Goal: Information Seeking & Learning: Learn about a topic

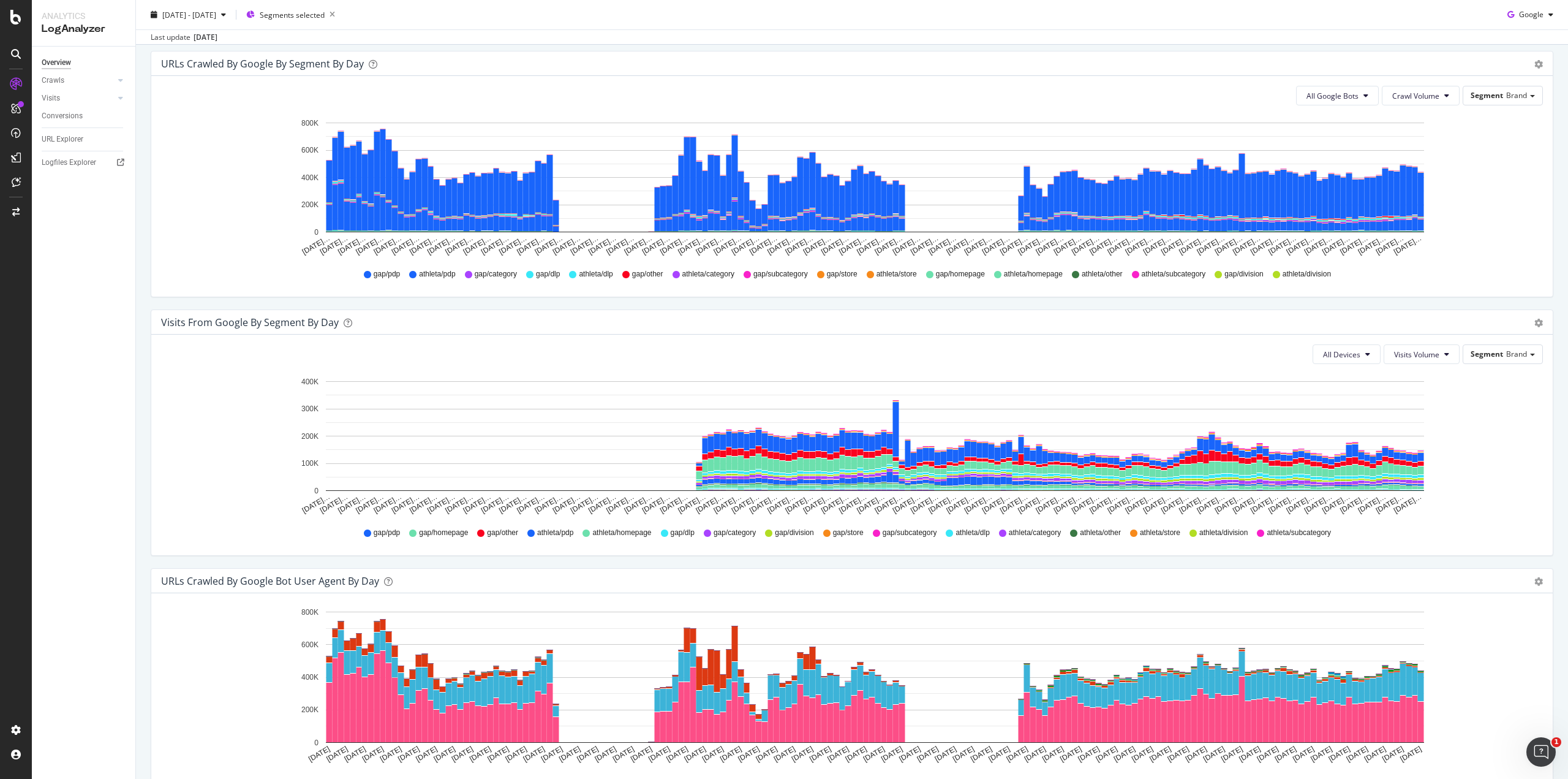
scroll to position [667, 0]
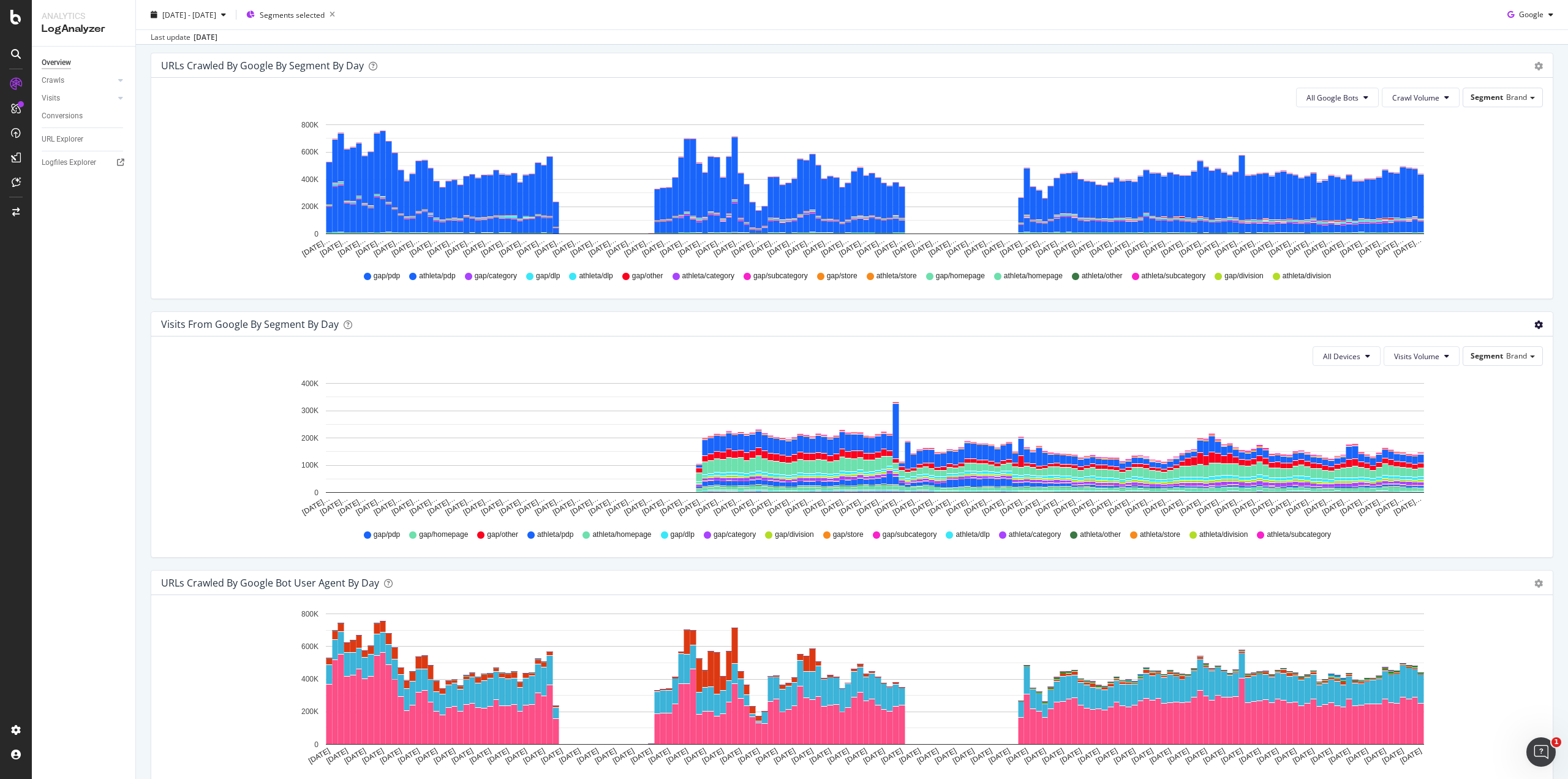
click at [1534, 321] on icon "gear" at bounding box center [1538, 324] width 8 height 8
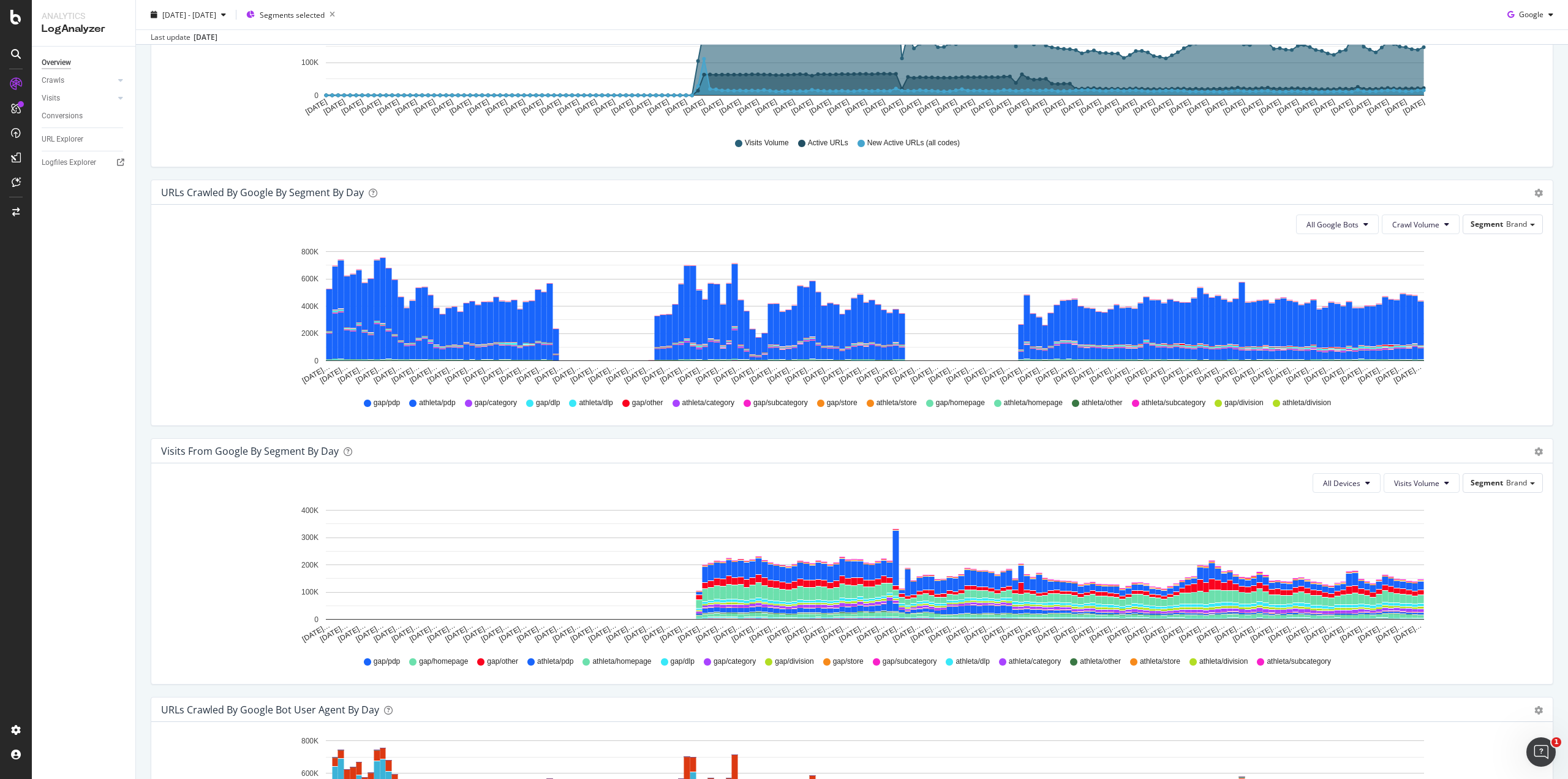
scroll to position [538, 0]
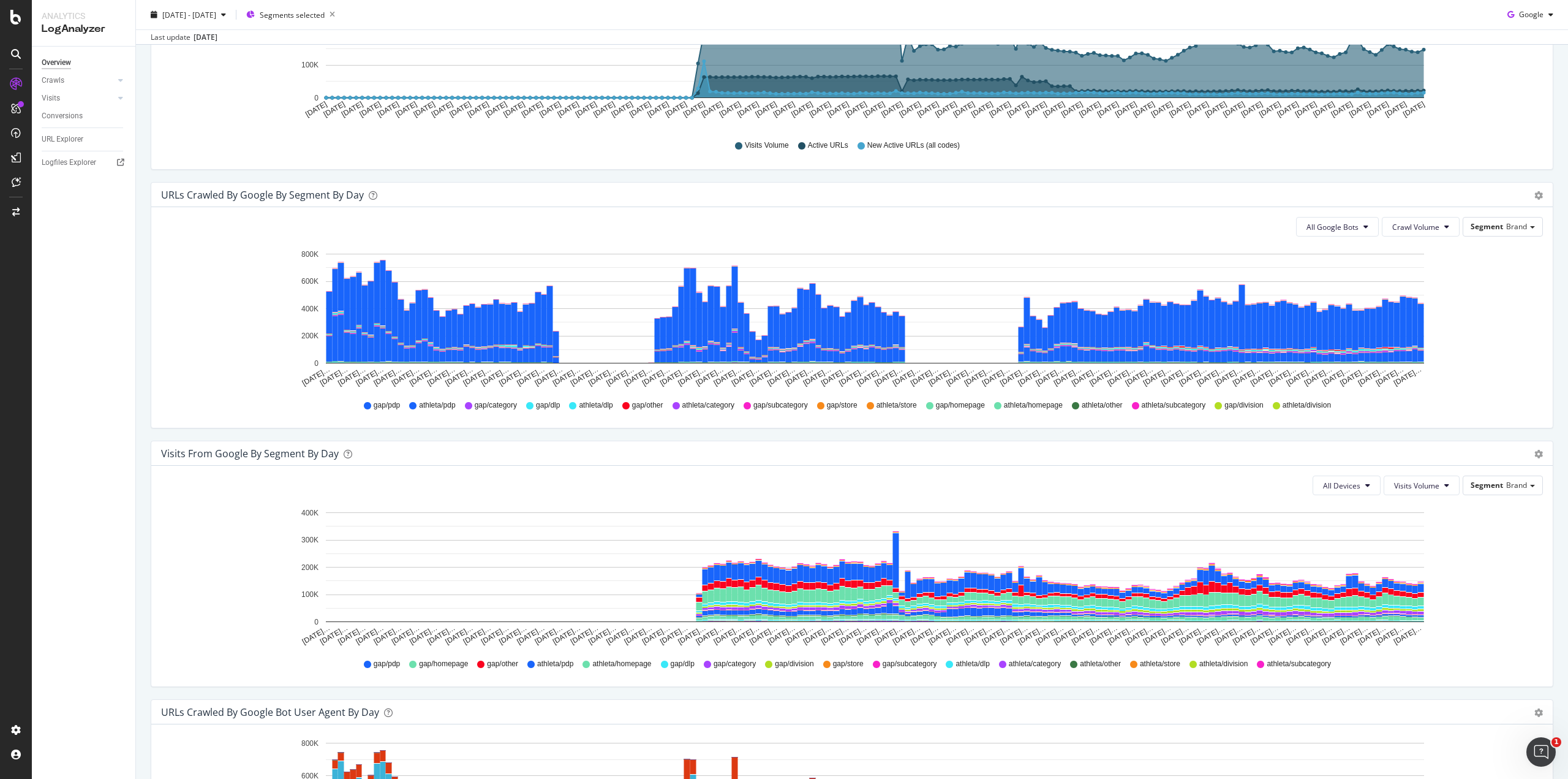
click at [242, 197] on div "URLs Crawled by Google By Segment By Day" at bounding box center [262, 195] width 202 height 12
click at [216, 16] on span "2025 Mar. 29th - Sep. 28th" at bounding box center [189, 15] width 54 height 11
click at [317, 16] on span "Segments selected" at bounding box center [292, 15] width 65 height 11
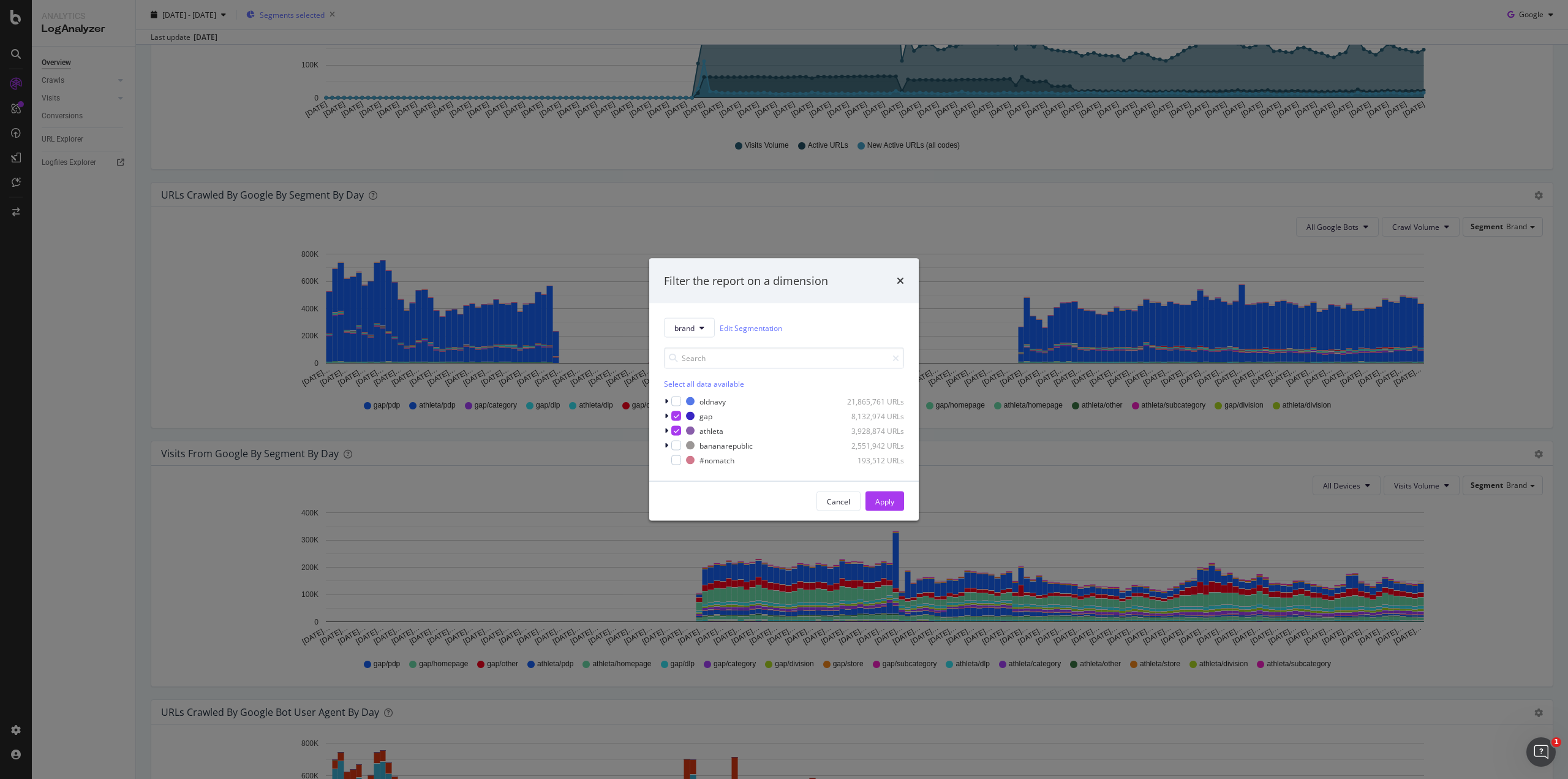
click at [317, 16] on div "Filter the report on a dimension brand Edit Segmentation Select all data availa…" at bounding box center [784, 390] width 1568 height 779
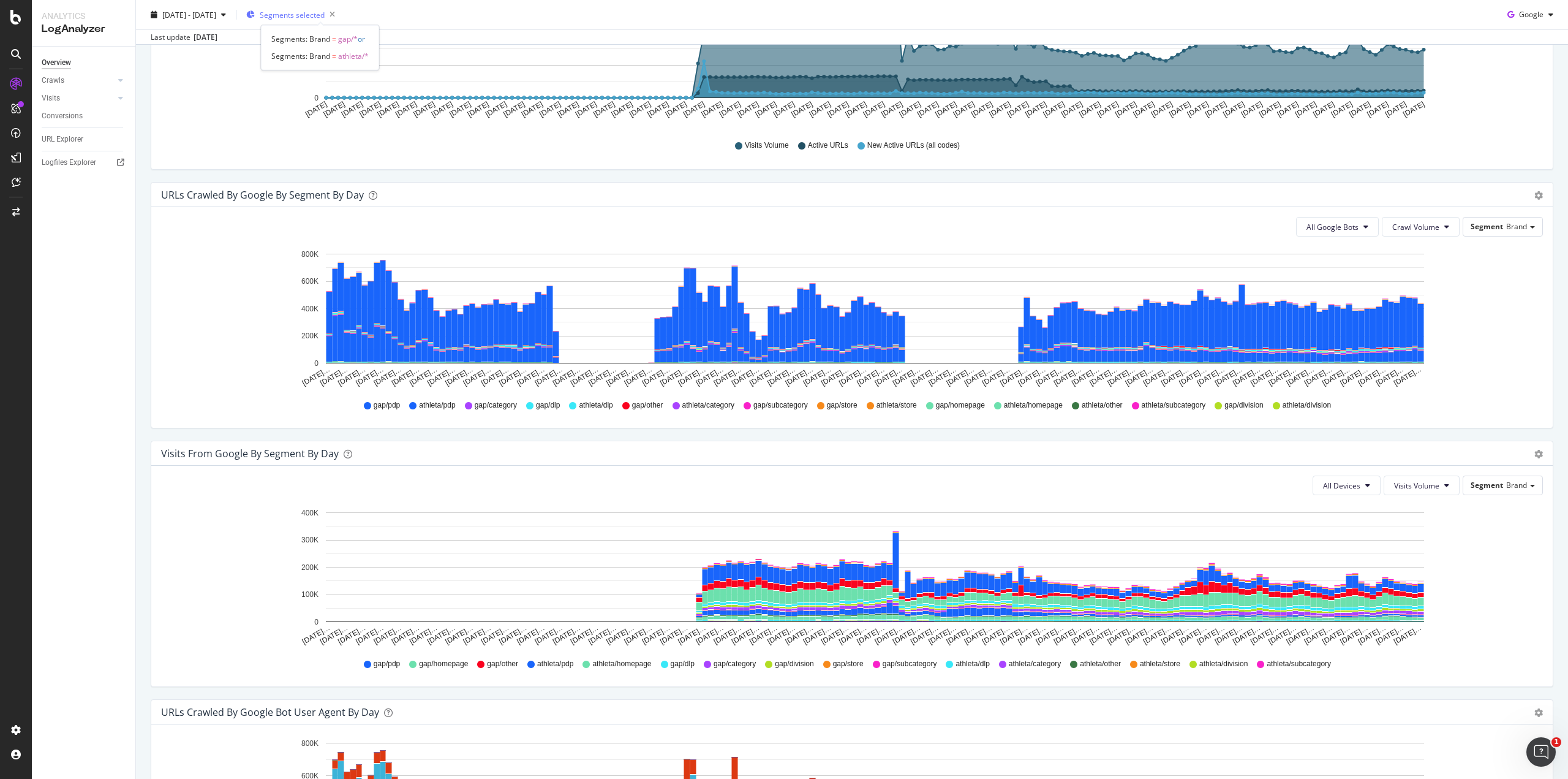
click at [315, 13] on span "Segments selected" at bounding box center [292, 15] width 65 height 11
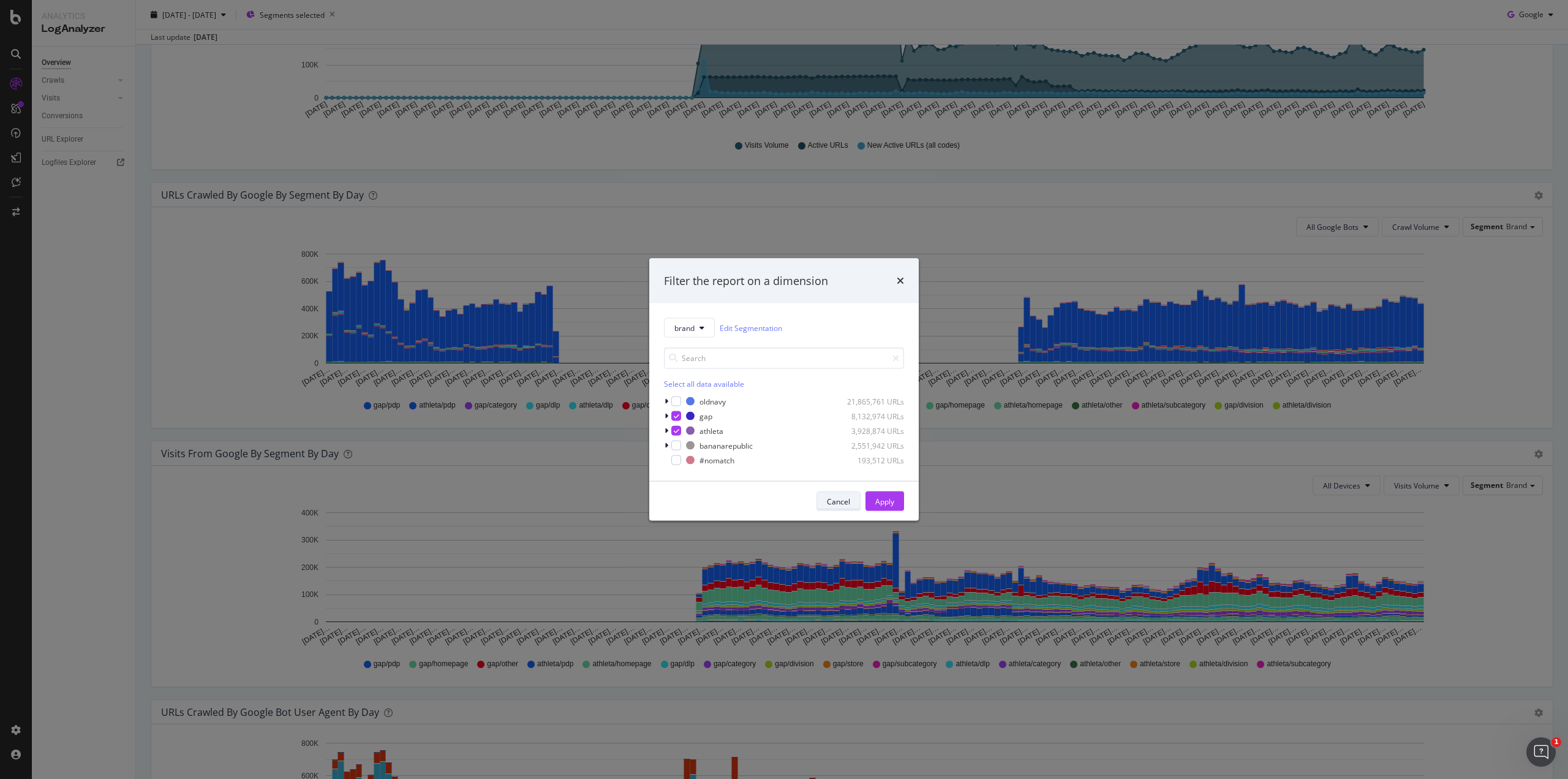
click at [828, 504] on div "Cancel" at bounding box center [839, 501] width 23 height 11
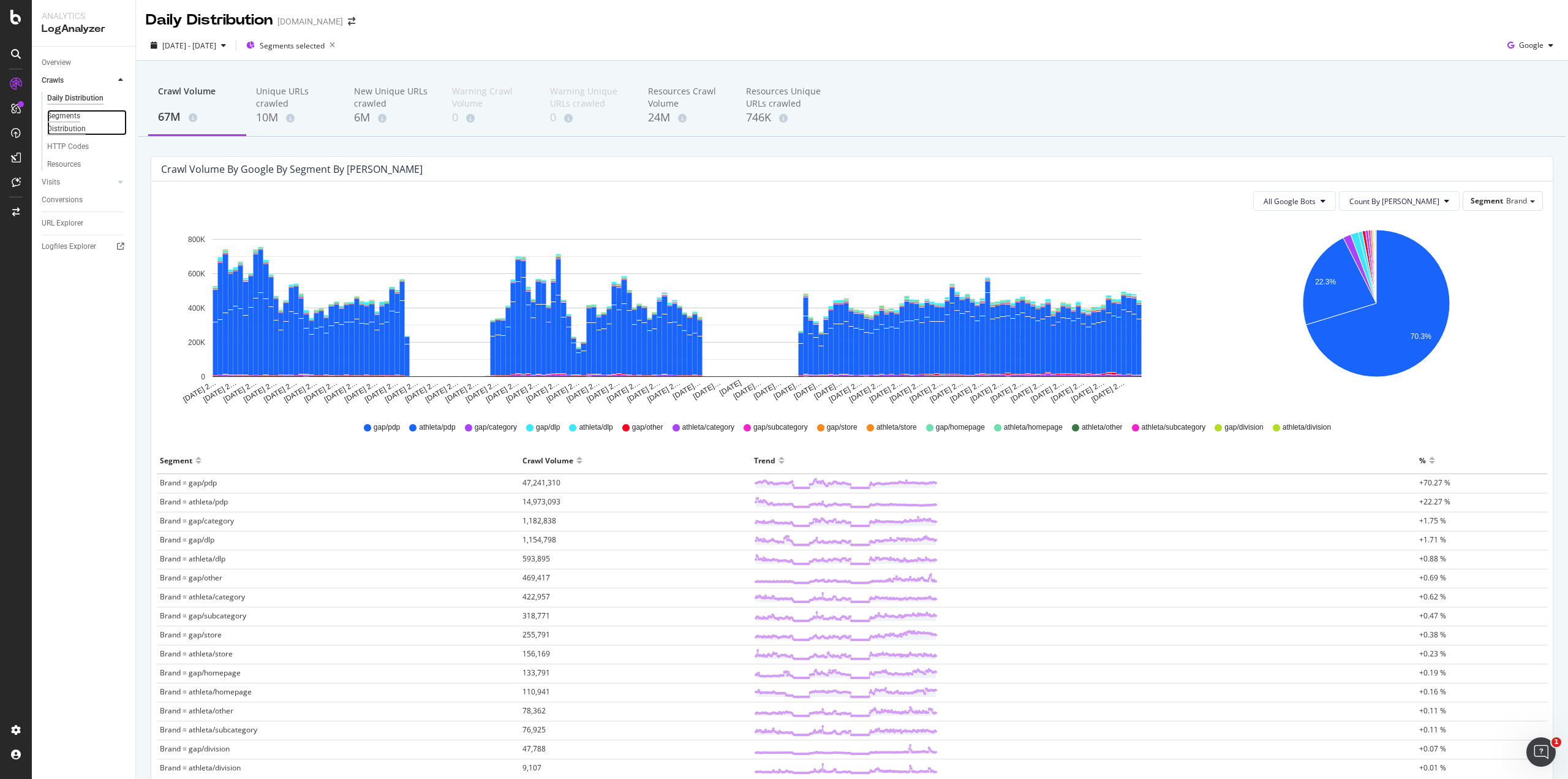
click at [67, 122] on div "Segments Distribution" at bounding box center [81, 122] width 68 height 25
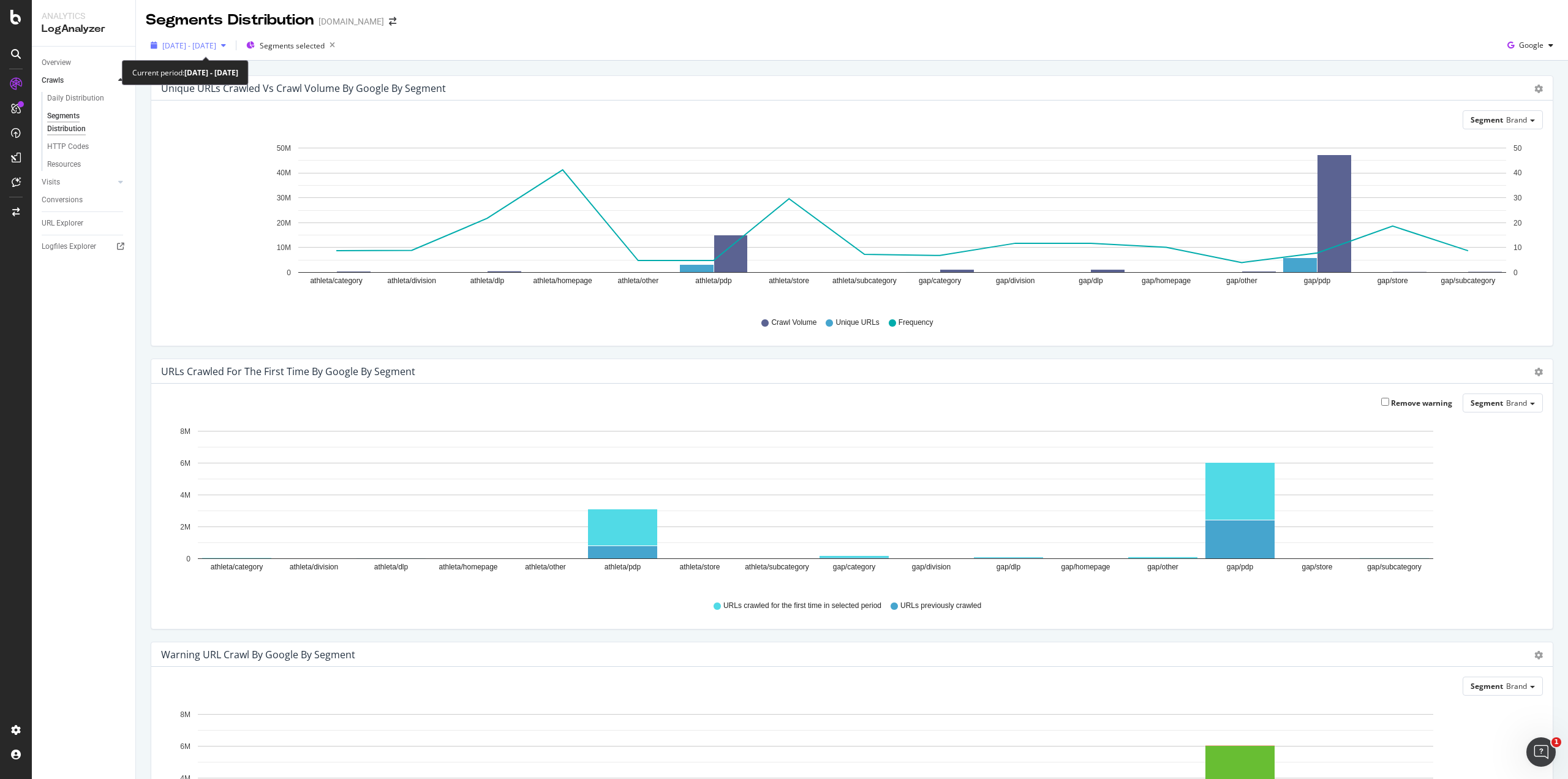
click at [216, 41] on span "[DATE] - [DATE]" at bounding box center [189, 46] width 54 height 11
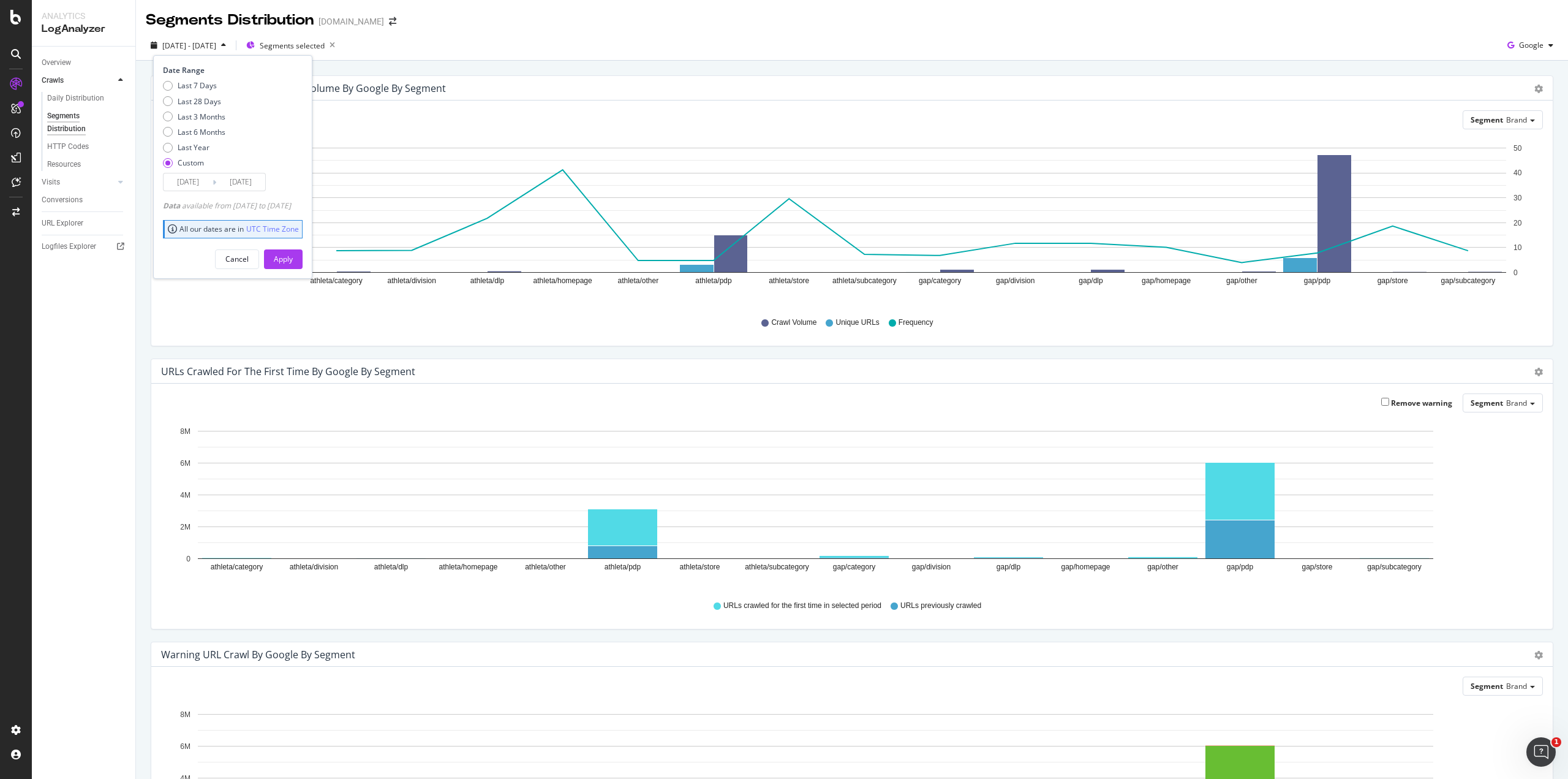
click at [216, 41] on span "[DATE] - [DATE]" at bounding box center [189, 46] width 54 height 11
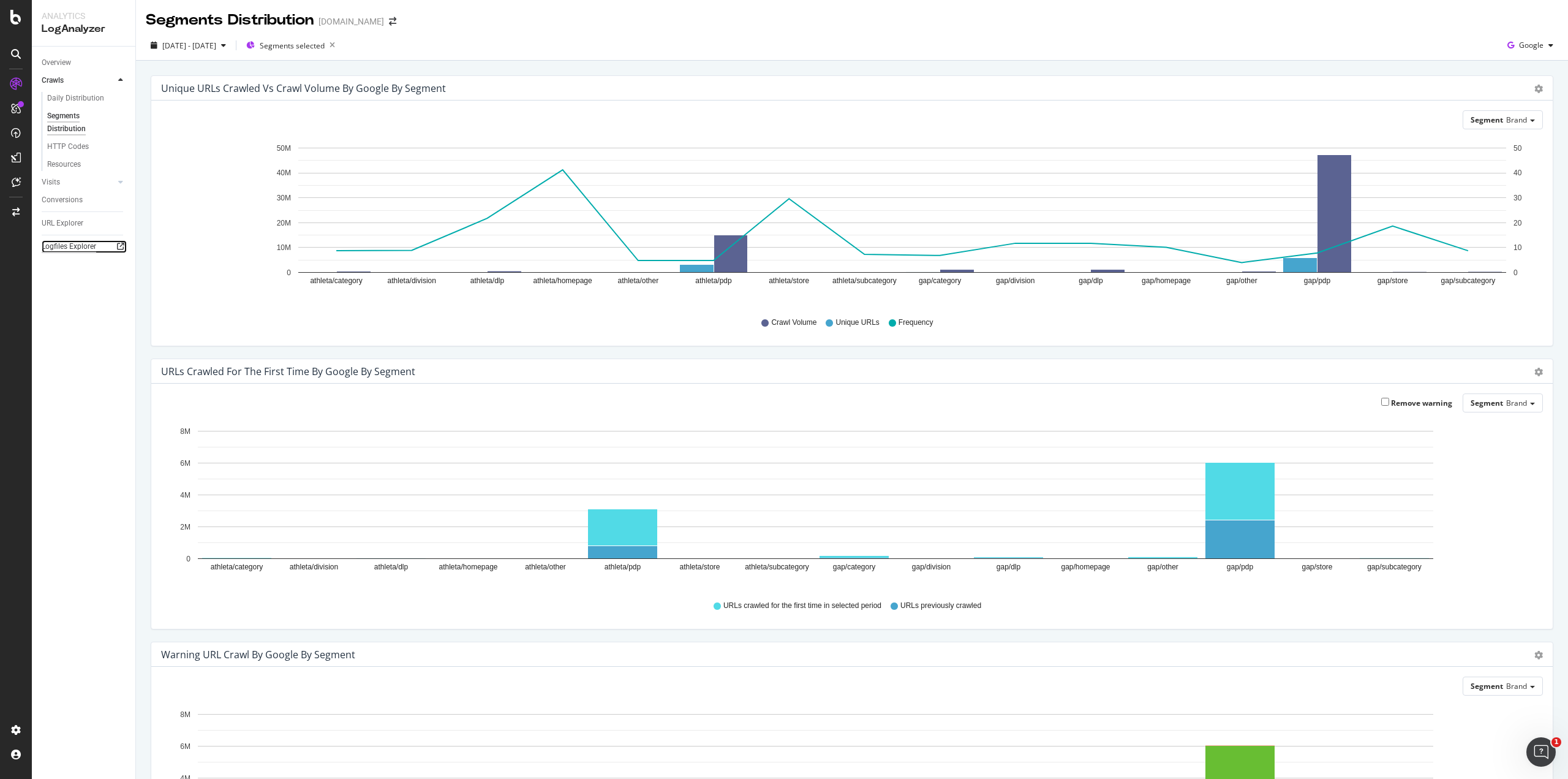
click at [71, 247] on div "Logfiles Explorer" at bounding box center [68, 246] width 55 height 13
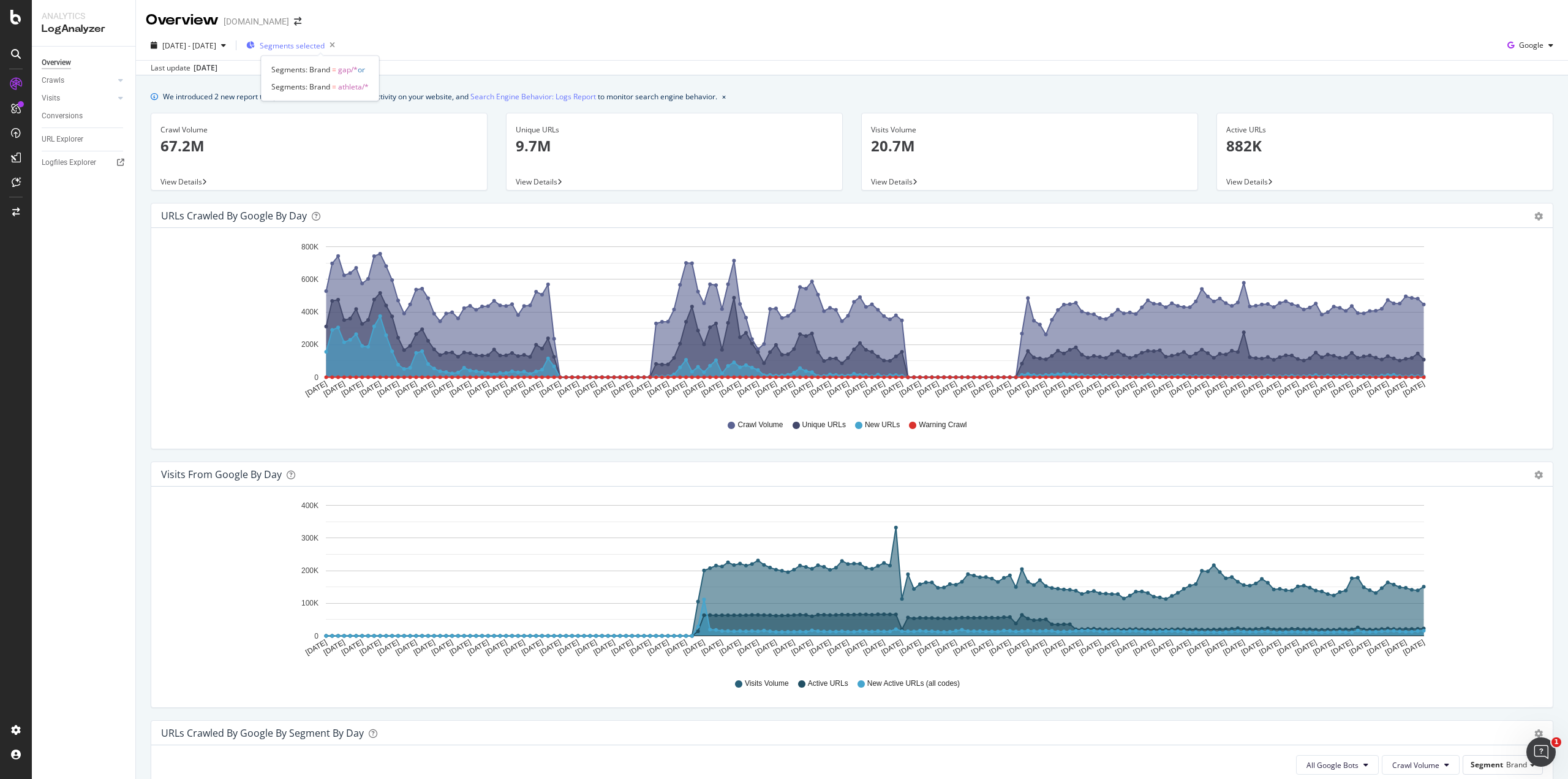
click at [325, 46] on span "Segments selected" at bounding box center [292, 46] width 65 height 11
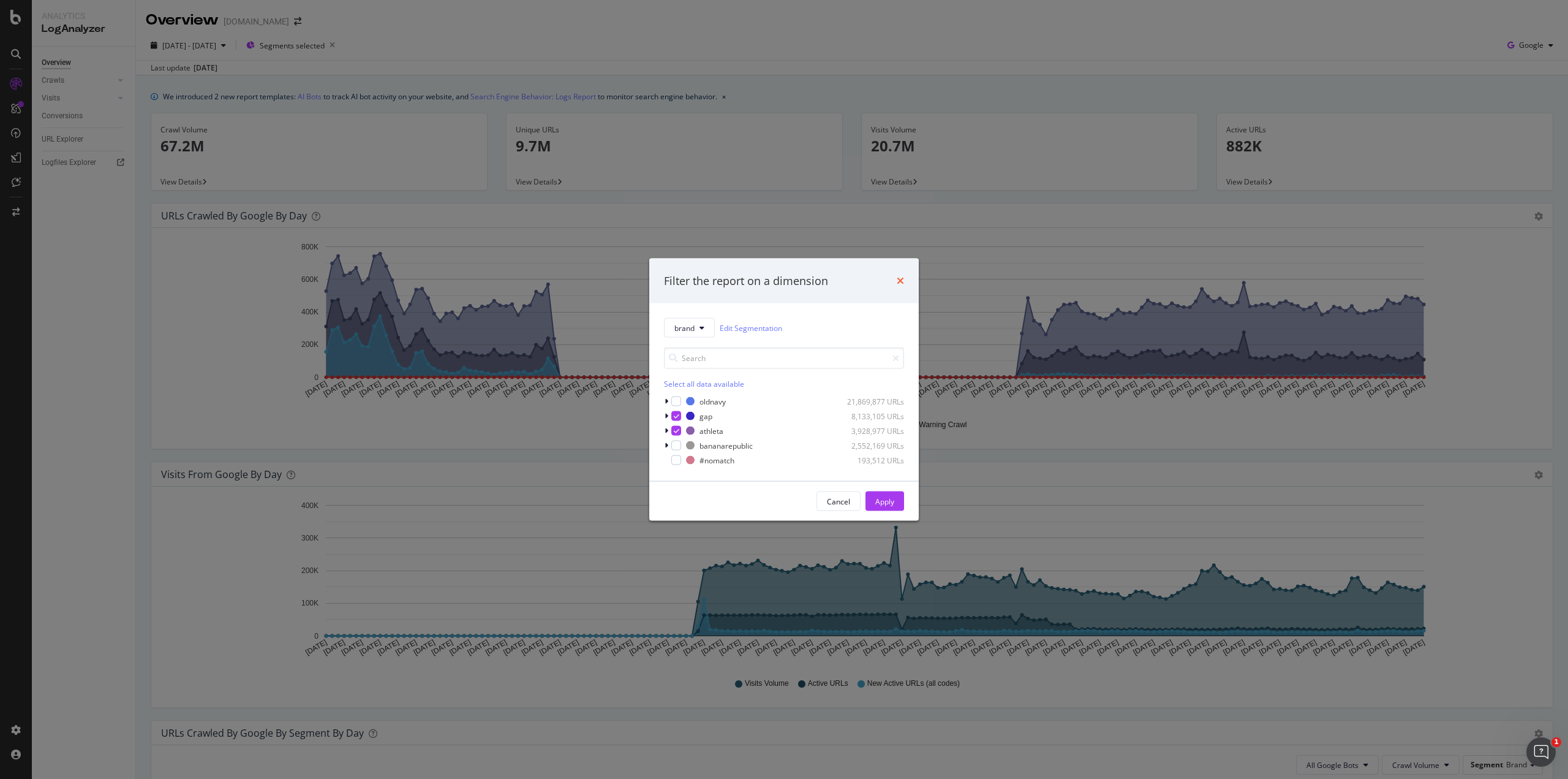
click at [900, 279] on icon "times" at bounding box center [900, 280] width 8 height 10
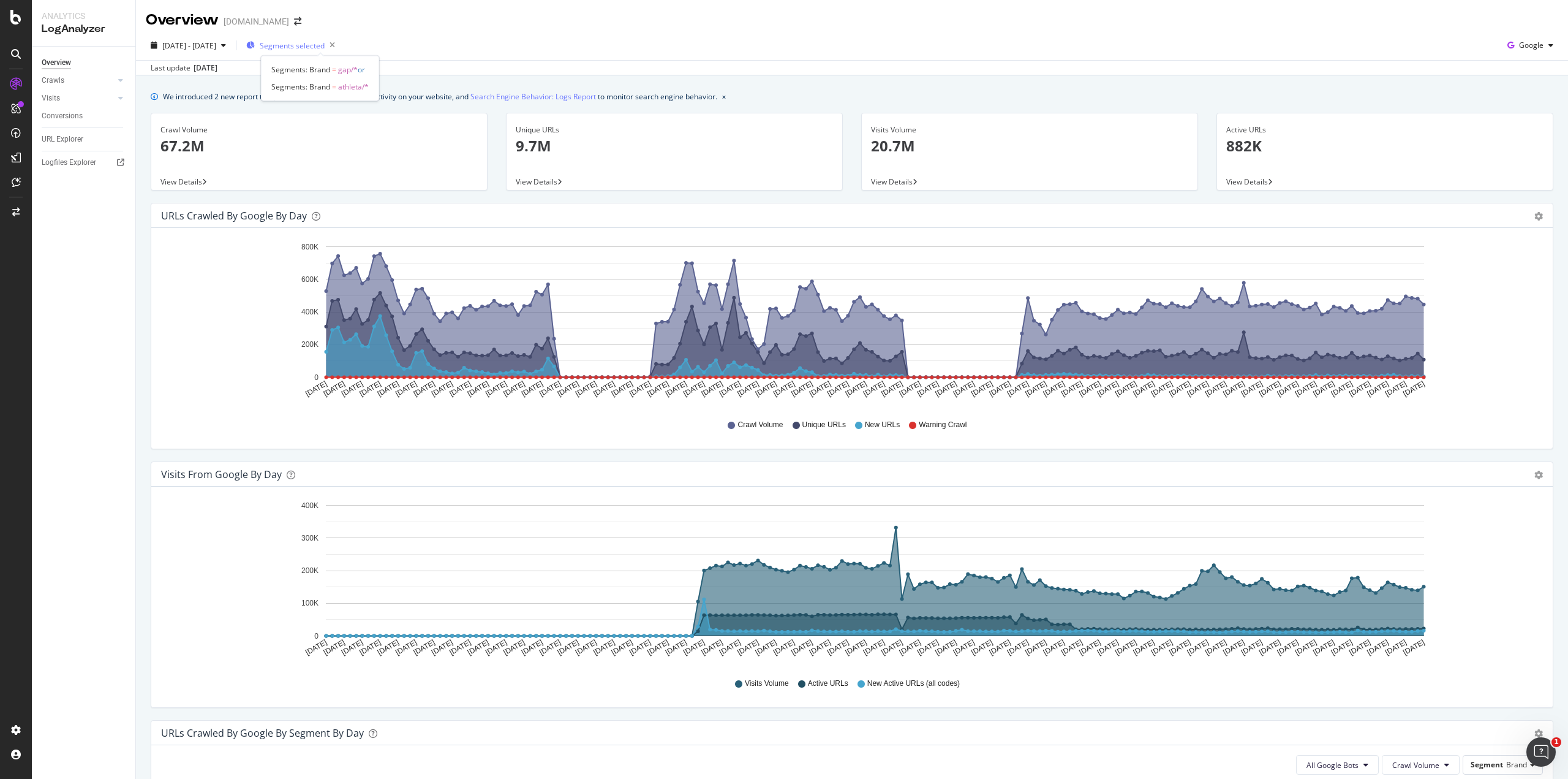
click at [323, 45] on span "Segments selected" at bounding box center [292, 46] width 65 height 11
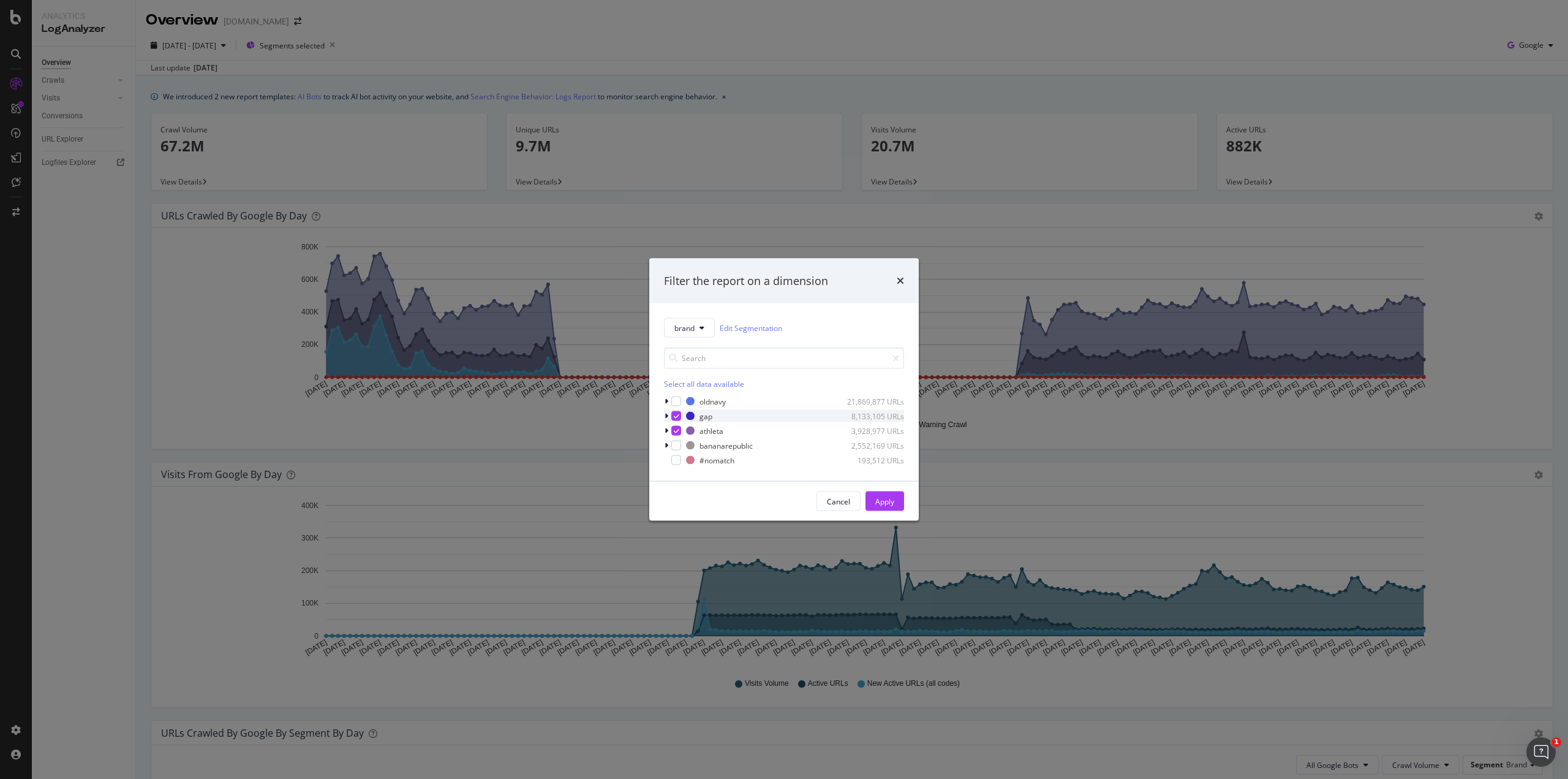
click at [676, 417] on icon "modal" at bounding box center [676, 416] width 5 height 6
click at [679, 433] on icon "modal" at bounding box center [676, 431] width 5 height 6
click at [677, 405] on div "modal" at bounding box center [676, 401] width 10 height 10
click at [897, 500] on button "Apply" at bounding box center [885, 500] width 38 height 19
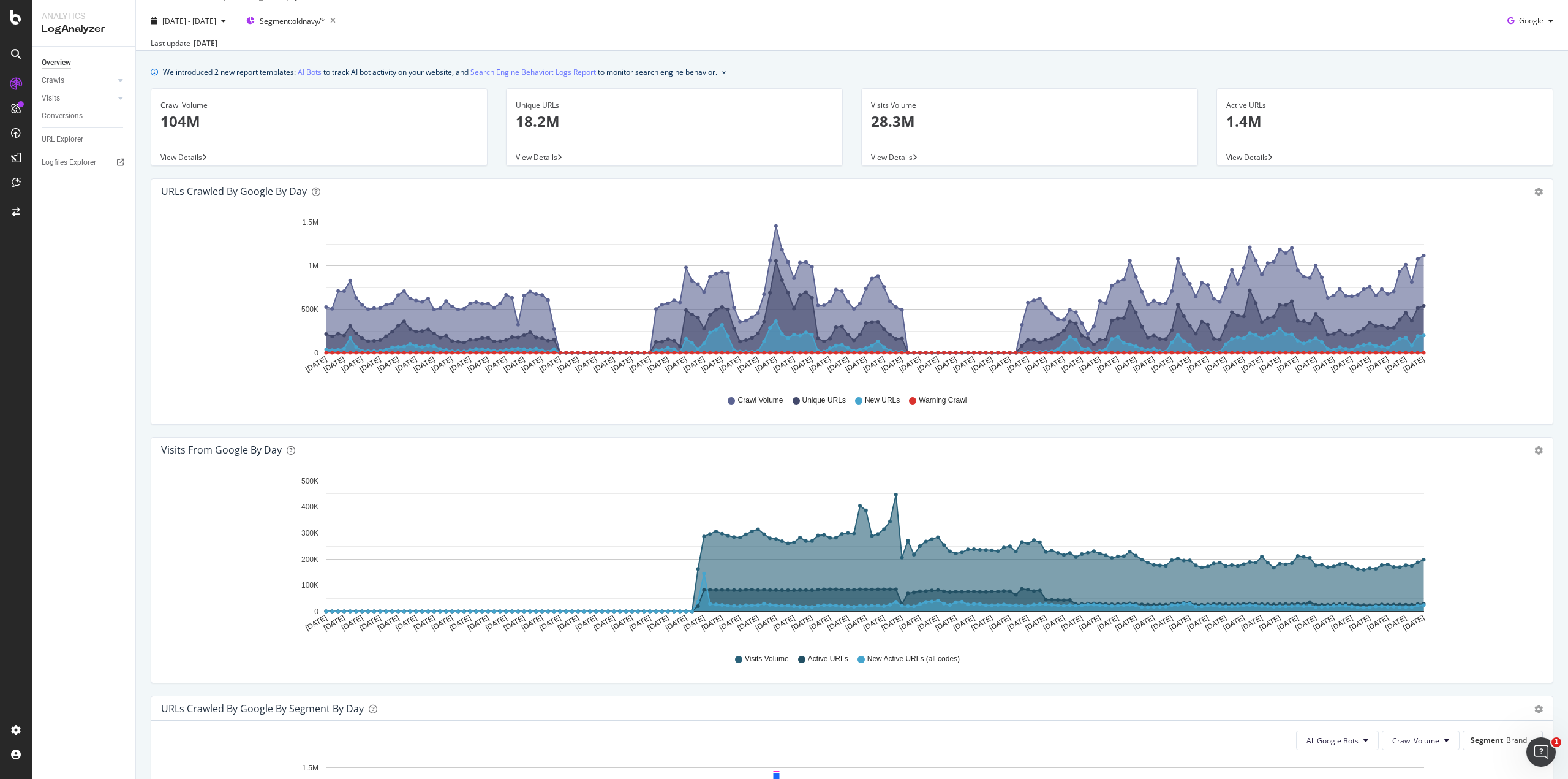
scroll to position [16, 0]
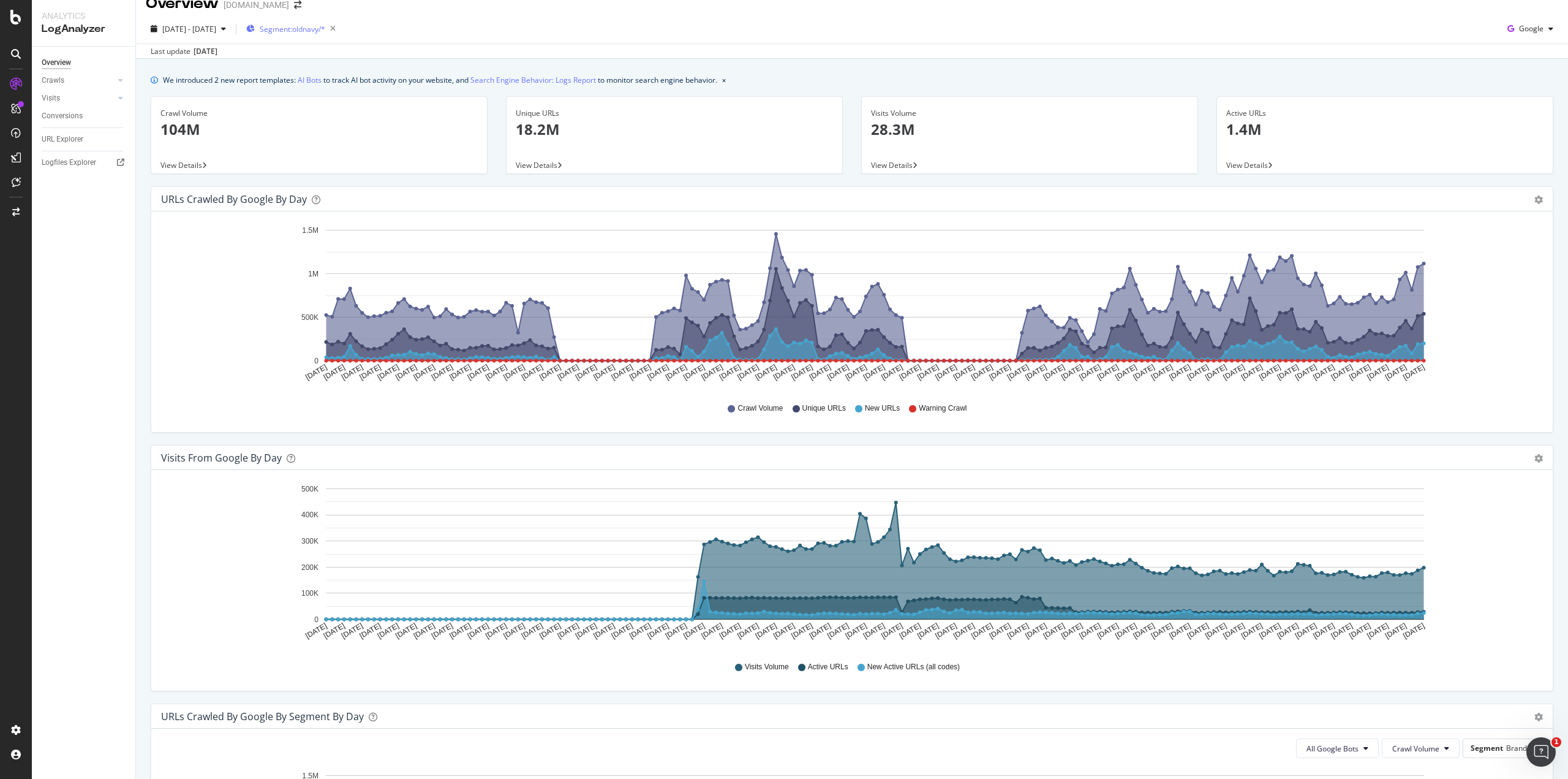
click at [314, 22] on div "Segment: oldnavy/*" at bounding box center [293, 28] width 95 height 17
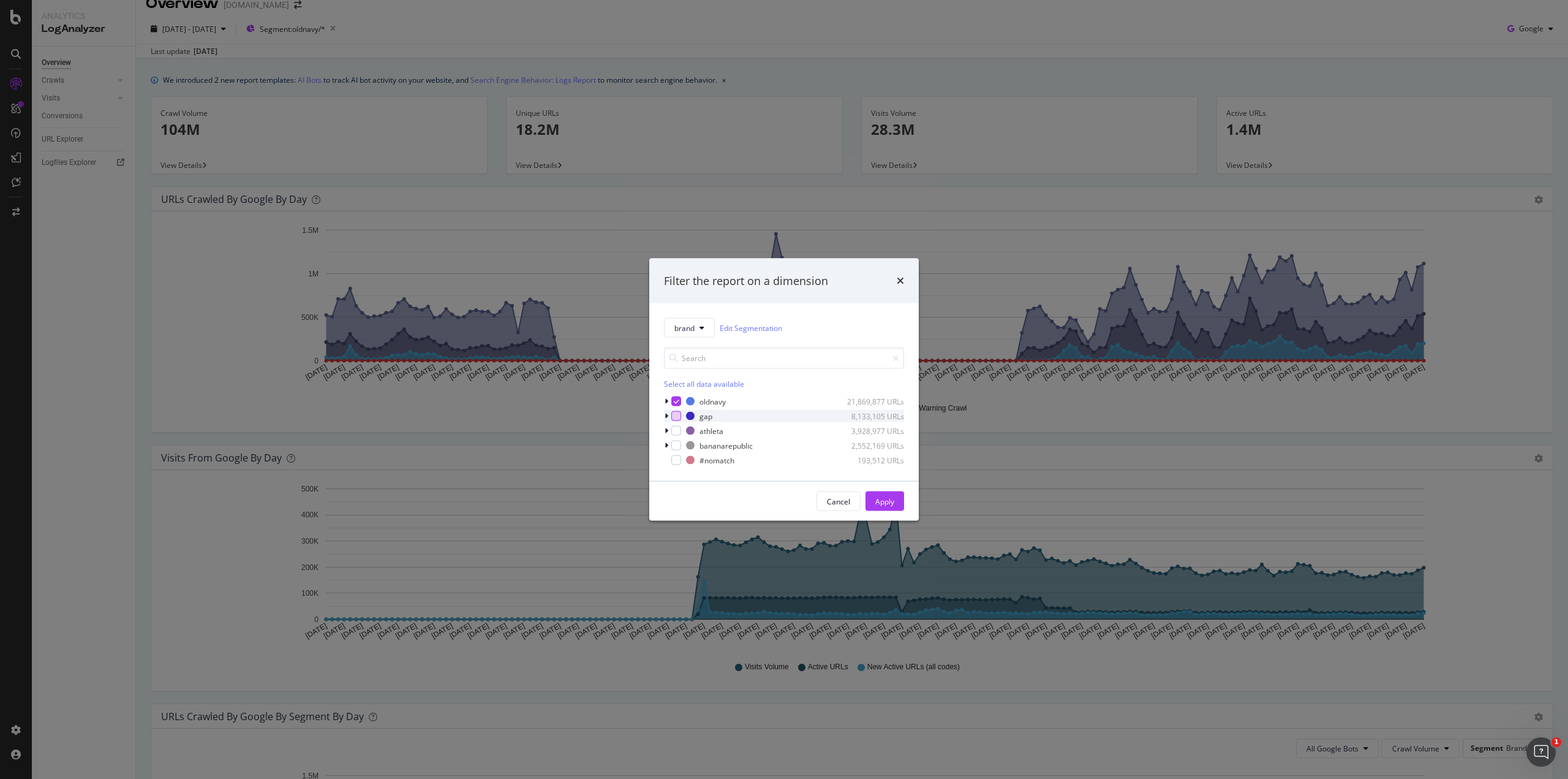
click at [675, 415] on div "modal" at bounding box center [676, 416] width 10 height 10
click at [676, 399] on icon "modal" at bounding box center [676, 401] width 5 height 6
click at [884, 497] on div "Apply" at bounding box center [884, 501] width 19 height 11
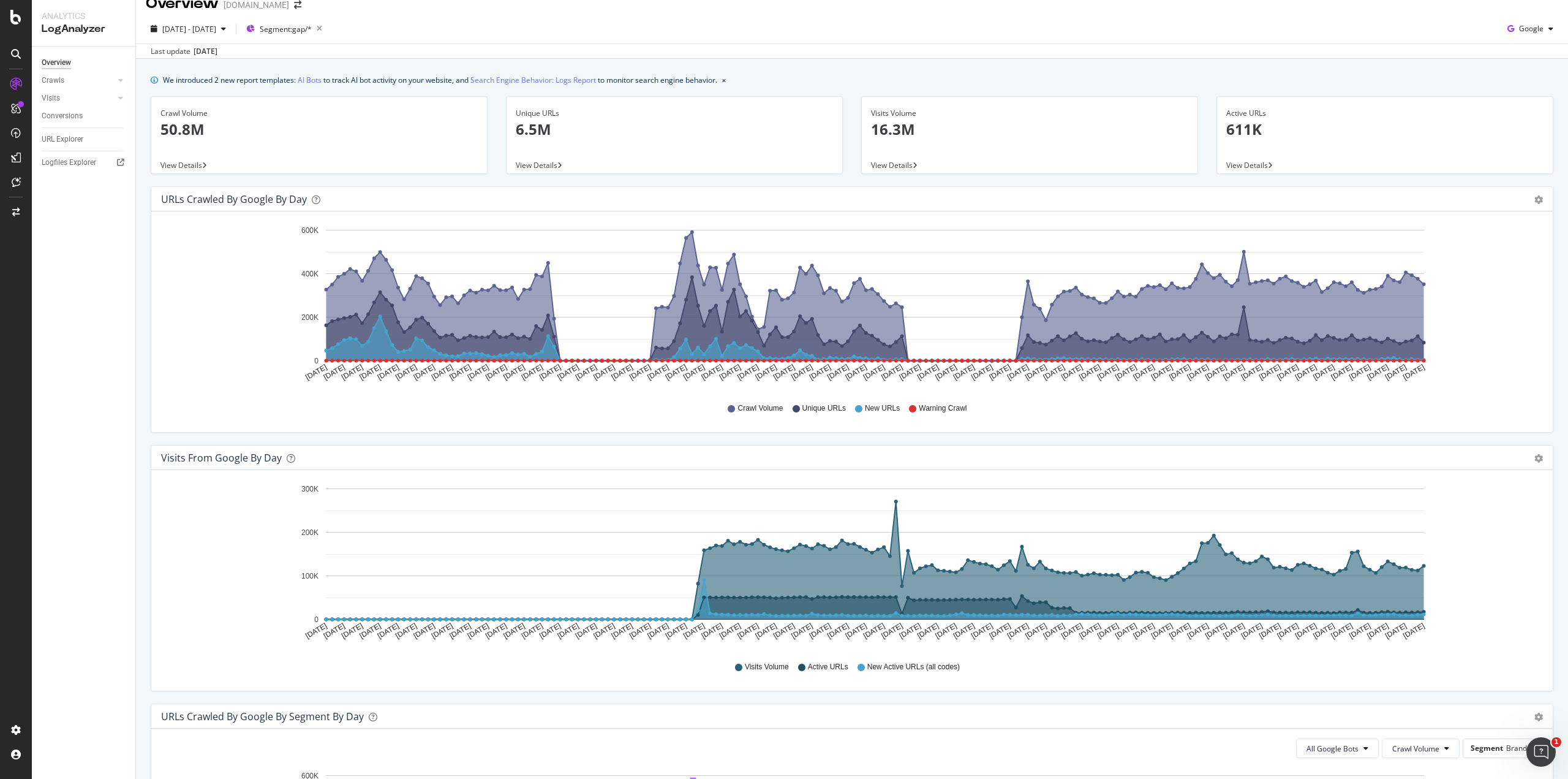
scroll to position [698, 0]
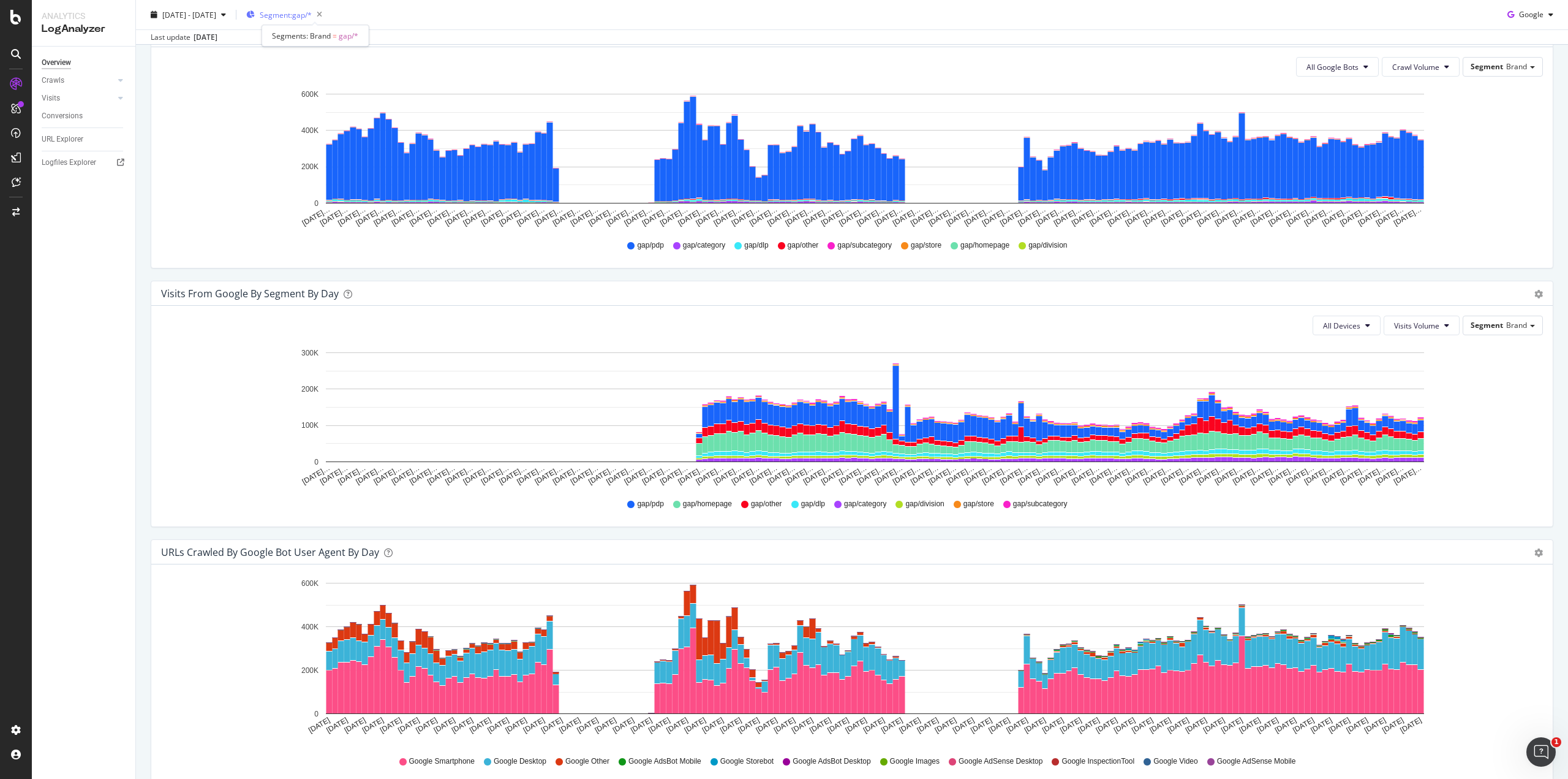
click at [309, 9] on span "Segment: gap/*" at bounding box center [285, 15] width 52 height 11
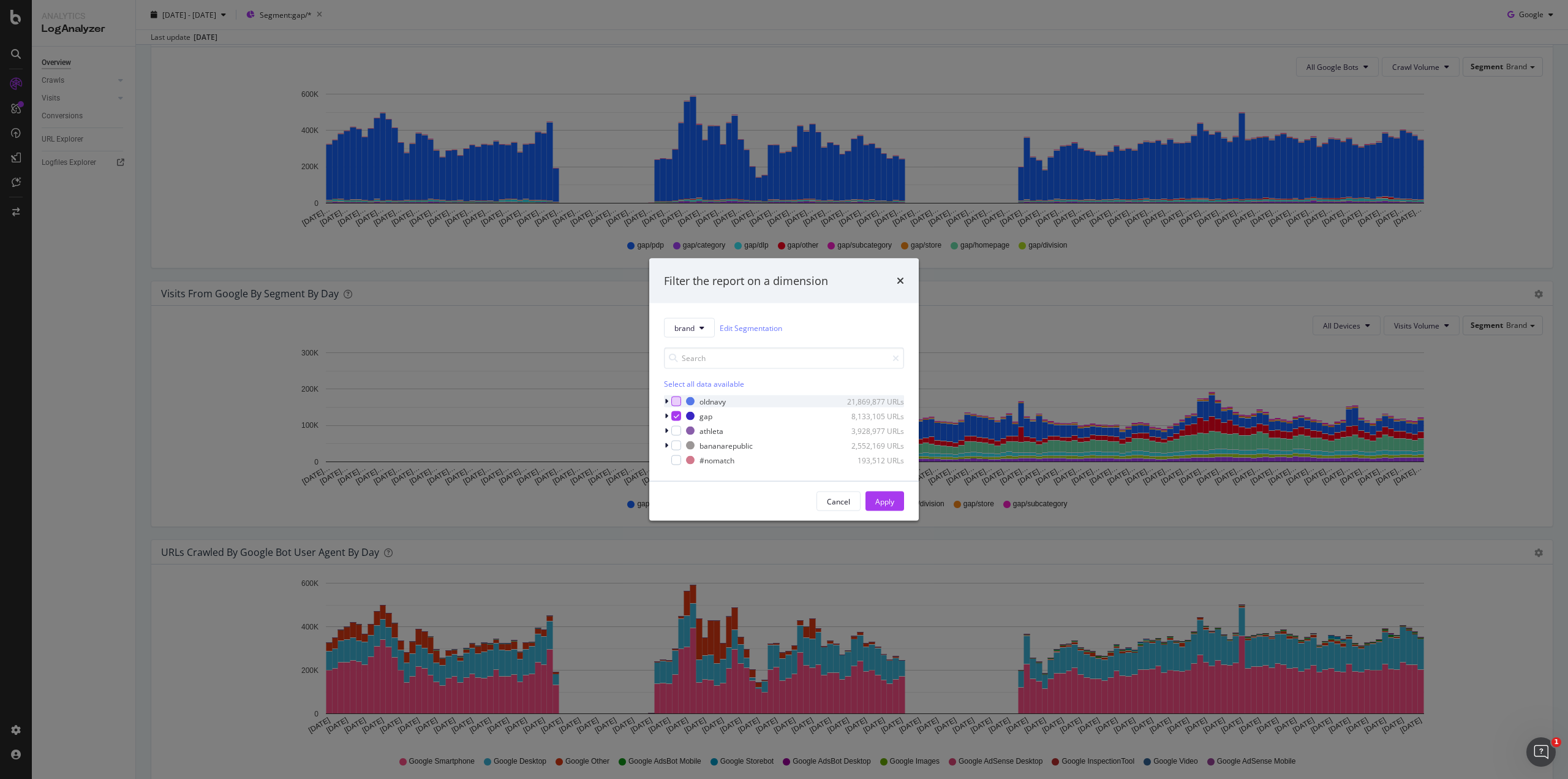
click at [674, 400] on div "modal" at bounding box center [676, 401] width 10 height 10
click at [676, 414] on icon "modal" at bounding box center [676, 416] width 5 height 6
click at [881, 500] on div "Apply" at bounding box center [884, 501] width 19 height 11
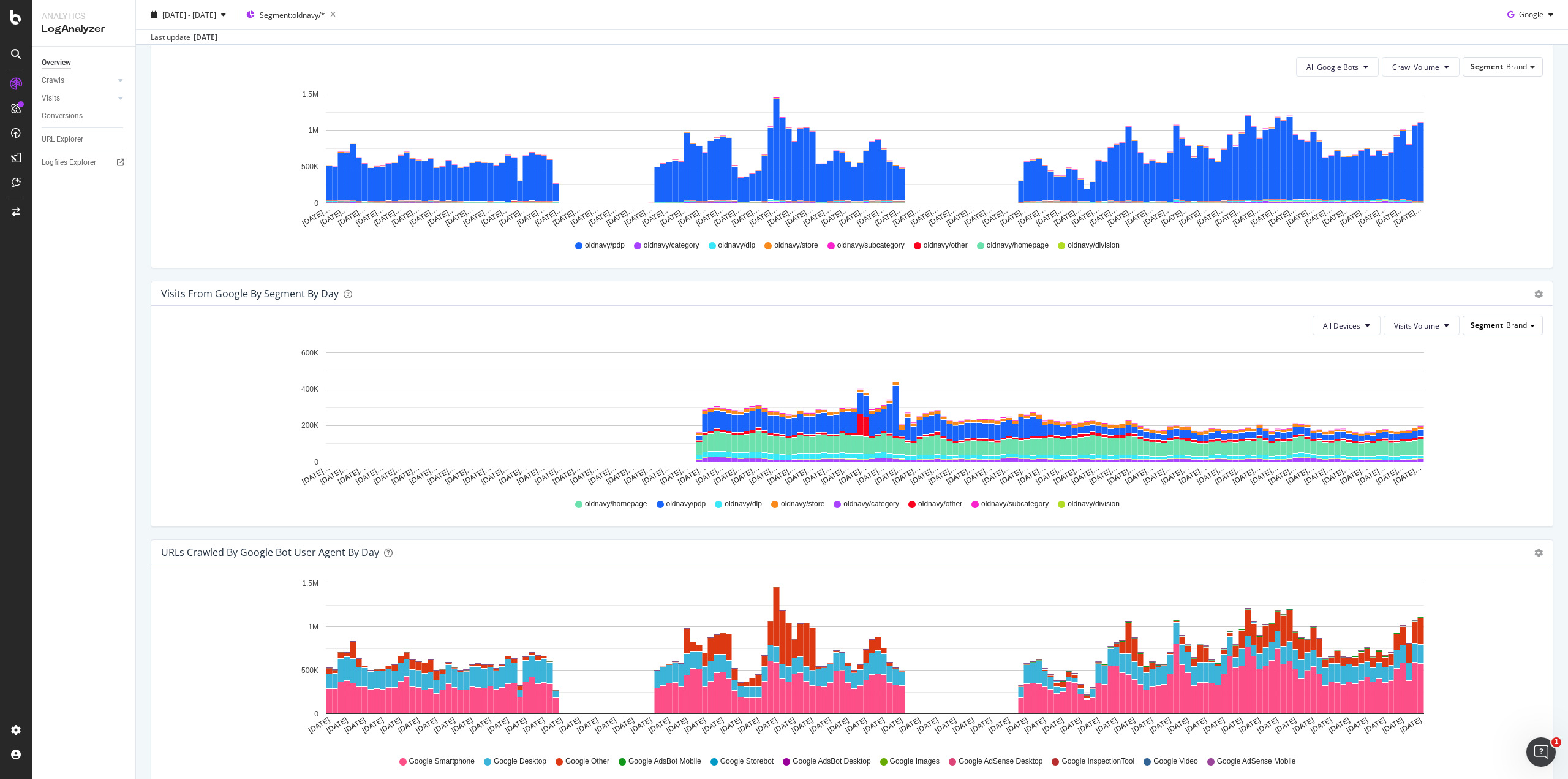
click at [1478, 324] on span "Segment" at bounding box center [1486, 325] width 32 height 11
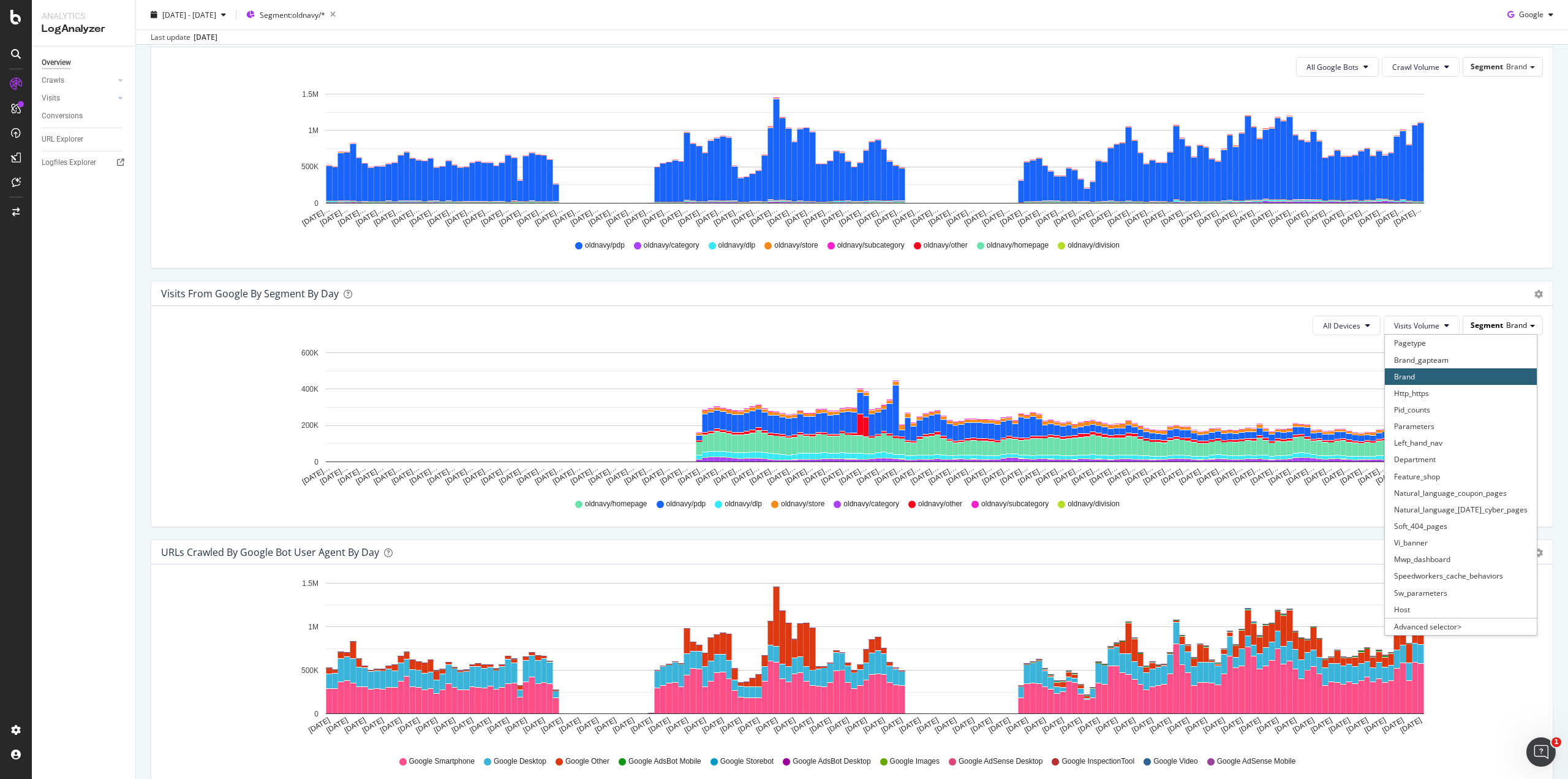
click at [1478, 324] on span "Segment" at bounding box center [1486, 325] width 32 height 11
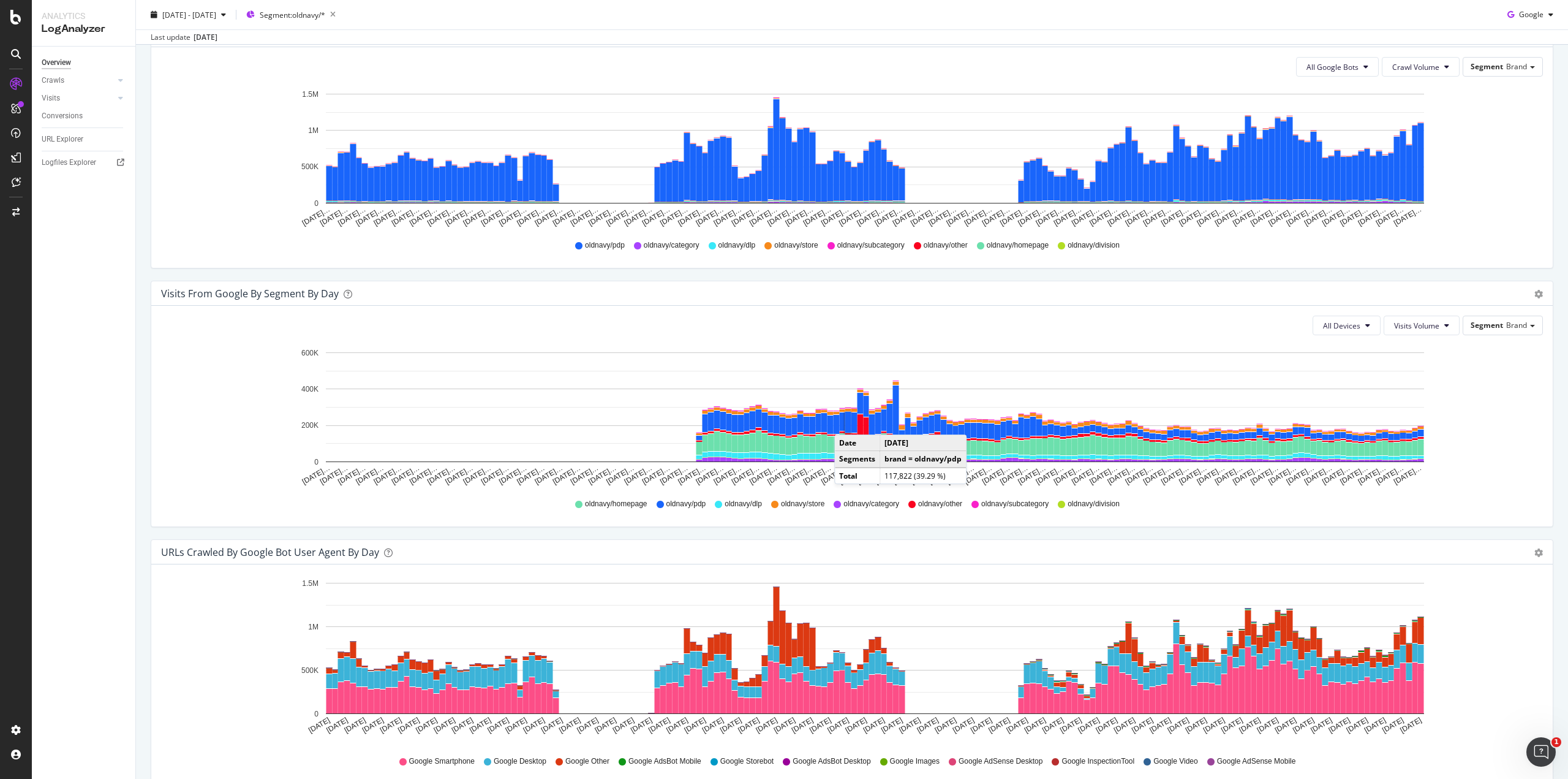
click at [846, 420] on rect "A chart." at bounding box center [848, 422] width 6 height 21
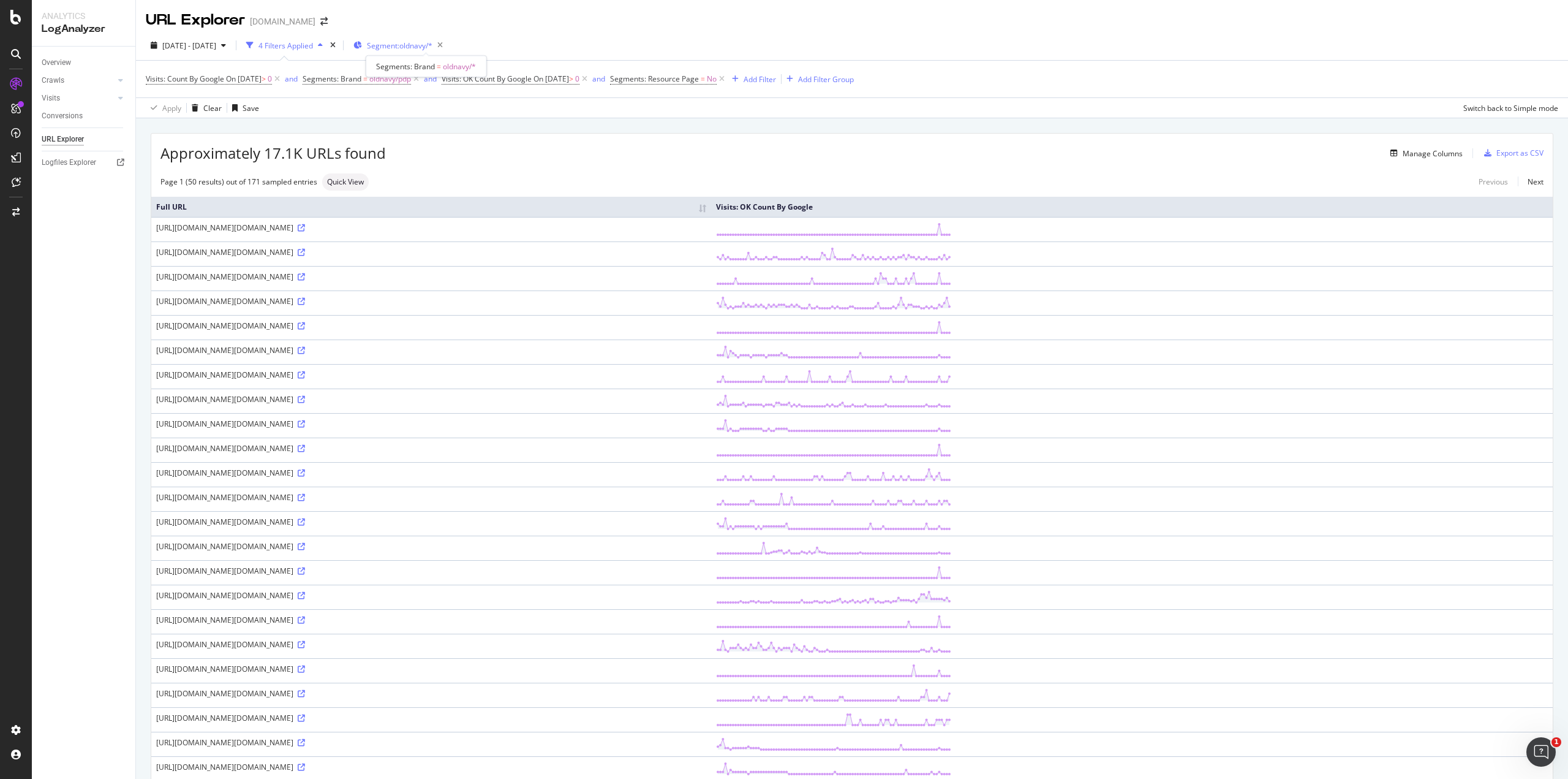
click at [411, 46] on span "Segment: oldnavy/*" at bounding box center [399, 46] width 65 height 11
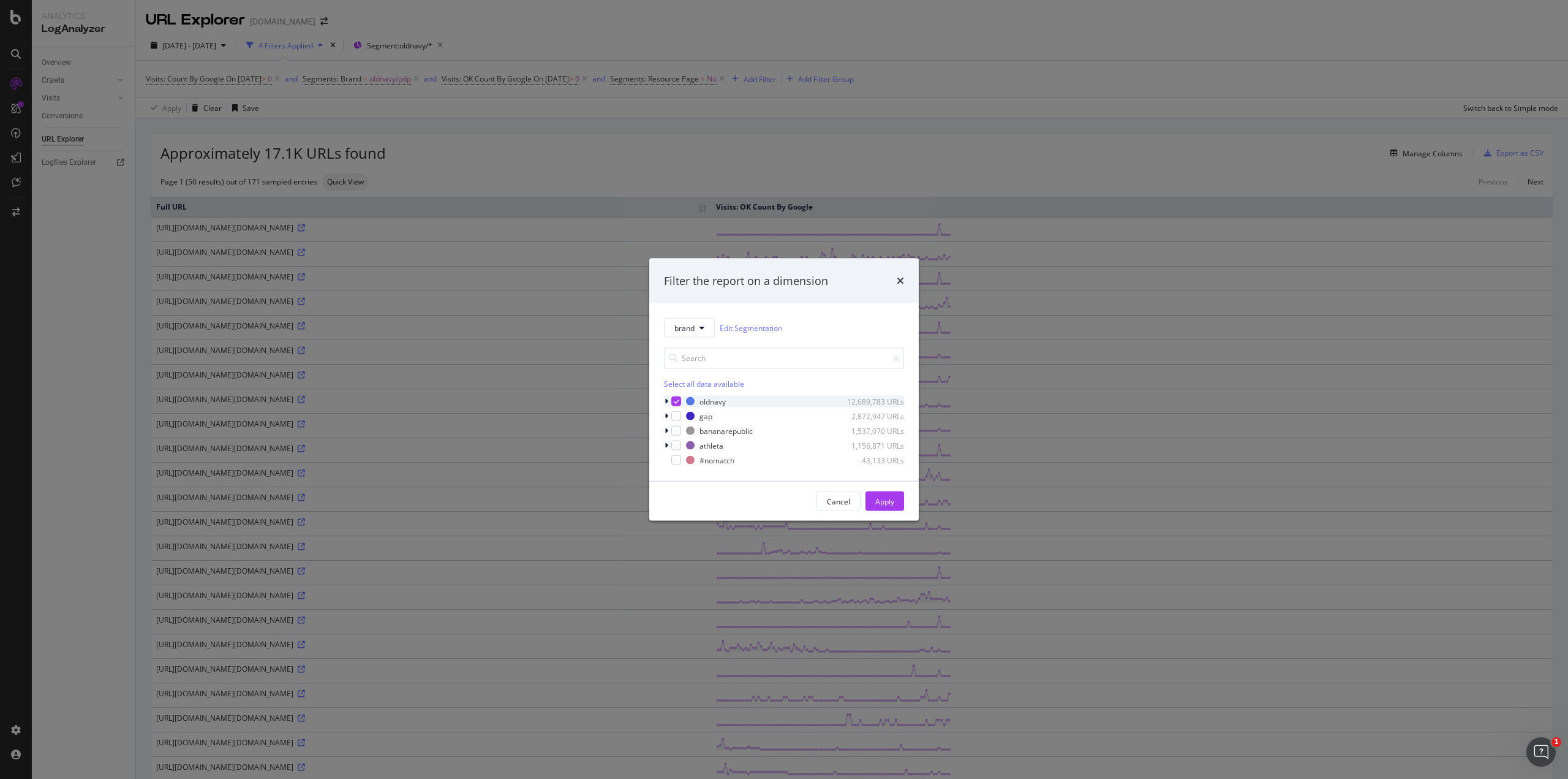
click at [666, 400] on icon "modal" at bounding box center [666, 402] width 4 height 8
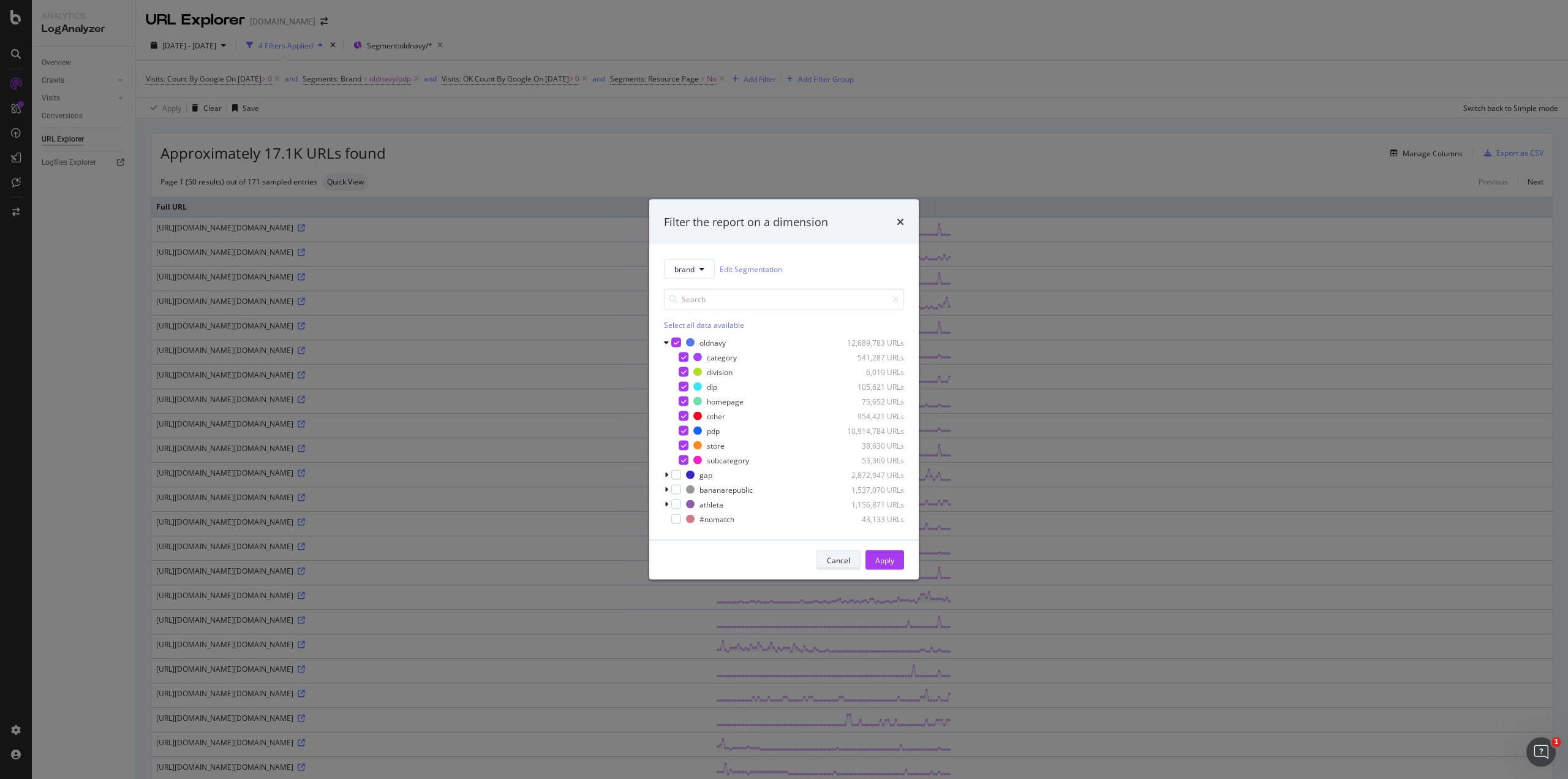
click at [845, 557] on div "Cancel" at bounding box center [839, 560] width 23 height 11
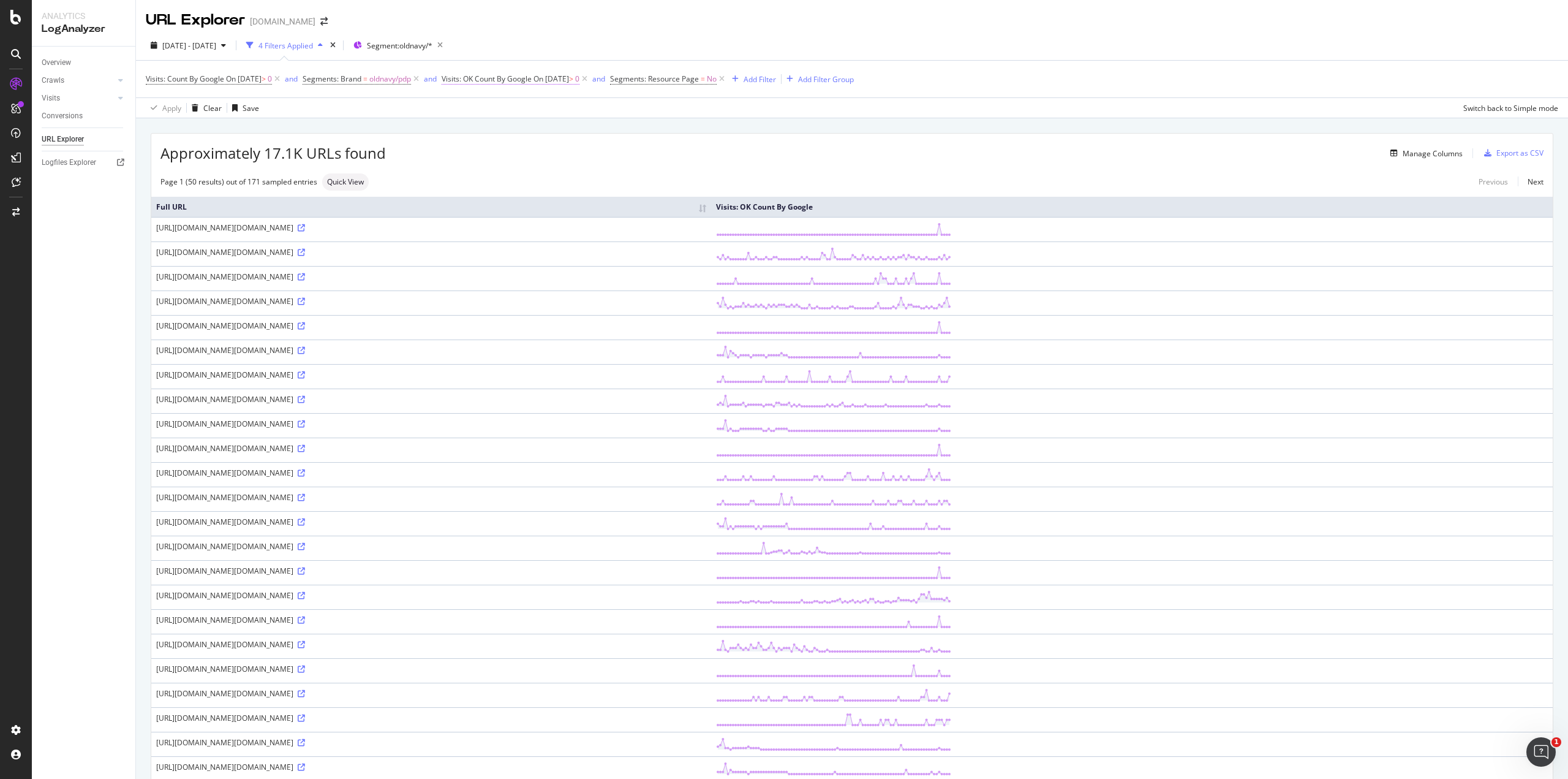
click at [477, 79] on span "Visits: OK Count By Google" at bounding box center [486, 79] width 90 height 11
click at [724, 149] on div "Manage Columns" at bounding box center [923, 152] width 1076 height 15
click at [696, 77] on span "Segments: Resource Page" at bounding box center [654, 79] width 88 height 11
click at [1000, 44] on div "2025 Jun. 29th - Sep. 28th 4 Filters Applied Segment: oldnavy/*" at bounding box center [852, 48] width 1432 height 25
click at [560, 82] on span "On [DATE]" at bounding box center [551, 79] width 35 height 11
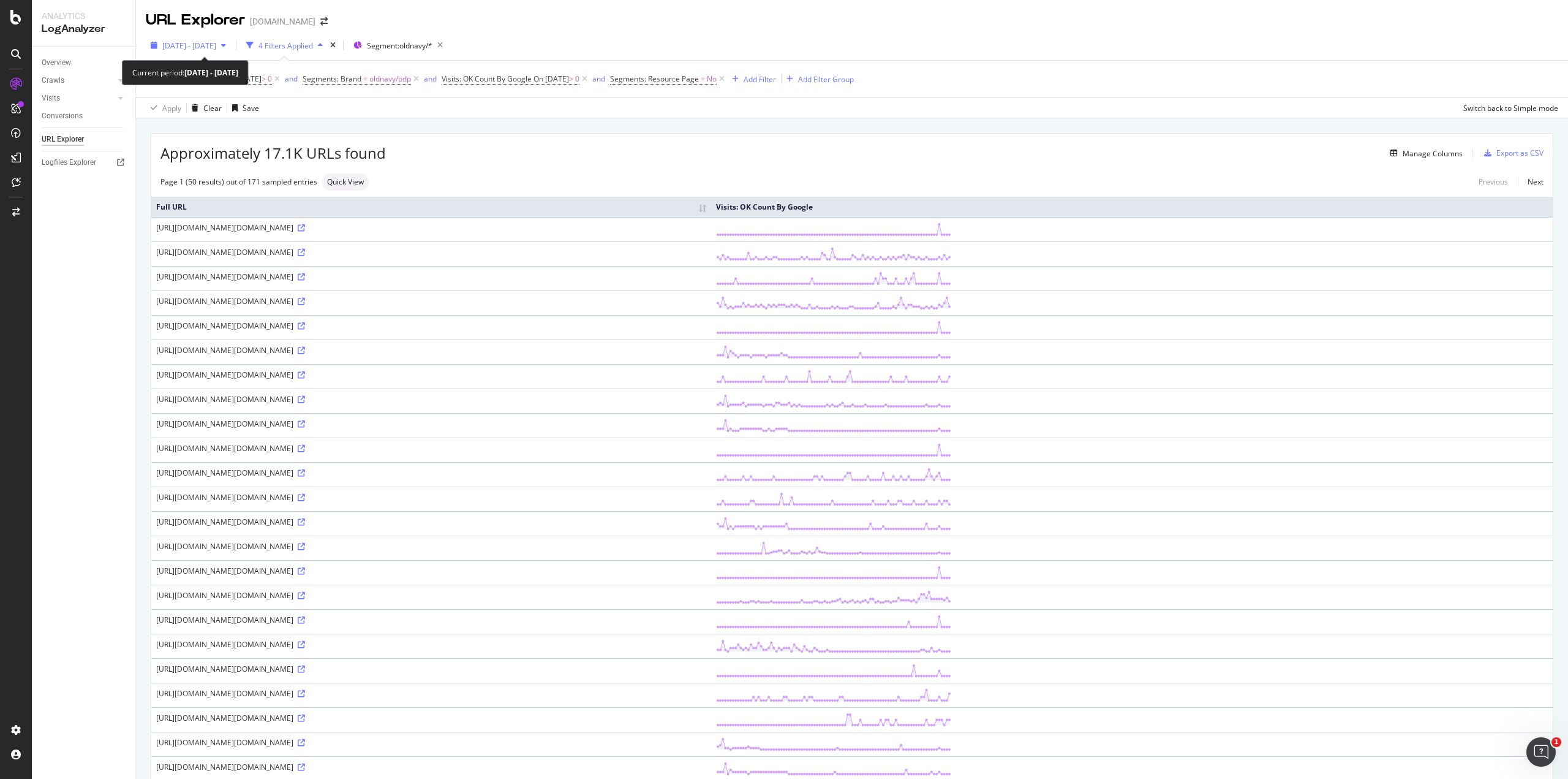
click at [216, 44] on span "[DATE] - [DATE]" at bounding box center [189, 46] width 54 height 11
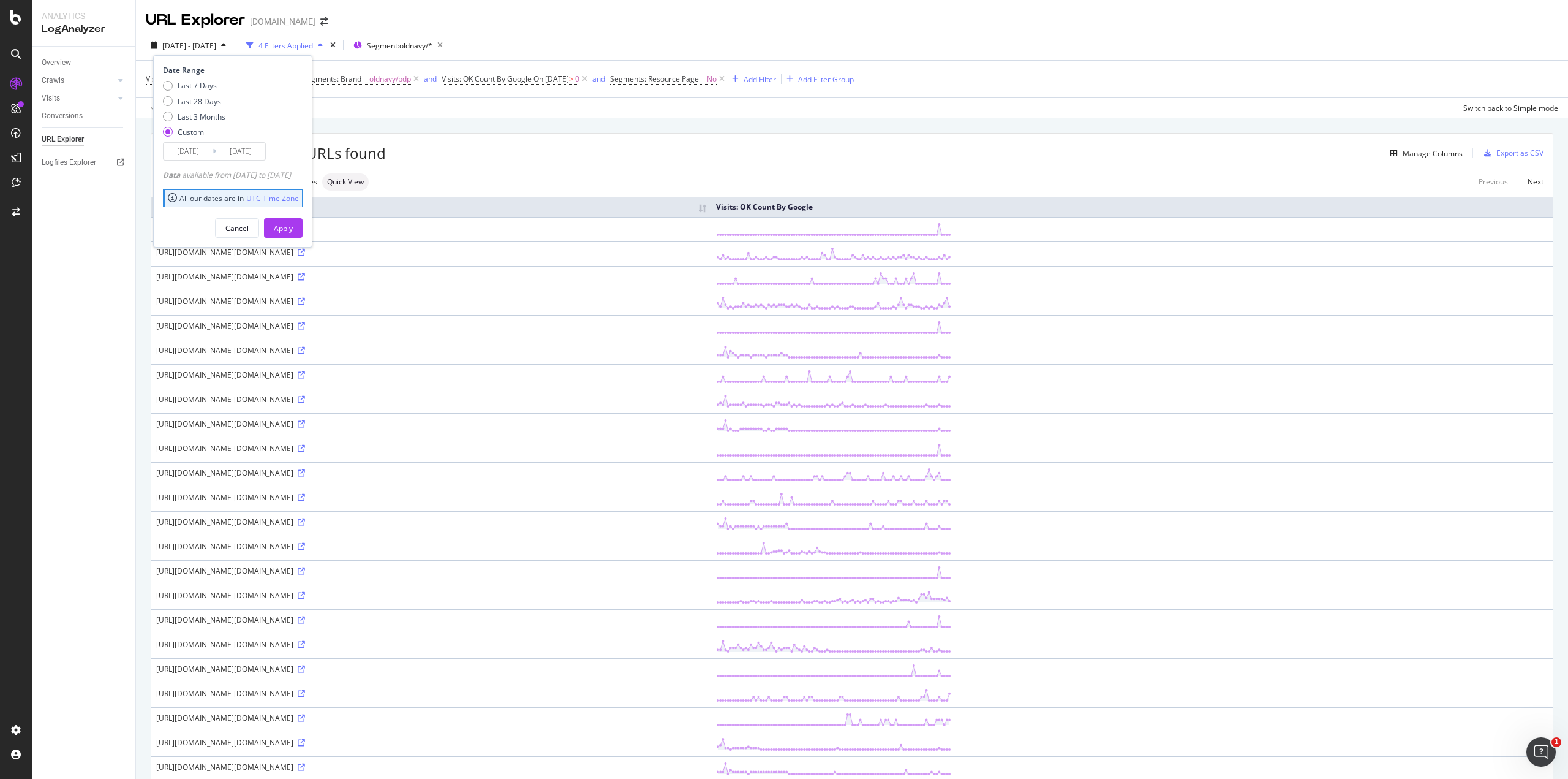
click at [216, 44] on span "[DATE] - [DATE]" at bounding box center [189, 46] width 54 height 11
click at [1403, 154] on div "Manage Columns" at bounding box center [1433, 154] width 60 height 11
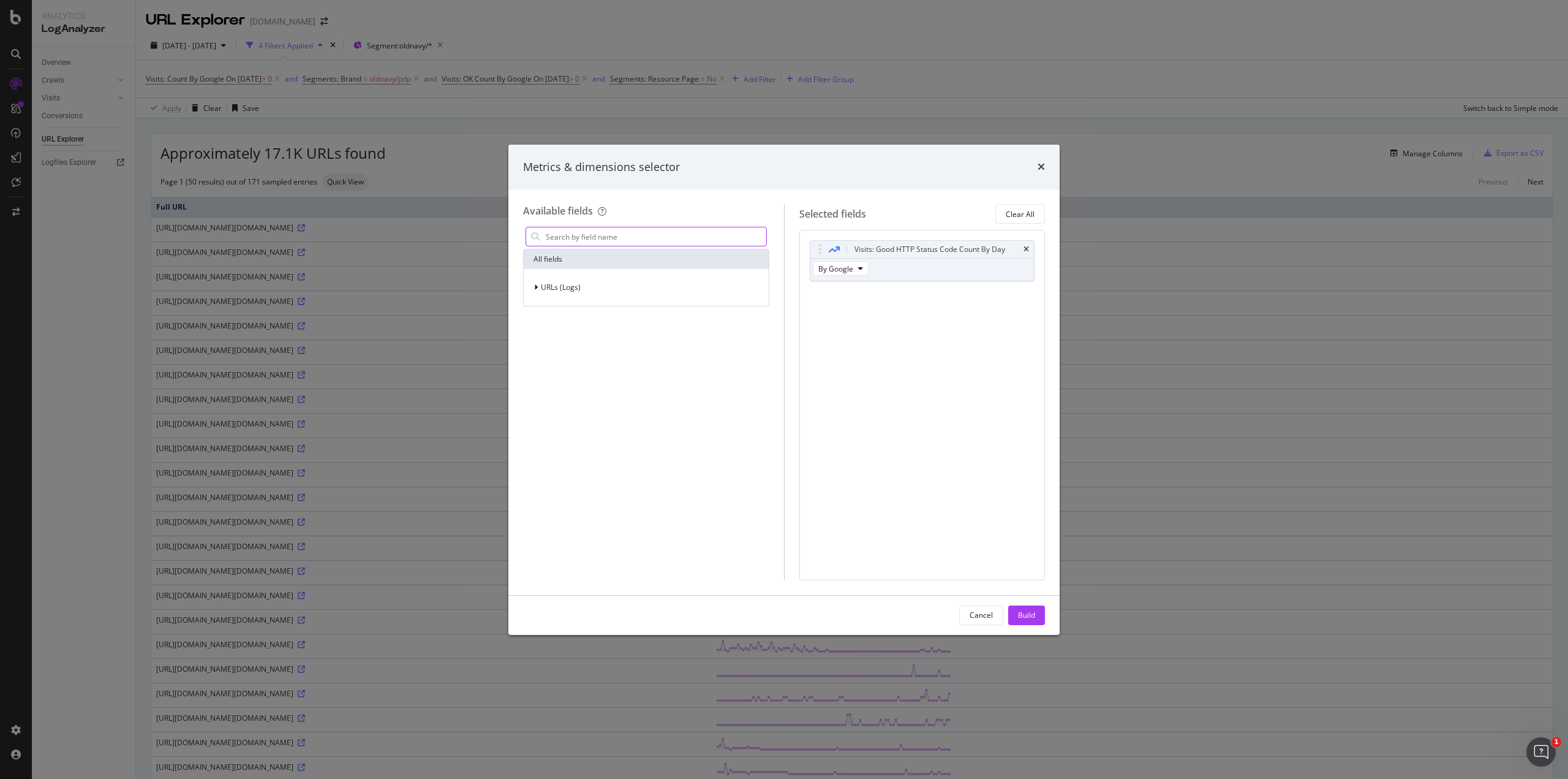
click at [639, 237] on input "modal" at bounding box center [656, 236] width 222 height 18
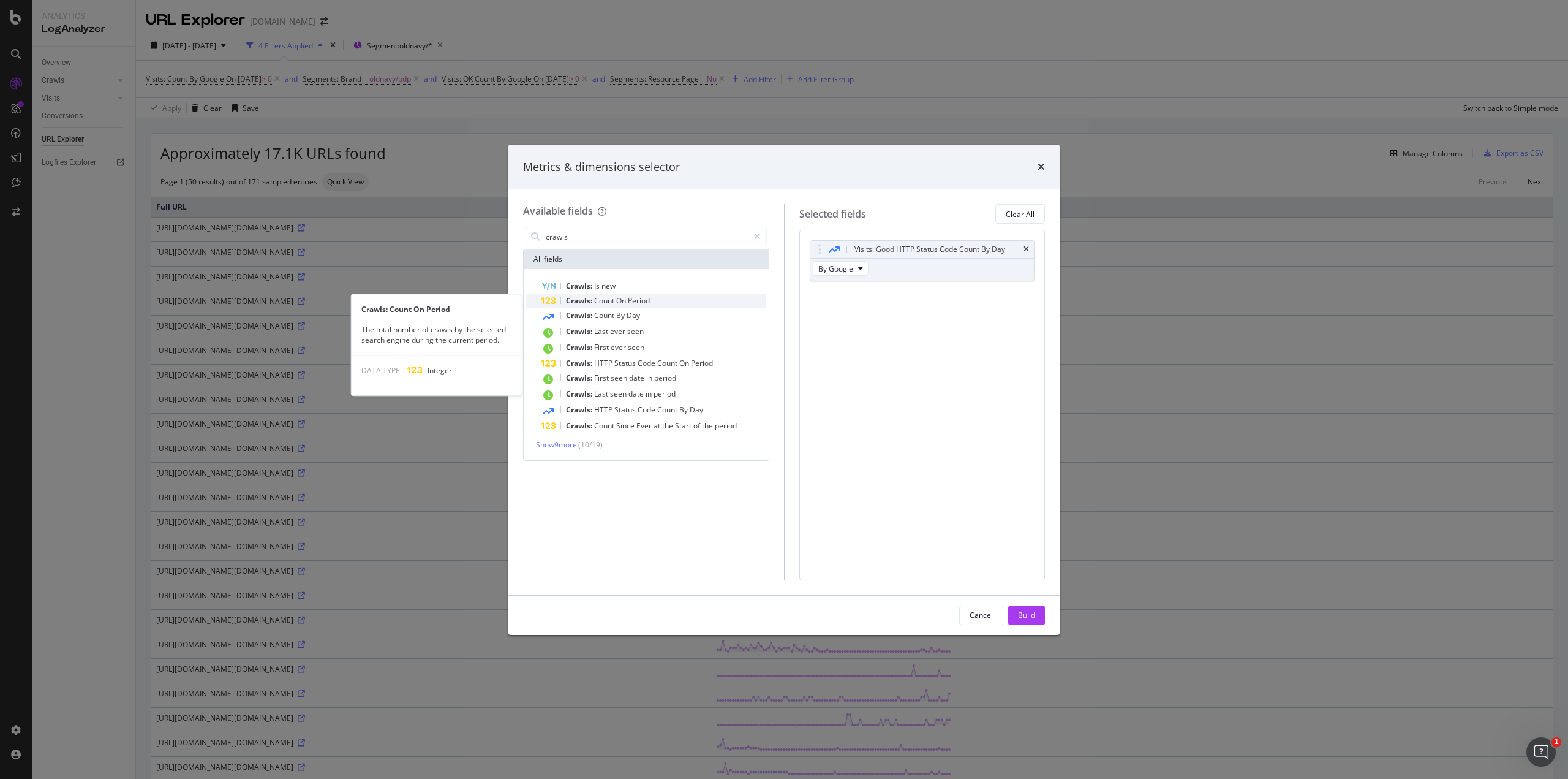
type input "crawls"
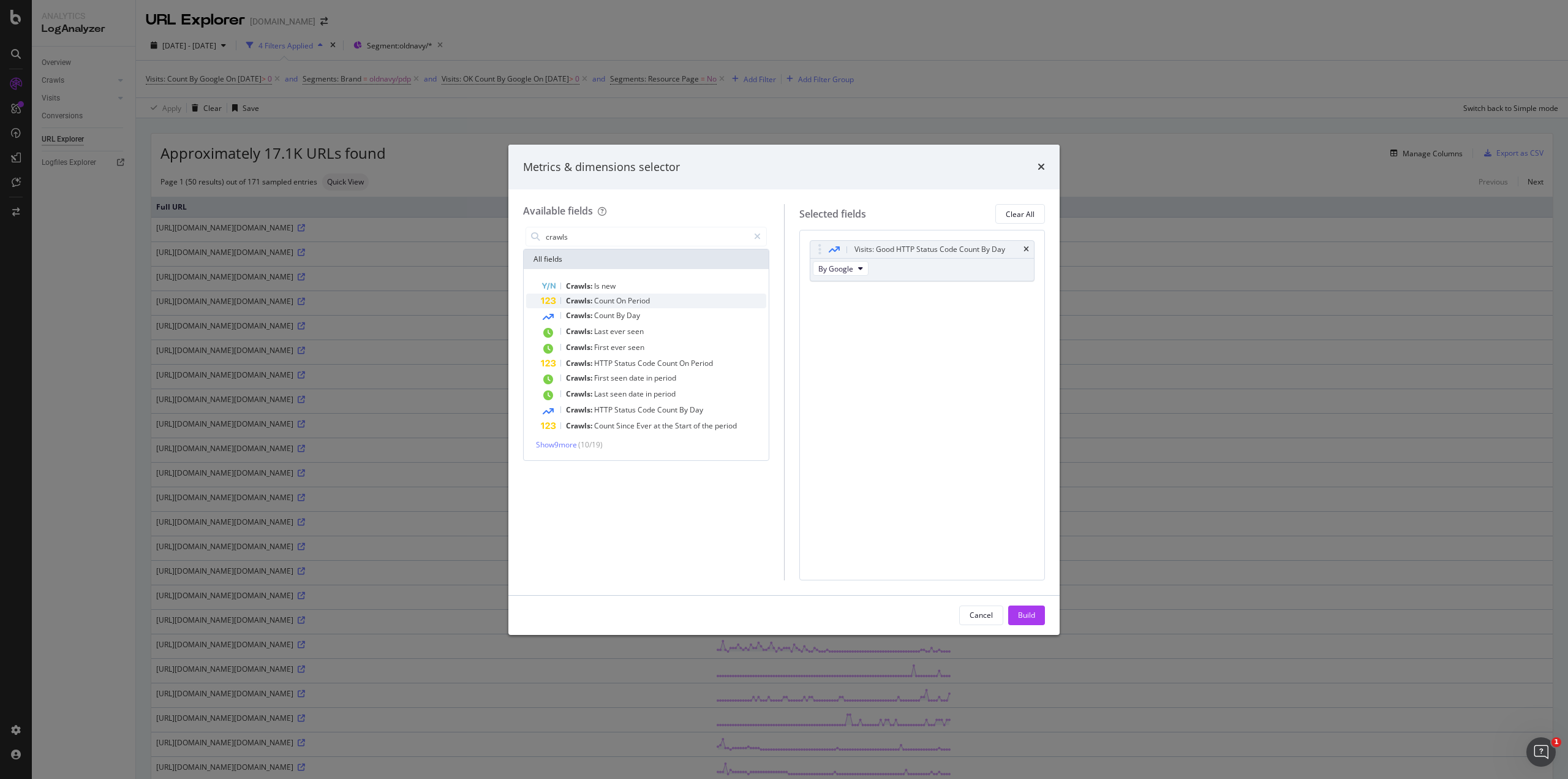
click at [626, 297] on span "On" at bounding box center [622, 301] width 12 height 11
drag, startPoint x: 926, startPoint y: 296, endPoint x: 914, endPoint y: 245, distance: 52.4
click at [914, 245] on body "Analytics LogAnalyzer Overview Crawls Daily Distribution Segments Distribution …" at bounding box center [784, 390] width 1568 height 779
click at [1030, 610] on div "Build" at bounding box center [1026, 615] width 17 height 11
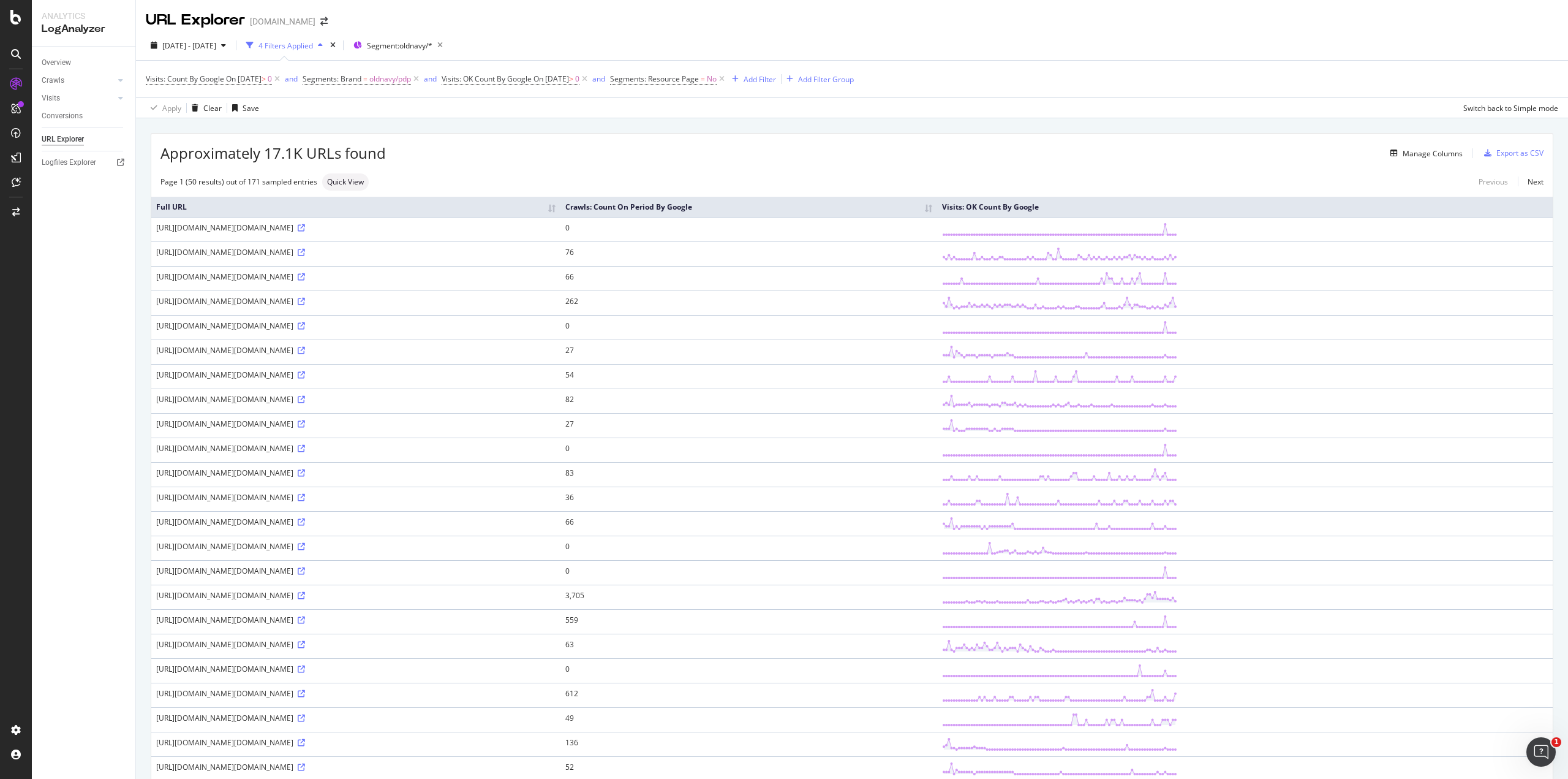
drag, startPoint x: 362, startPoint y: 301, endPoint x: 327, endPoint y: 296, distance: 35.4
click at [327, 296] on div "https://oldnavy.gap.com/browse/product.do?pid=408047122" at bounding box center [355, 301] width 399 height 11
copy div "408047122"
click at [937, 206] on th "Crawls: Count On Period By Google" at bounding box center [749, 207] width 377 height 20
click at [560, 212] on th "Full URL" at bounding box center [356, 207] width 409 height 20
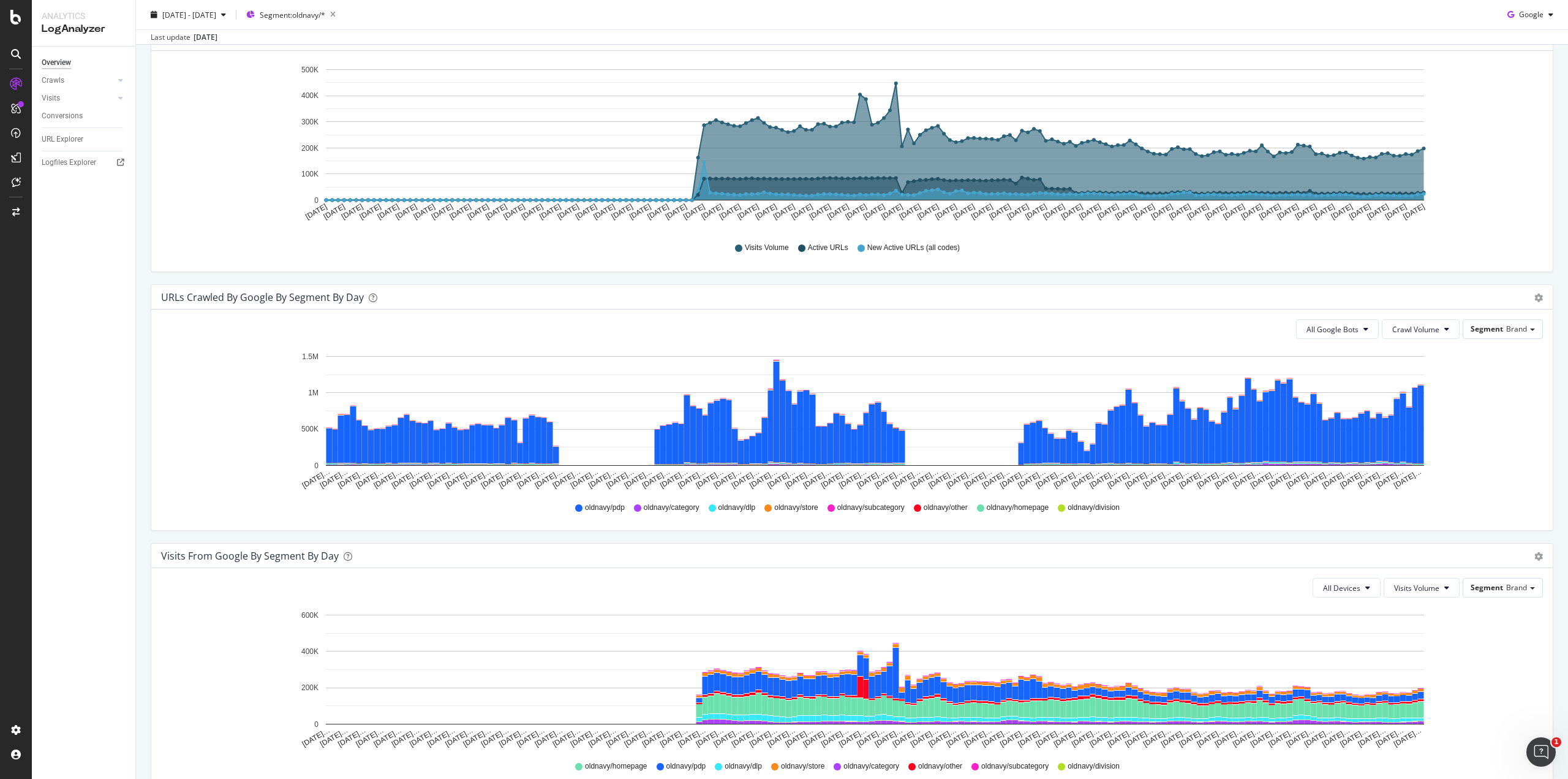
scroll to position [383, 0]
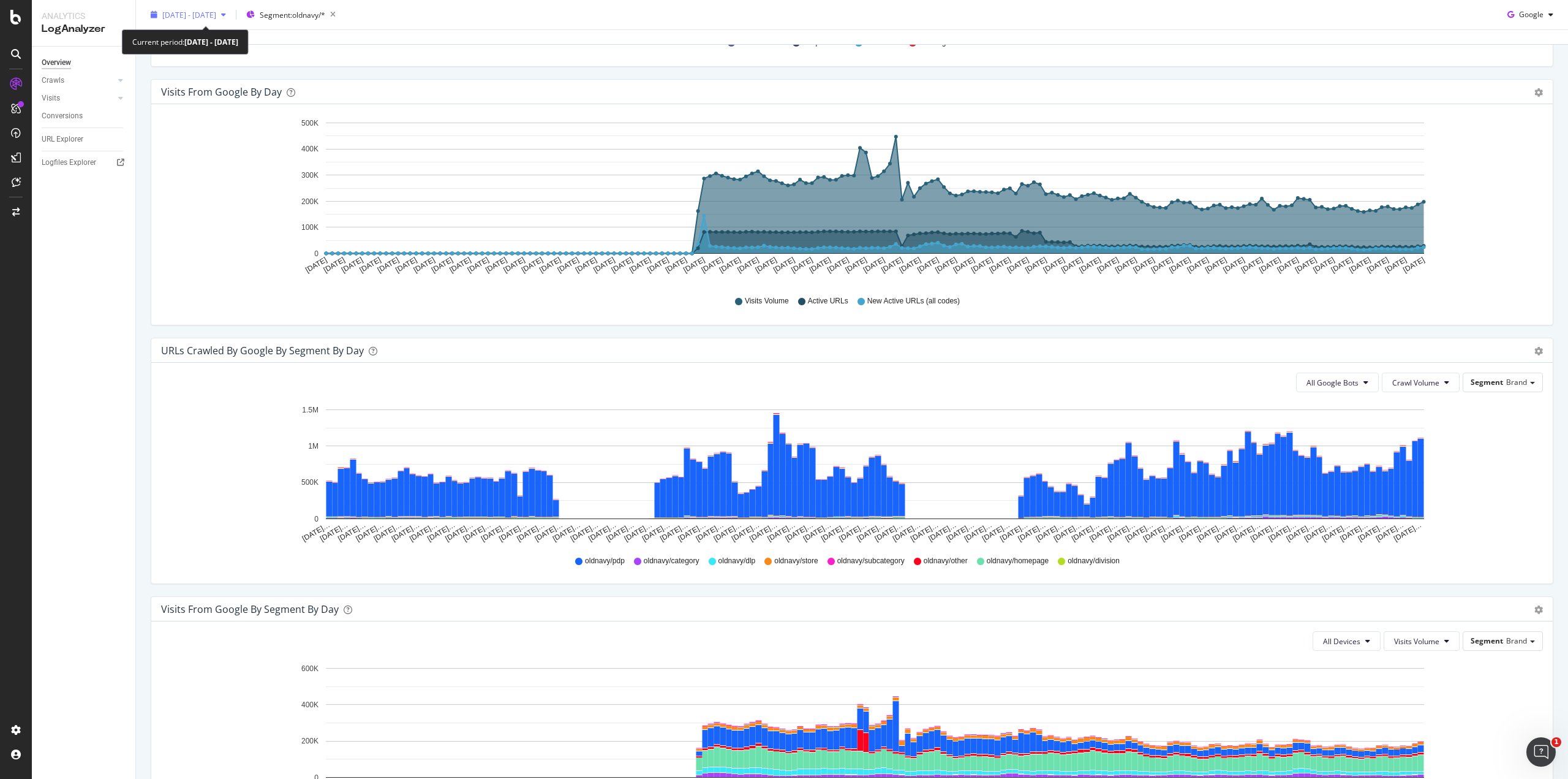
click at [216, 18] on span "2025 Mar. 29th - Sep. 28th" at bounding box center [189, 15] width 54 height 11
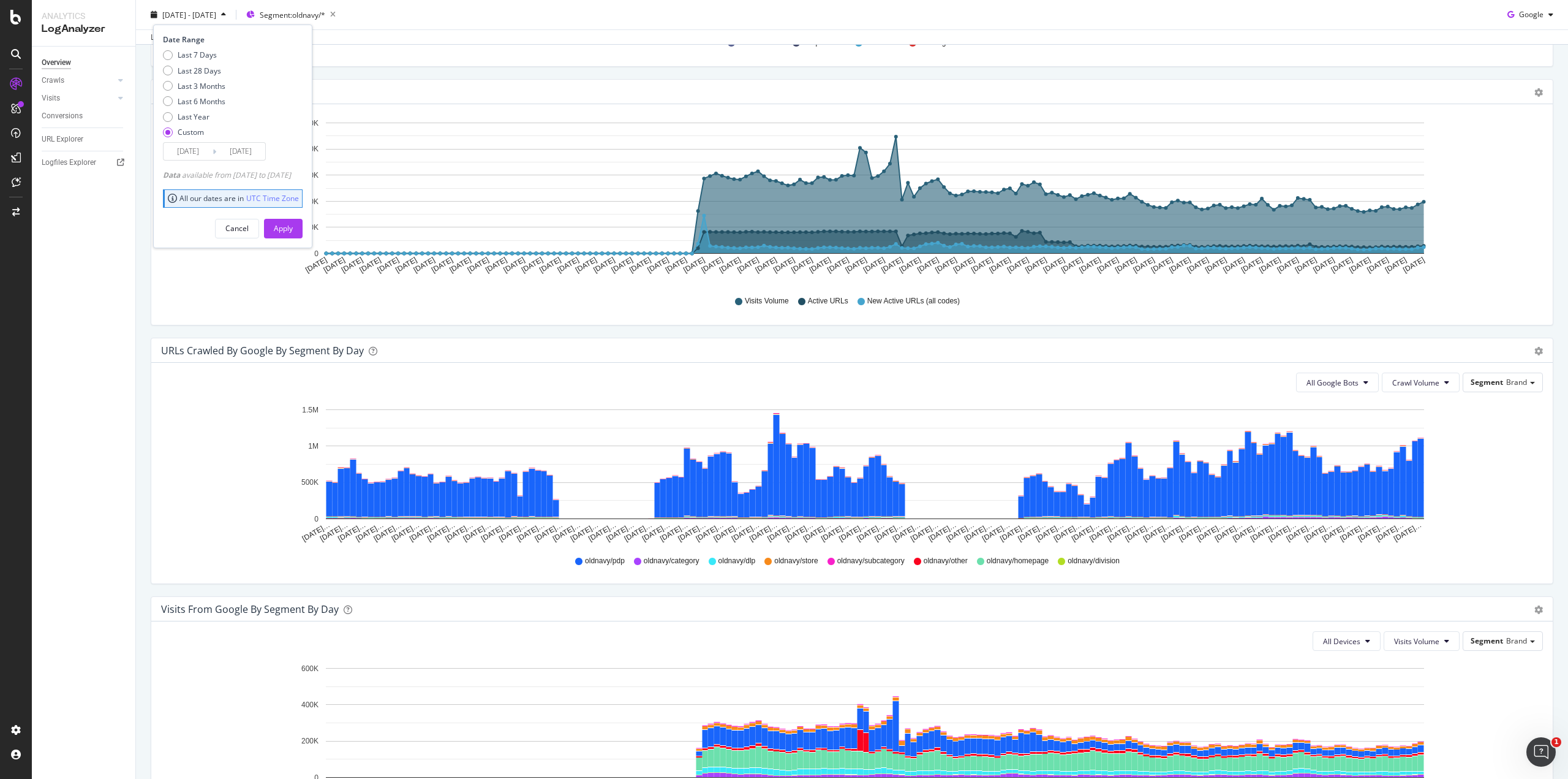
click at [432, 29] on div "Last update Sep. 30, 2025" at bounding box center [852, 36] width 1432 height 15
click at [325, 19] on span "Segment: oldnavy/*" at bounding box center [292, 15] width 65 height 11
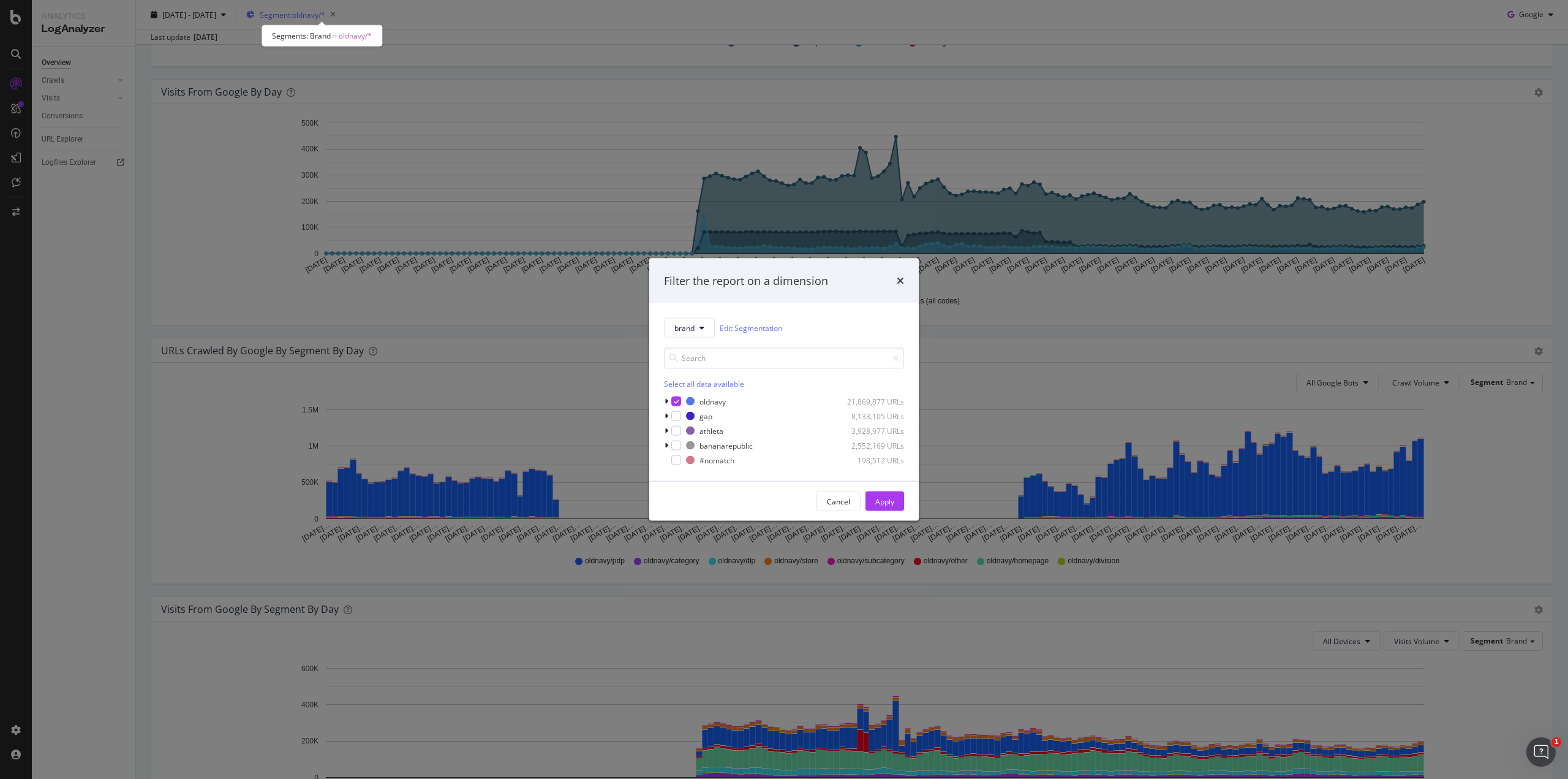
click at [332, 19] on div "Filter the report on a dimension brand Edit Segmentation Select all data availa…" at bounding box center [784, 390] width 1568 height 779
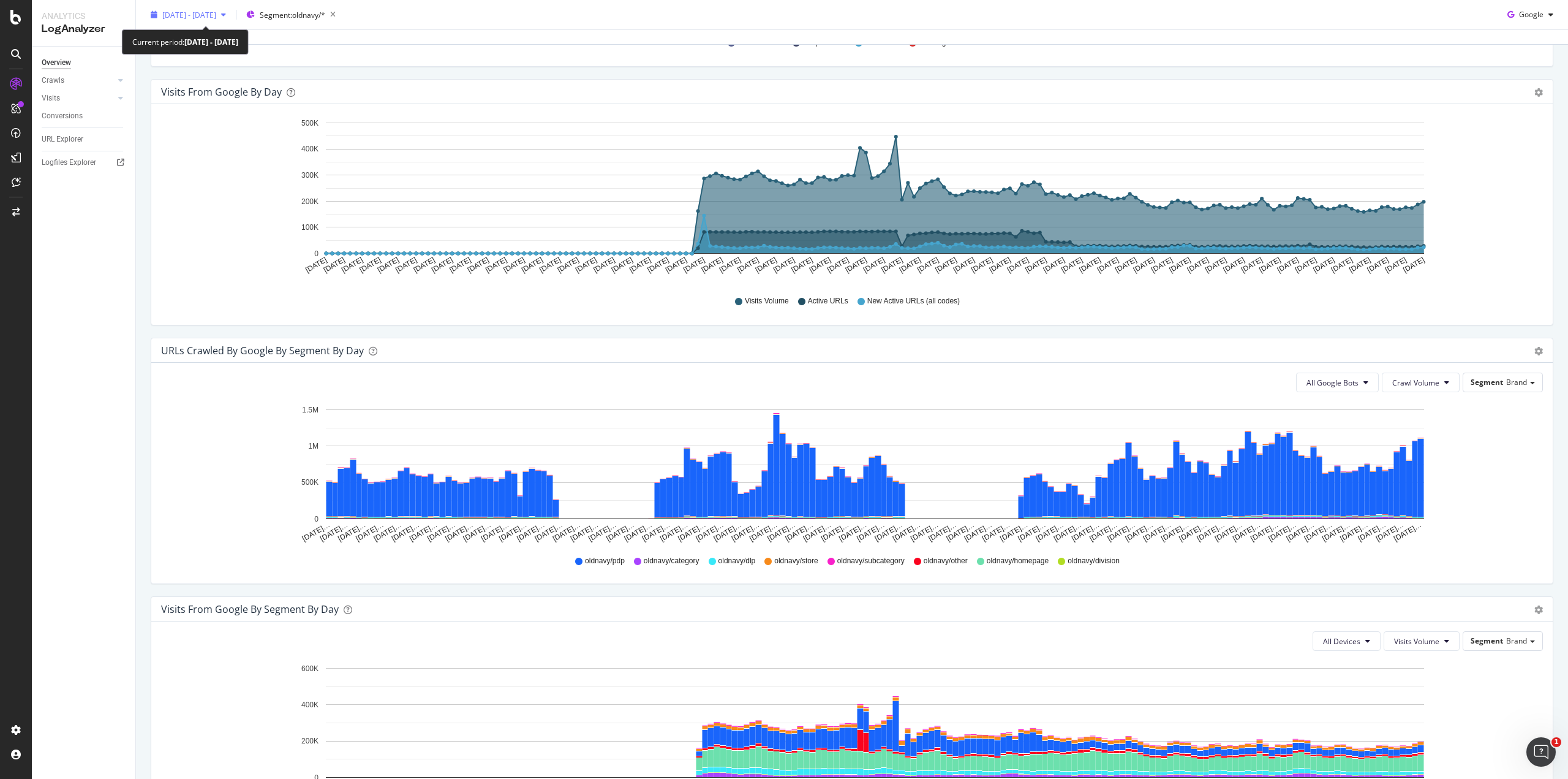
click at [226, 17] on icon "button" at bounding box center [223, 15] width 5 height 8
click at [441, 38] on div "Last update Sep. 30, 2025" at bounding box center [852, 36] width 1432 height 15
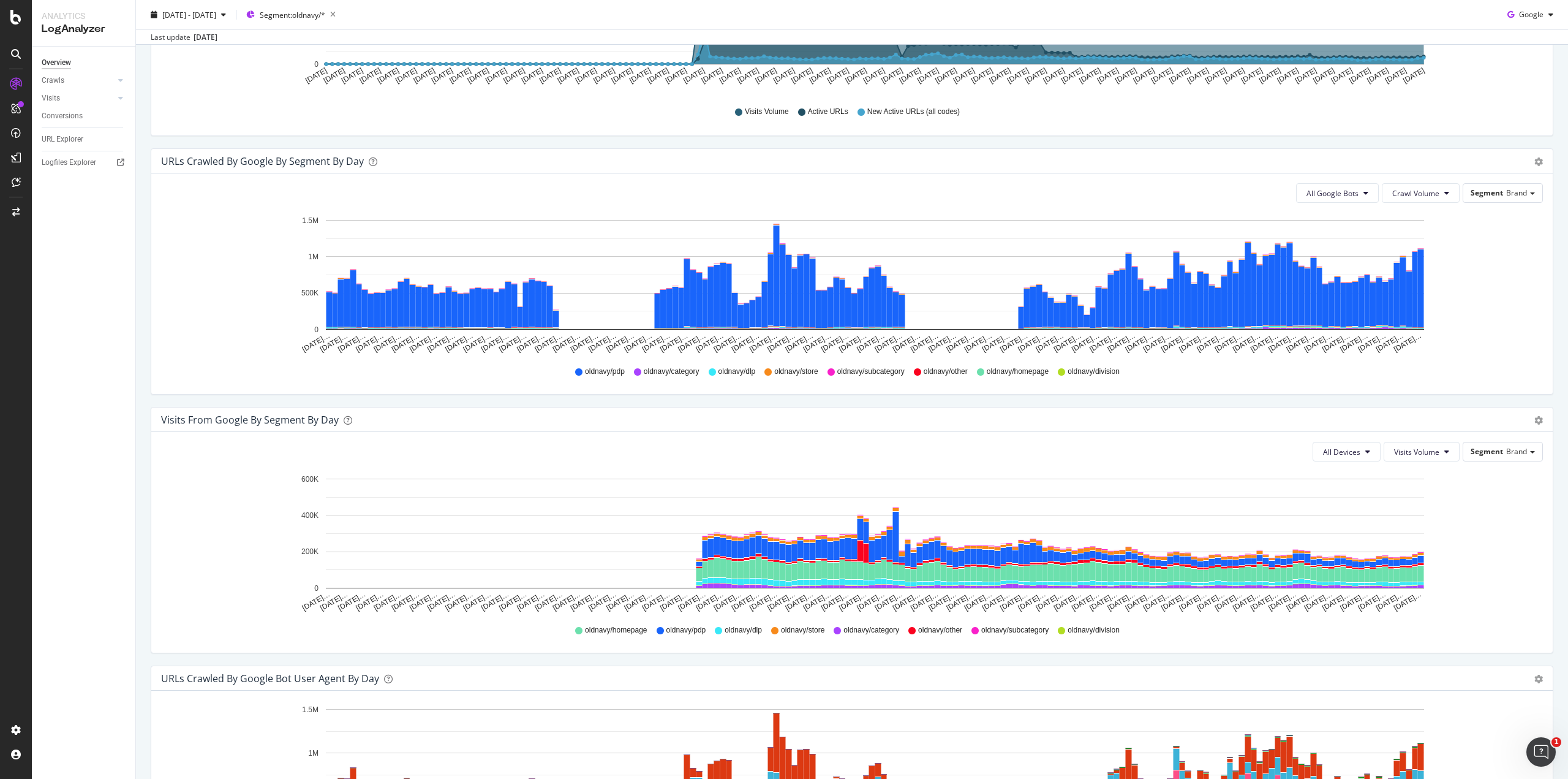
scroll to position [735, 0]
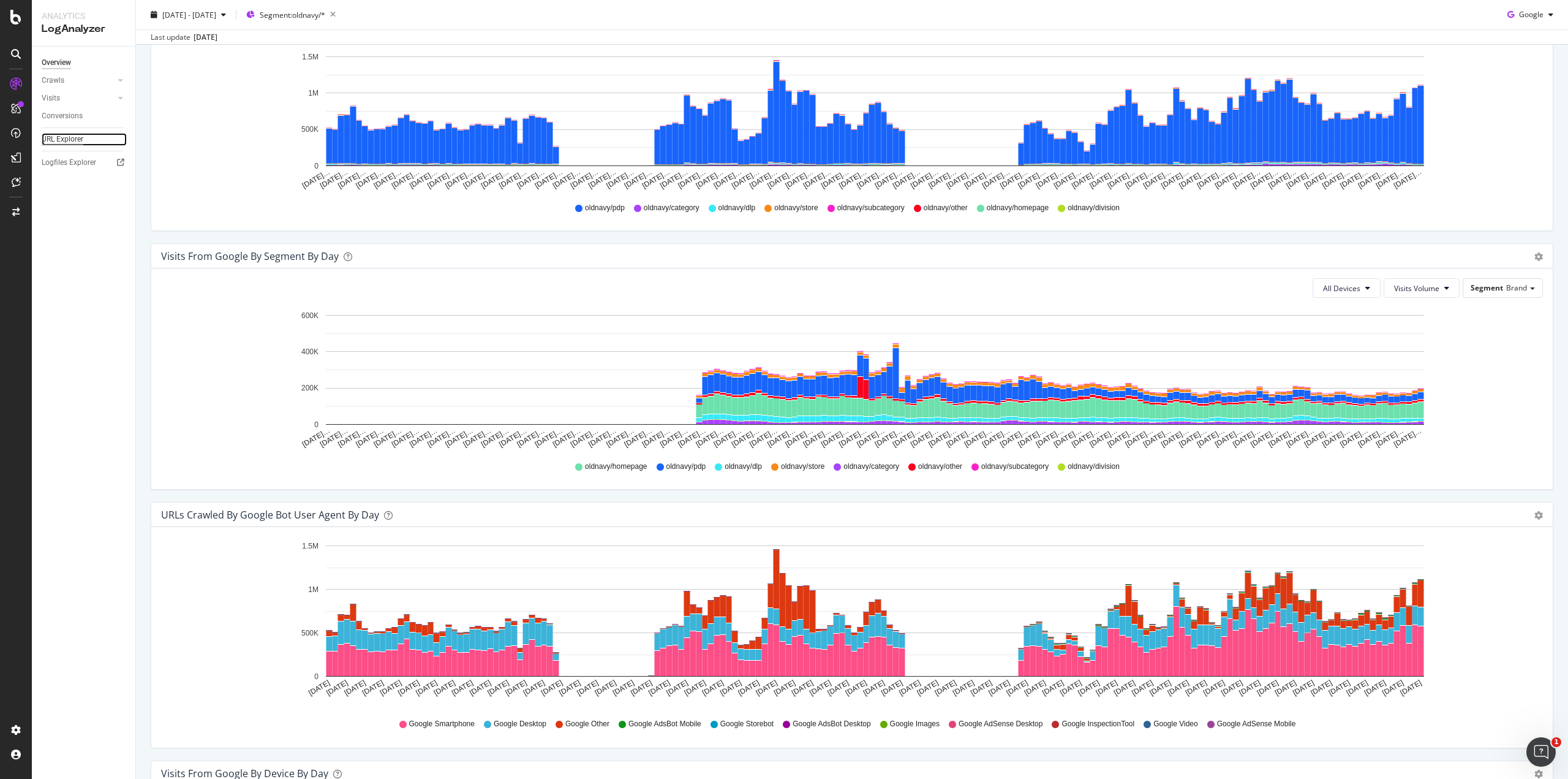
click at [61, 136] on div "URL Explorer" at bounding box center [62, 139] width 42 height 13
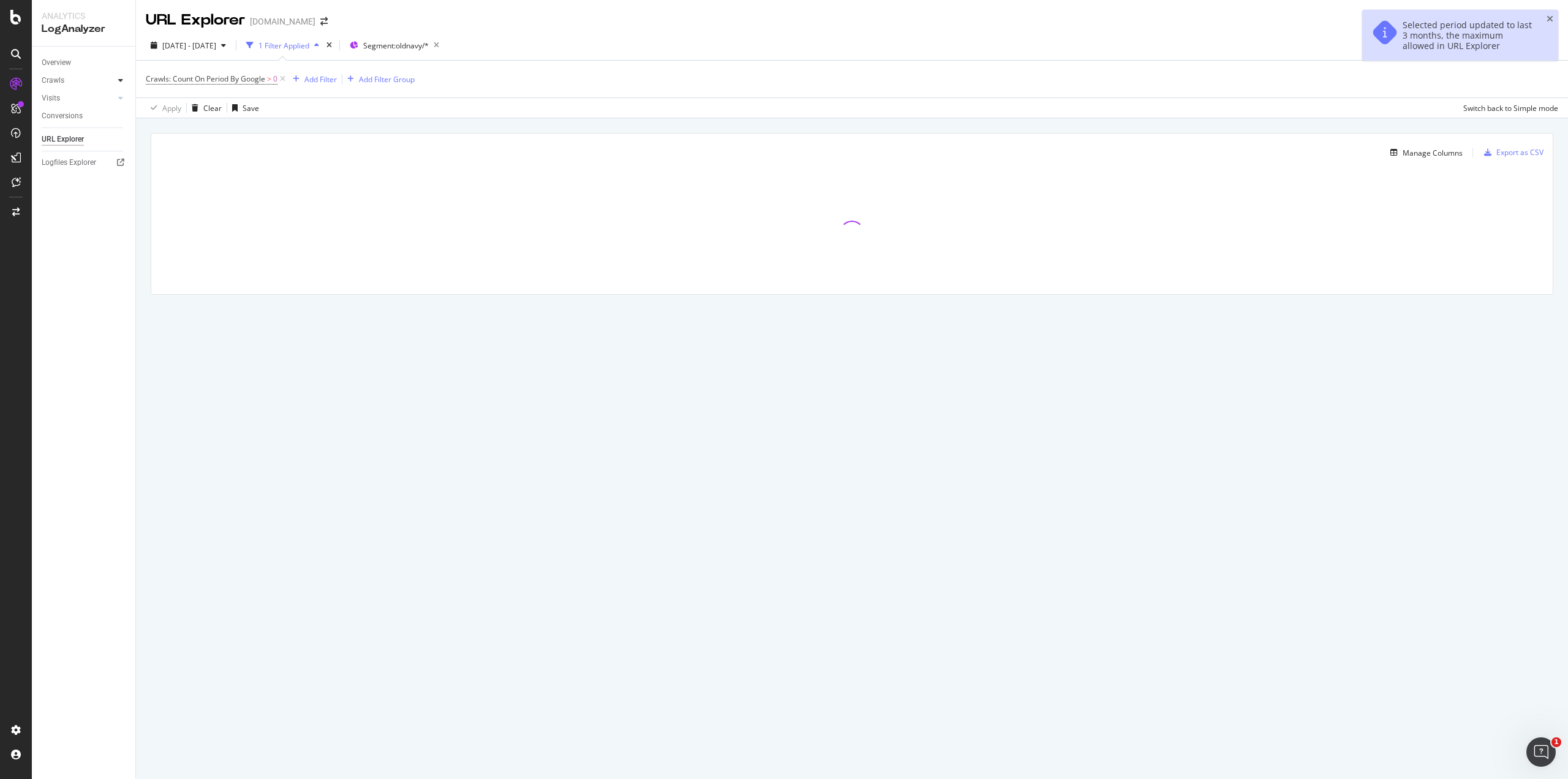
click at [124, 78] on div at bounding box center [121, 80] width 12 height 12
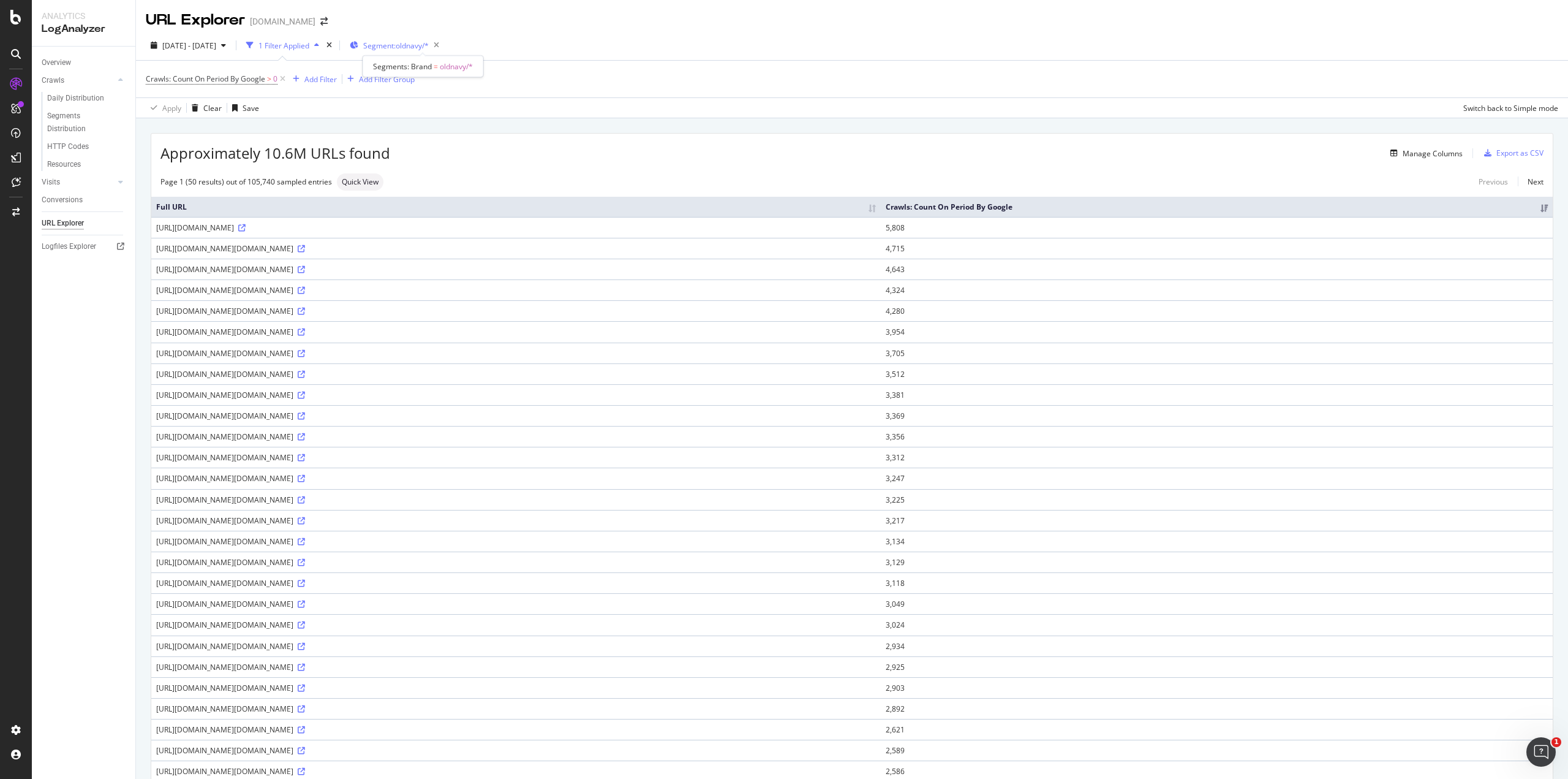
click at [429, 42] on span "Segment: oldnavy/*" at bounding box center [395, 46] width 65 height 11
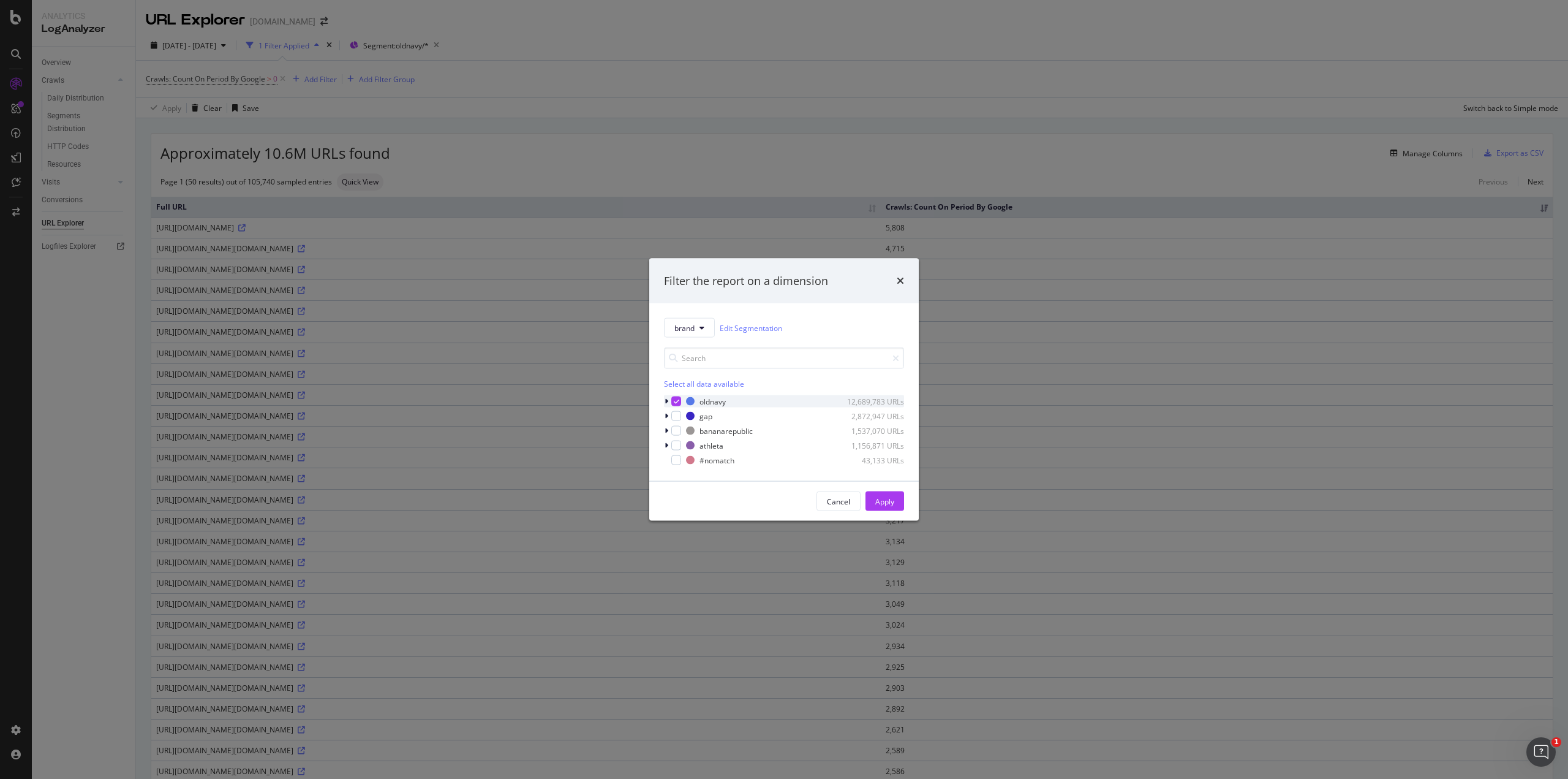
click at [666, 401] on icon "modal" at bounding box center [666, 402] width 4 height 8
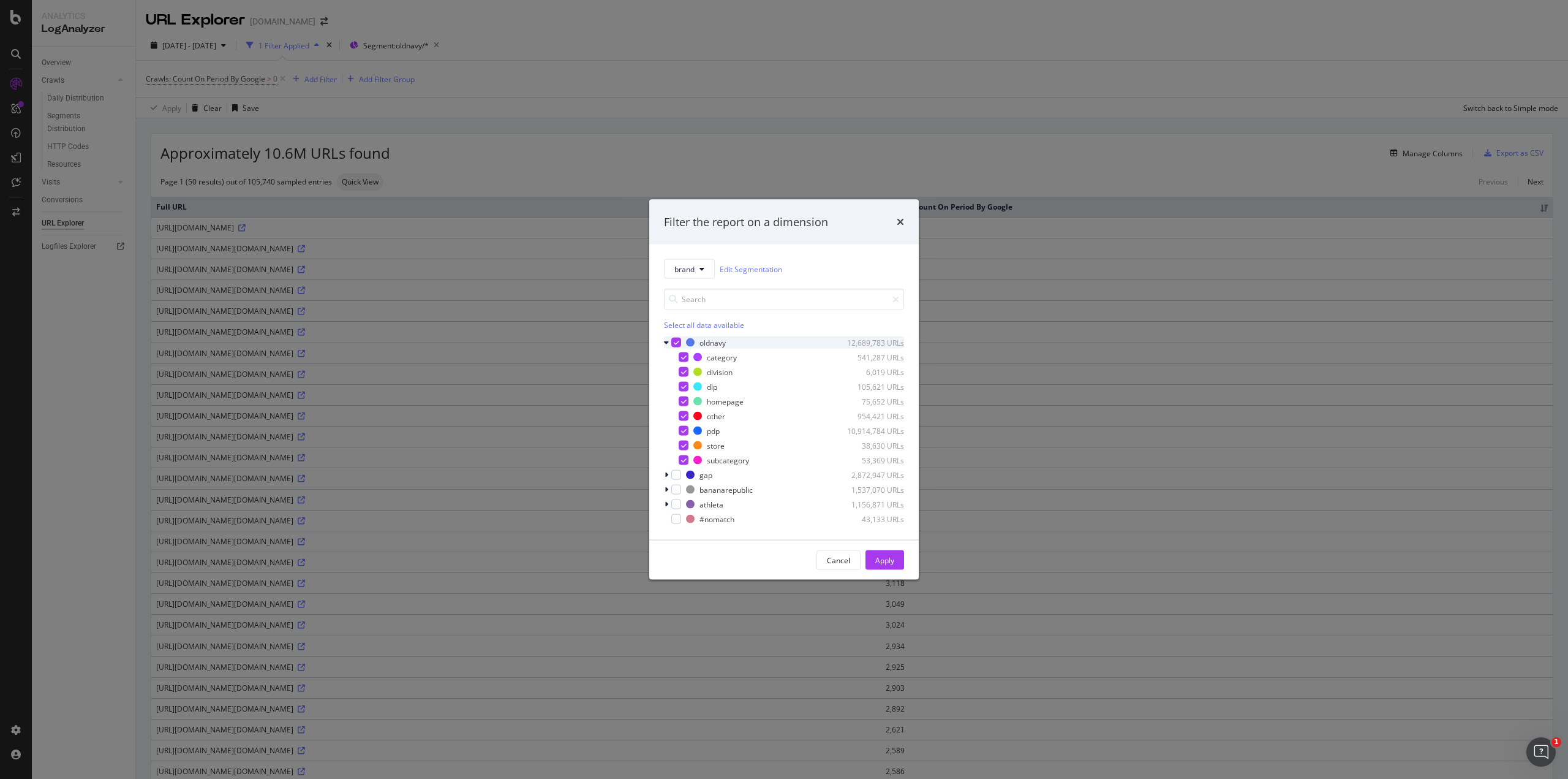
click at [672, 343] on div "modal" at bounding box center [676, 343] width 10 height 10
click at [683, 428] on div "modal" at bounding box center [683, 430] width 10 height 10
click at [878, 559] on div "Apply" at bounding box center [884, 560] width 19 height 11
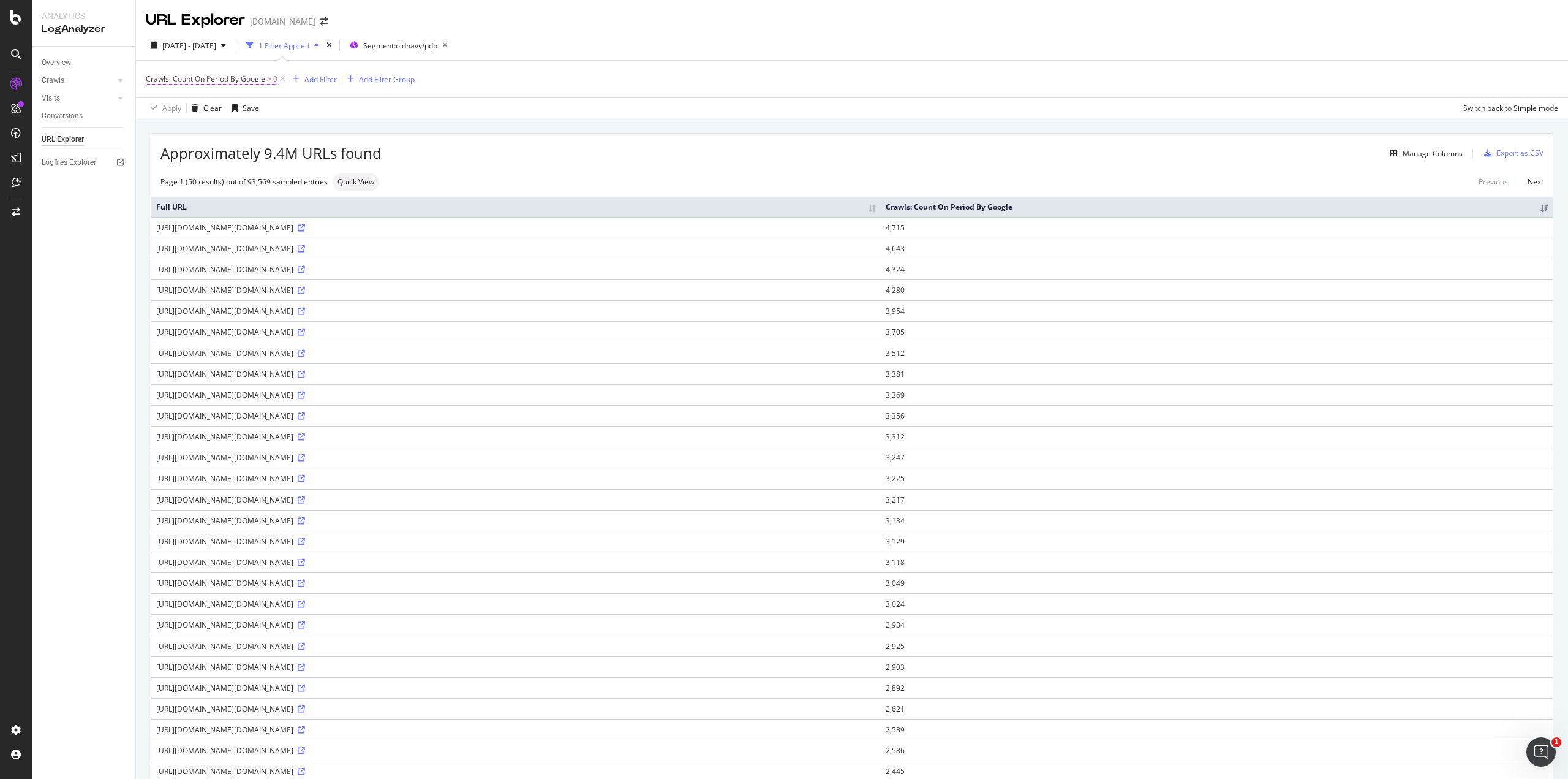
click at [242, 78] on span "Crawls: Count On Period By Google" at bounding box center [205, 79] width 119 height 11
click at [224, 145] on input "0" at bounding box center [223, 149] width 135 height 19
click at [178, 76] on div "Crawls: Count On Period" at bounding box center [204, 78] width 88 height 11
click at [152, 77] on icon at bounding box center [153, 78] width 4 height 8
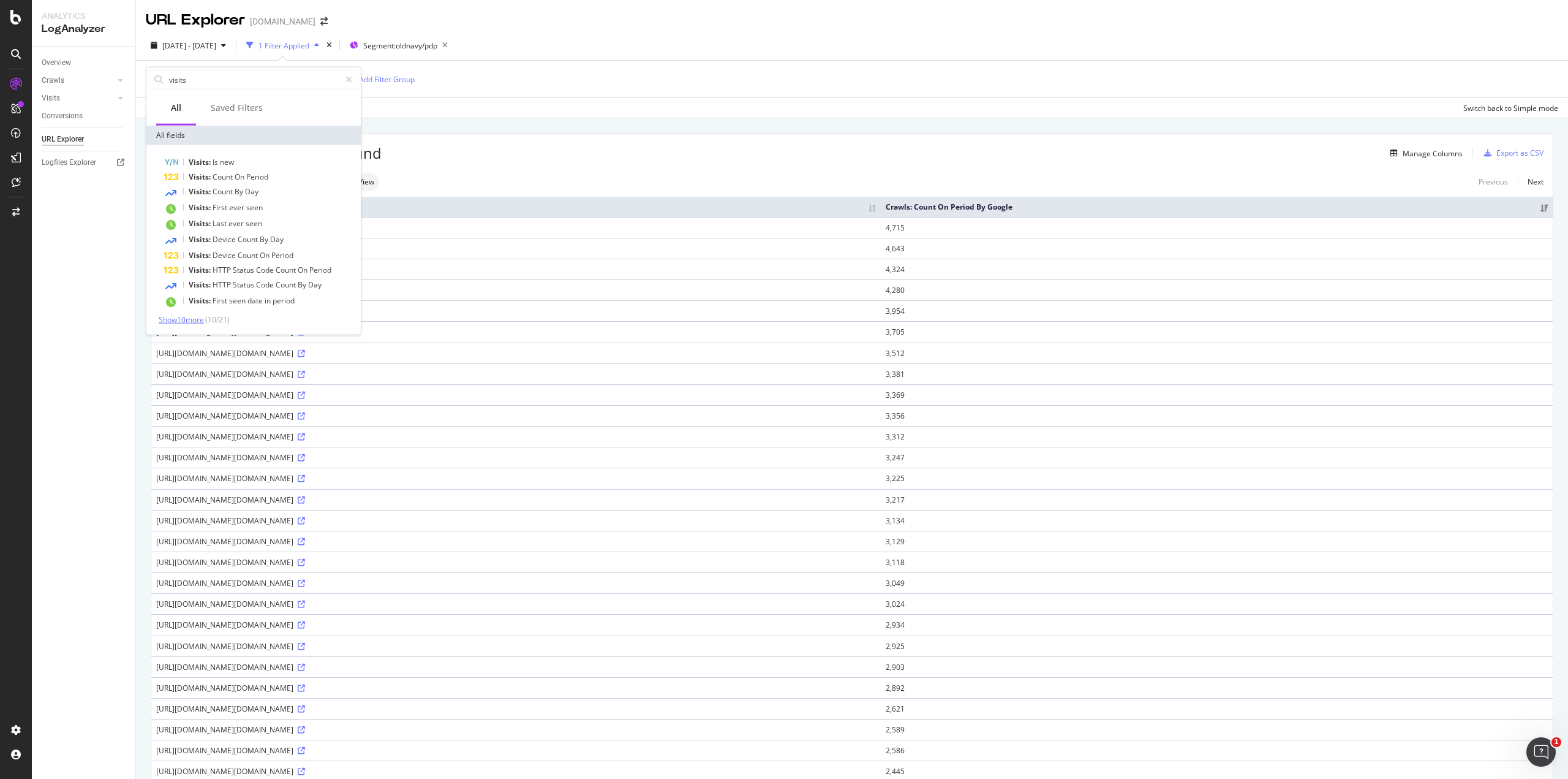
type input "visits"
click at [178, 318] on span "Show 10 more" at bounding box center [181, 319] width 45 height 11
click at [235, 181] on span "On" at bounding box center [240, 177] width 12 height 11
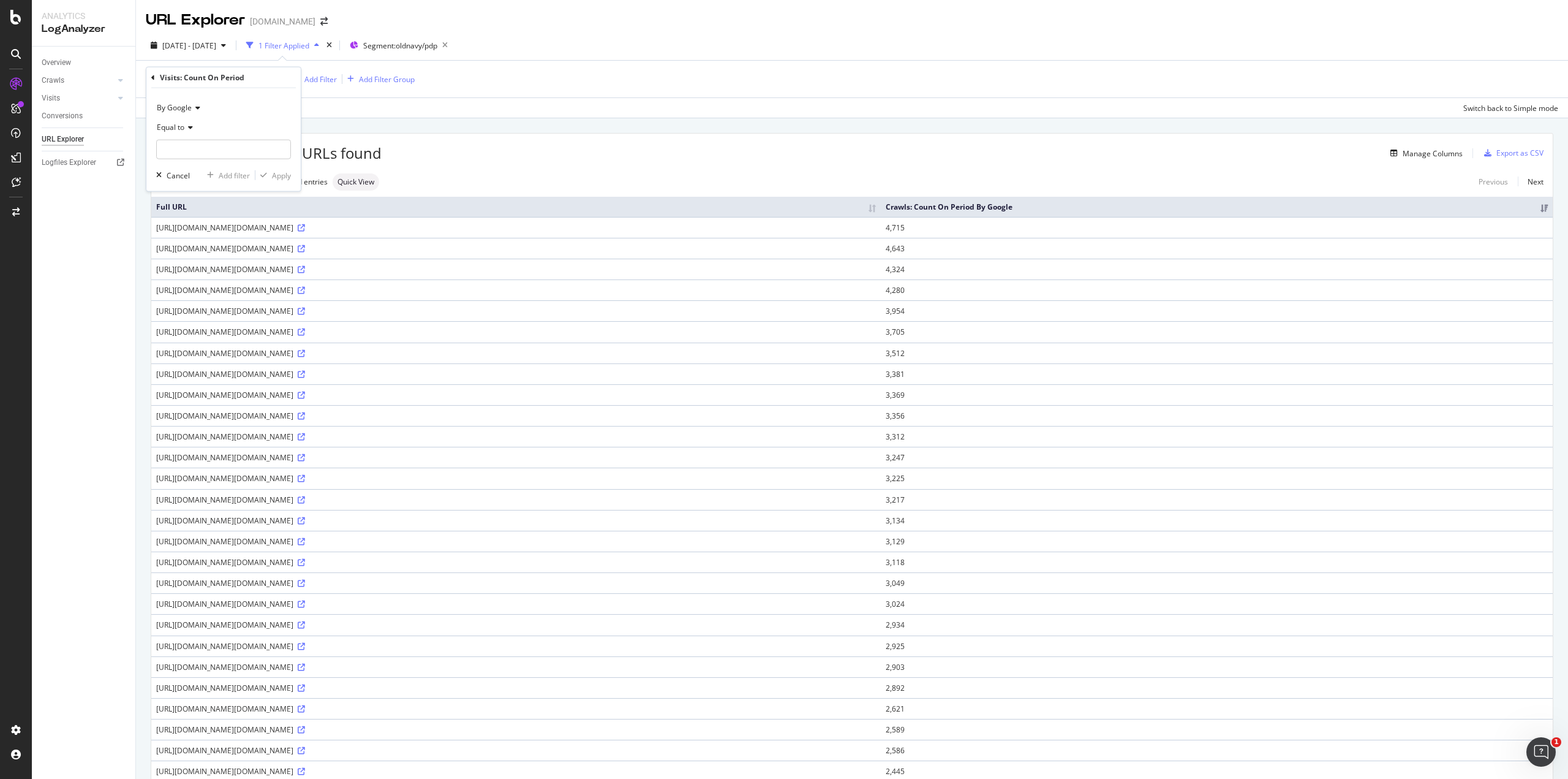
click at [186, 125] on icon at bounding box center [188, 128] width 8 height 8
click at [198, 217] on span "Greater than" at bounding box center [184, 216] width 44 height 11
click at [223, 154] on input "number" at bounding box center [223, 149] width 135 height 19
type input "0"
click at [271, 173] on div "button" at bounding box center [263, 176] width 16 height 8
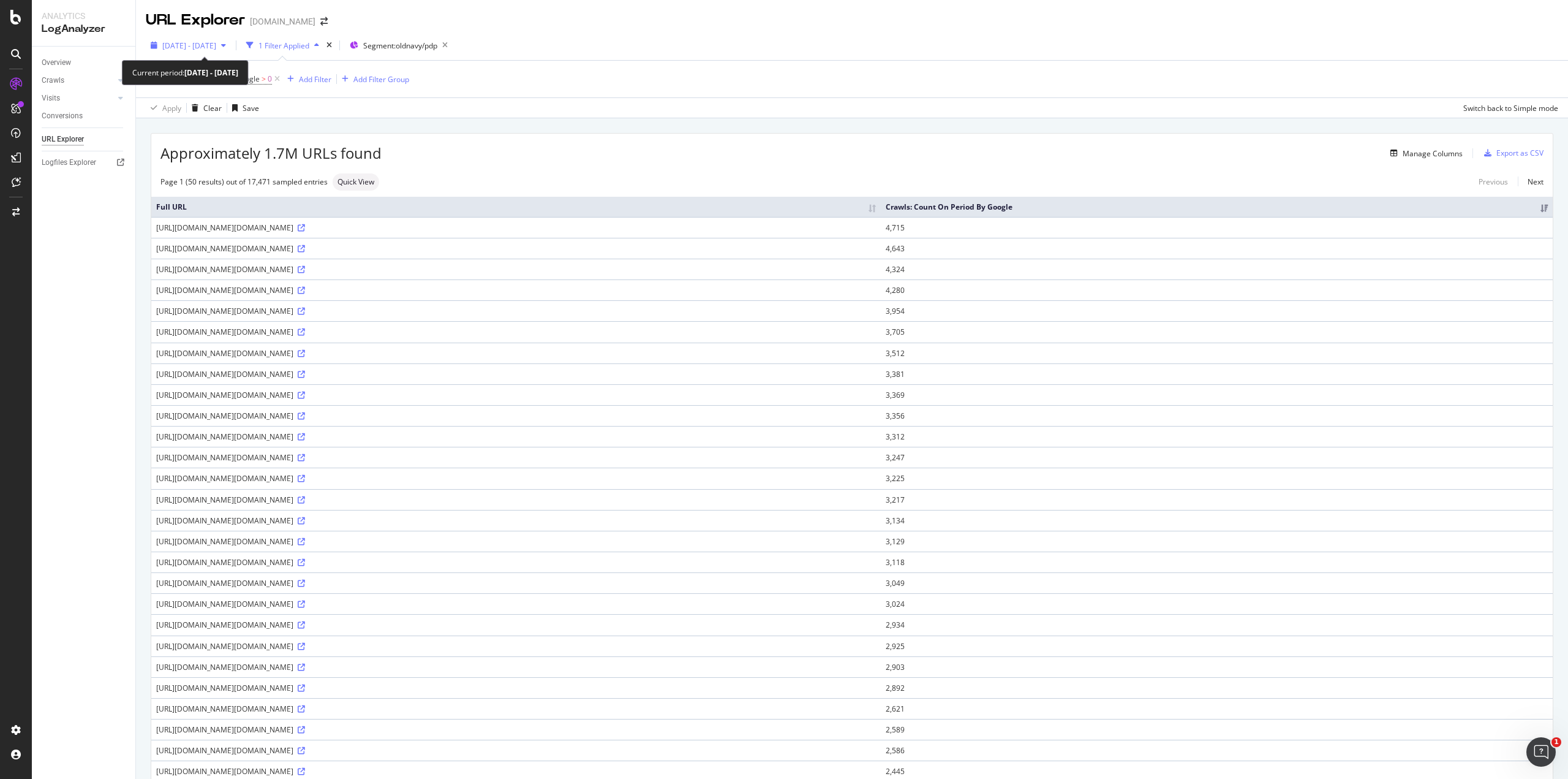
click at [216, 48] on span "[DATE] - [DATE]" at bounding box center [189, 46] width 54 height 11
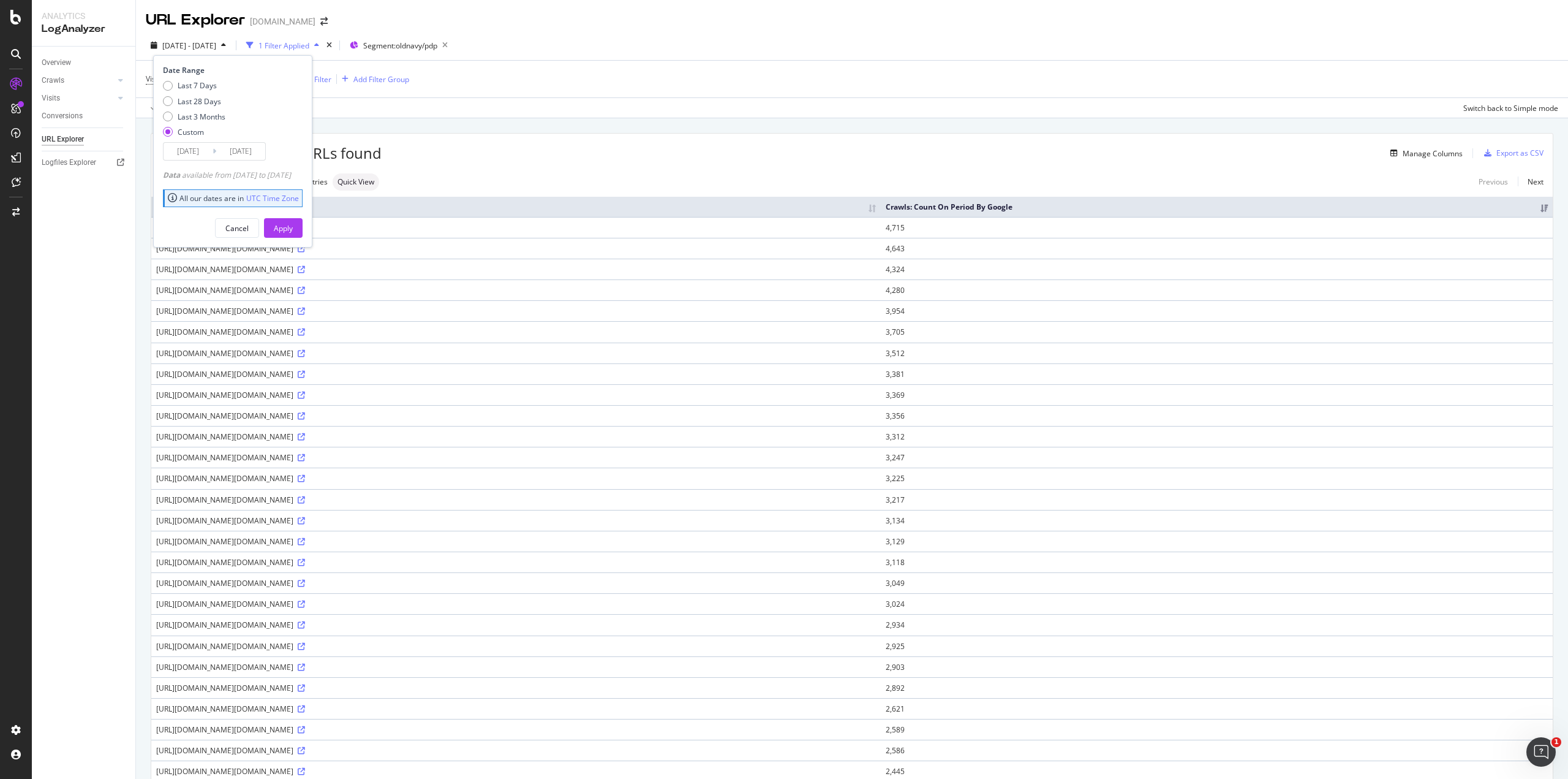
click at [194, 152] on input "[DATE]" at bounding box center [188, 151] width 49 height 17
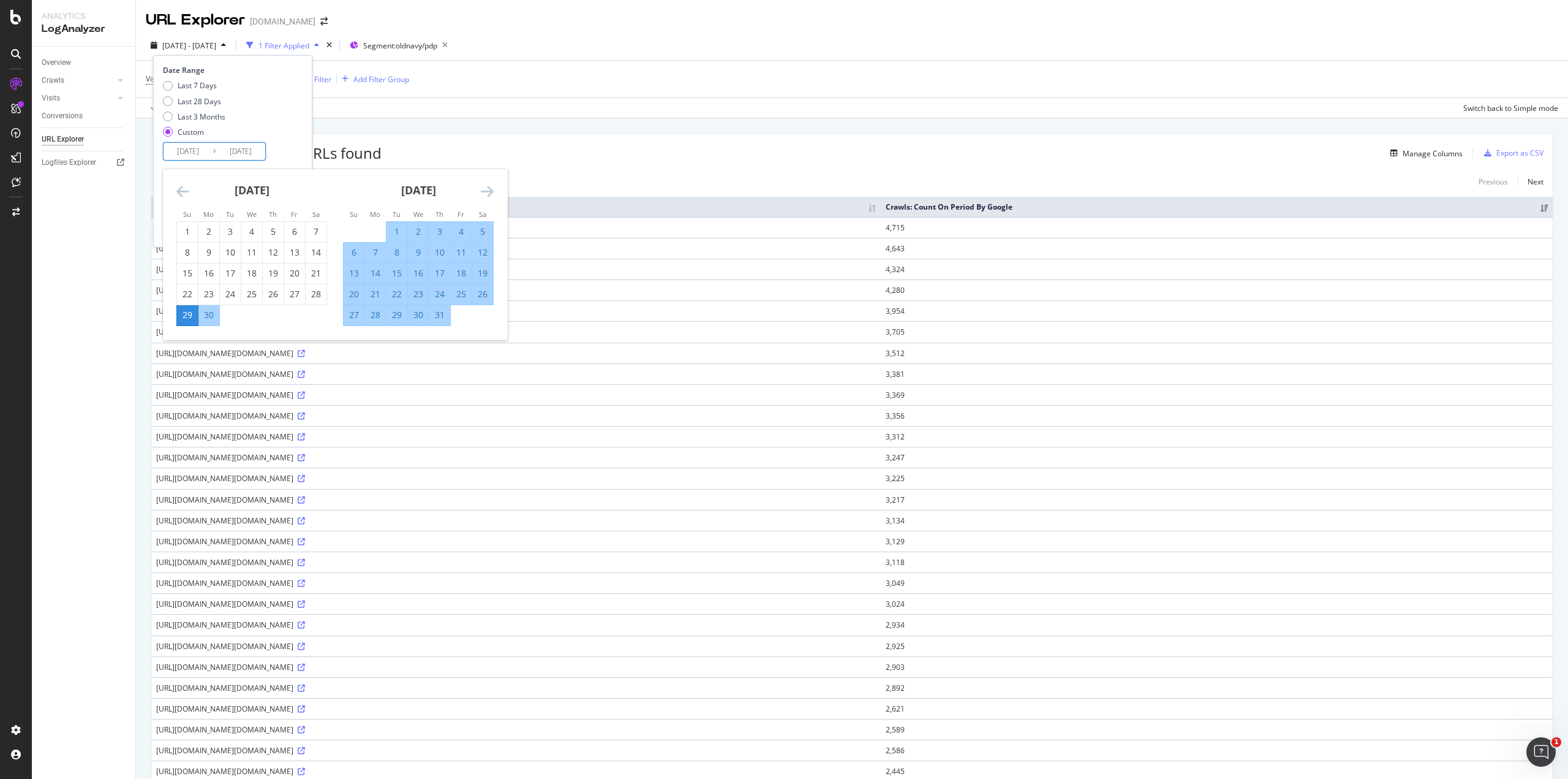
click at [488, 189] on icon "Move forward to switch to the next month." at bounding box center [487, 191] width 13 height 15
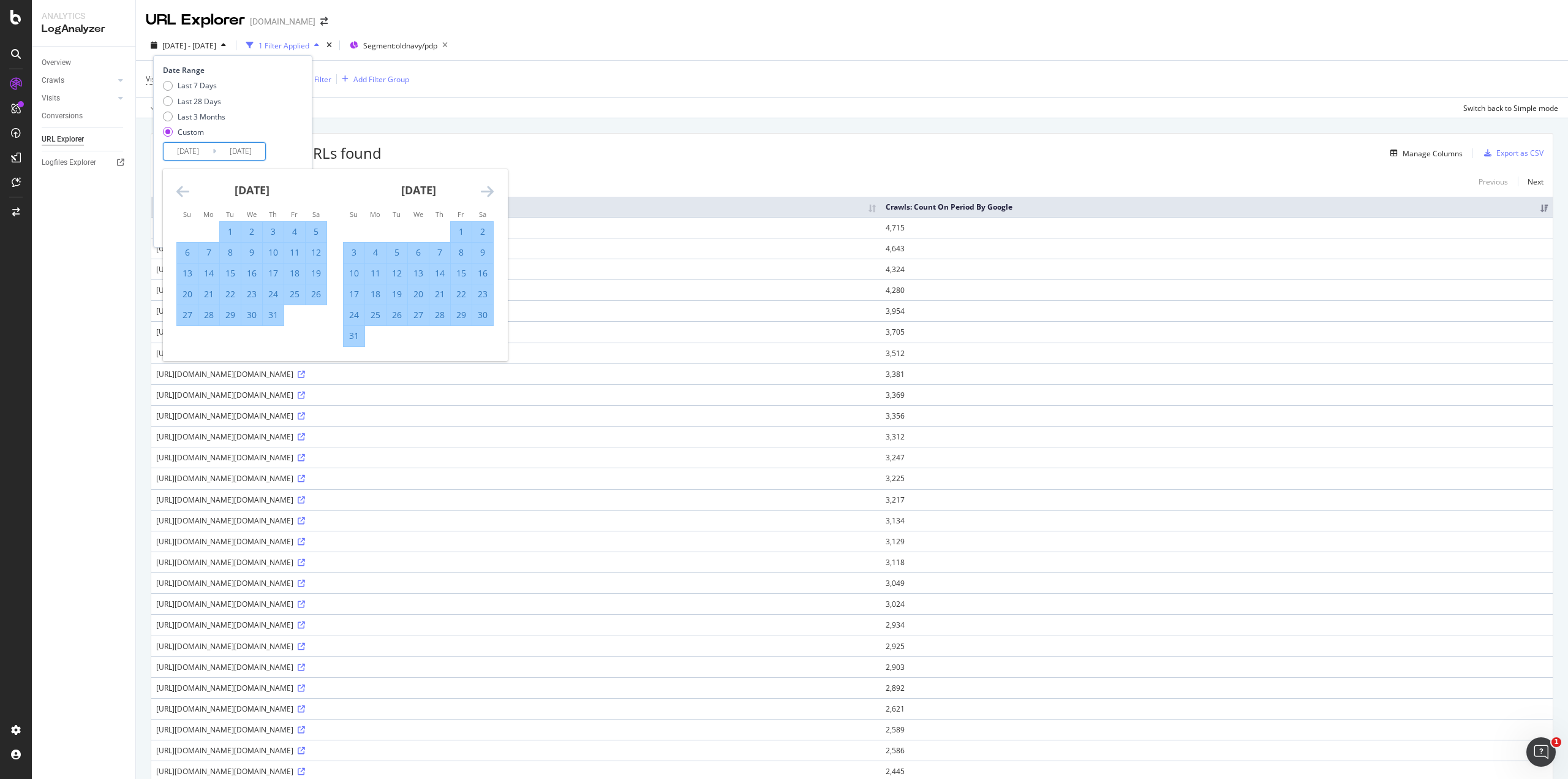
click at [488, 189] on icon "Move forward to switch to the next month." at bounding box center [487, 191] width 13 height 15
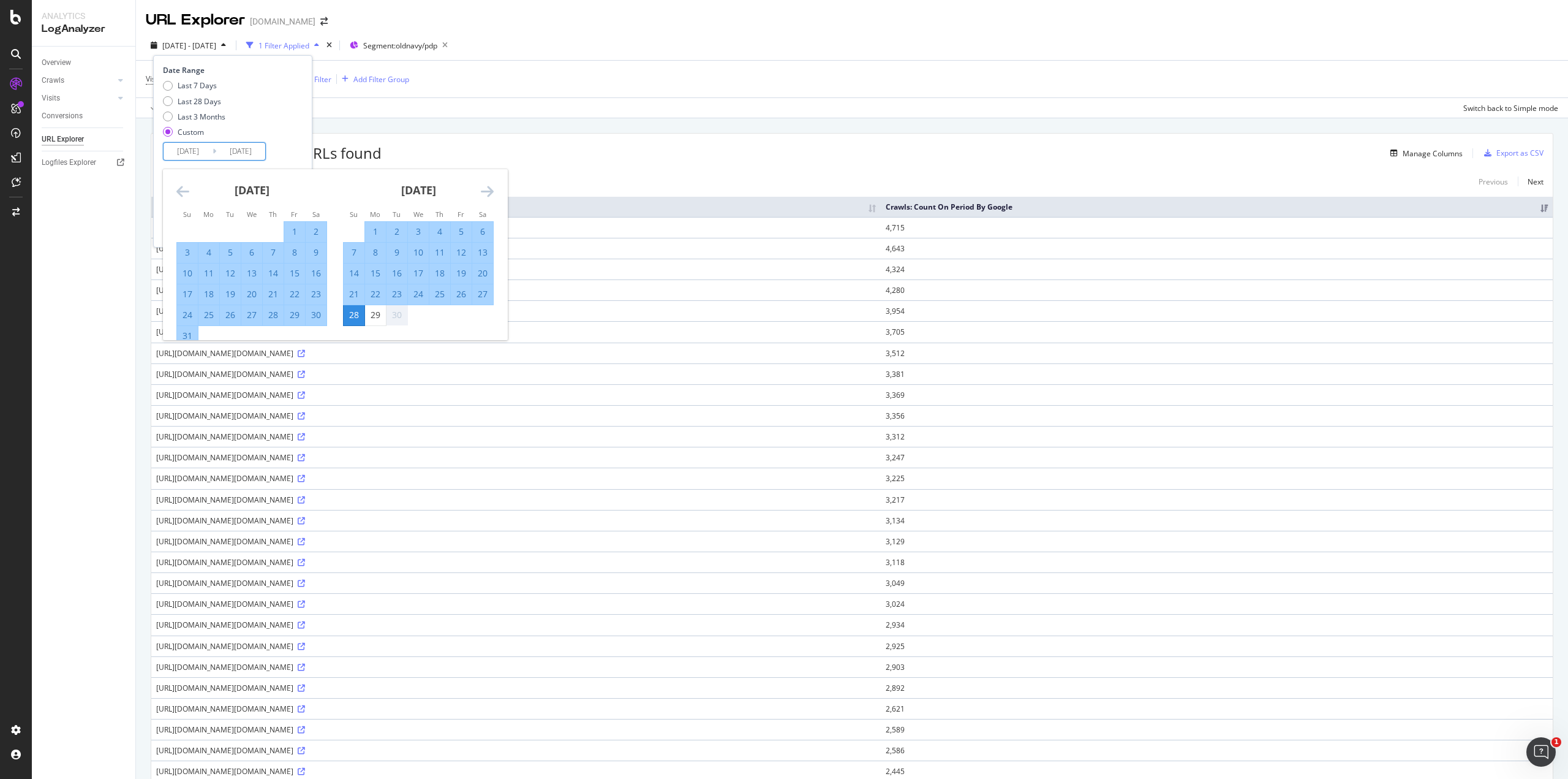
click at [417, 289] on div "24" at bounding box center [418, 294] width 21 height 12
type input "2025/09/24"
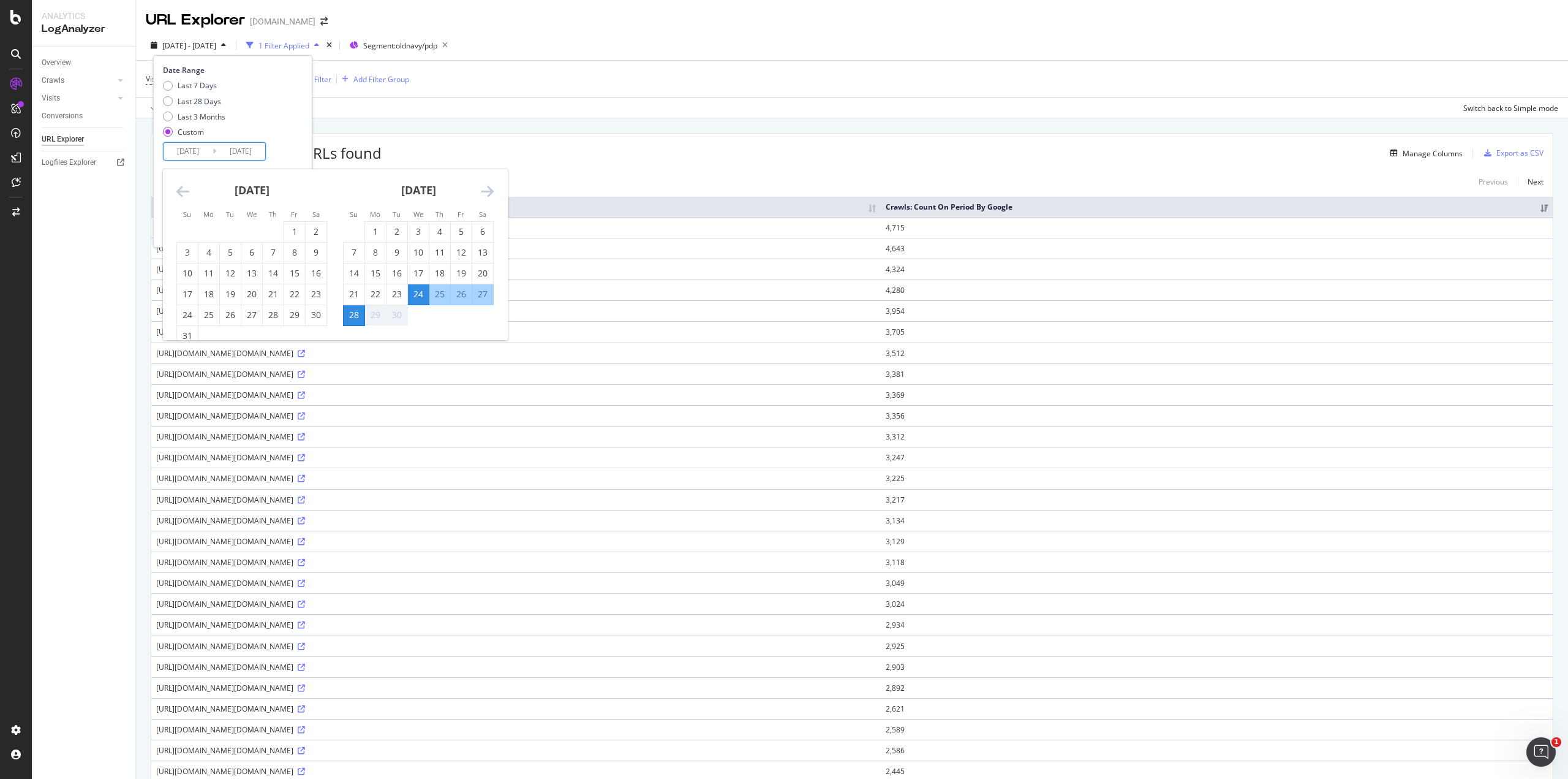
click at [417, 289] on div "24" at bounding box center [418, 294] width 21 height 12
type input "2025/09/24"
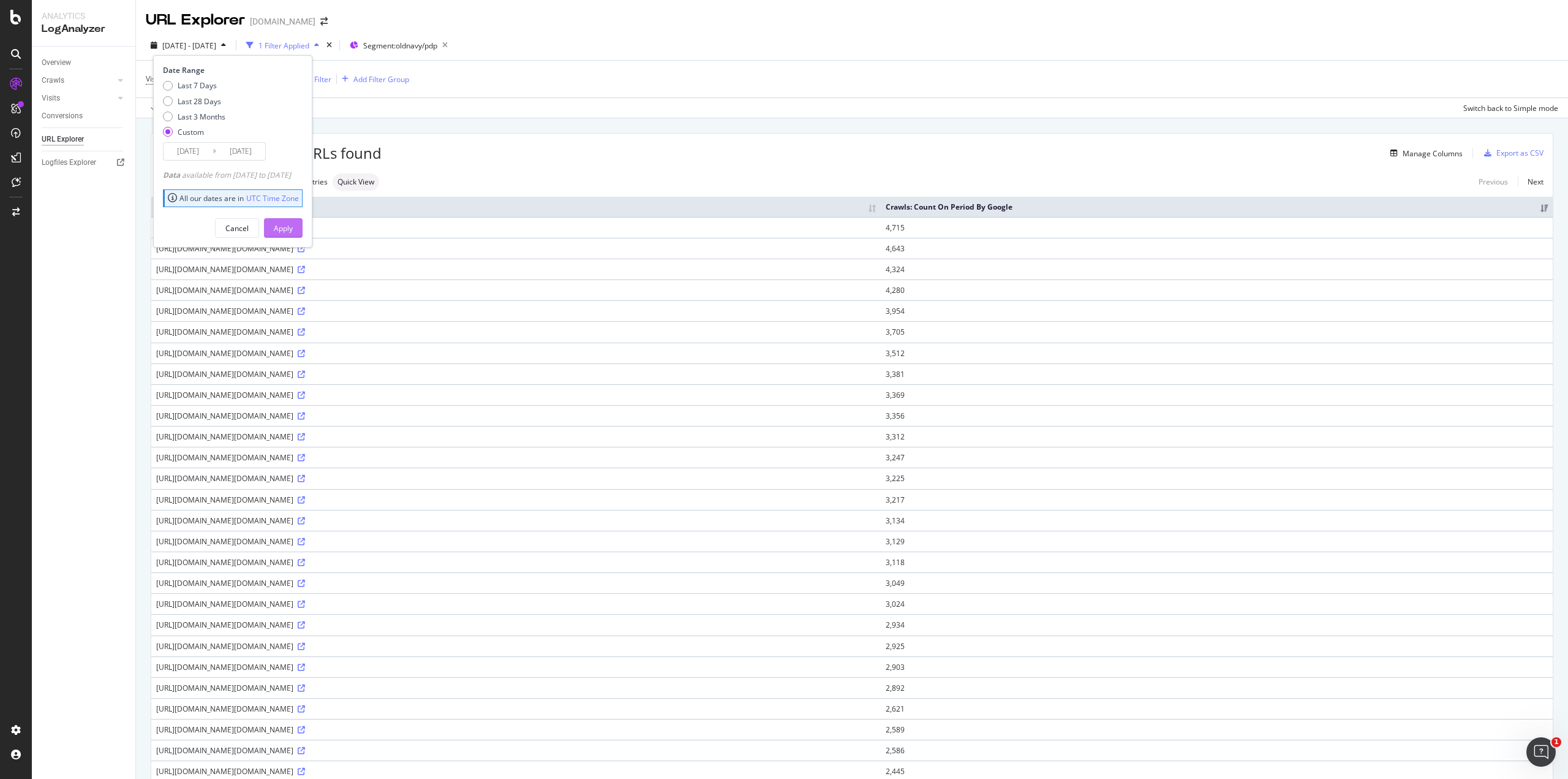
click at [292, 229] on div "Apply" at bounding box center [283, 229] width 19 height 11
click at [322, 79] on div "Add Filter" at bounding box center [315, 79] width 32 height 11
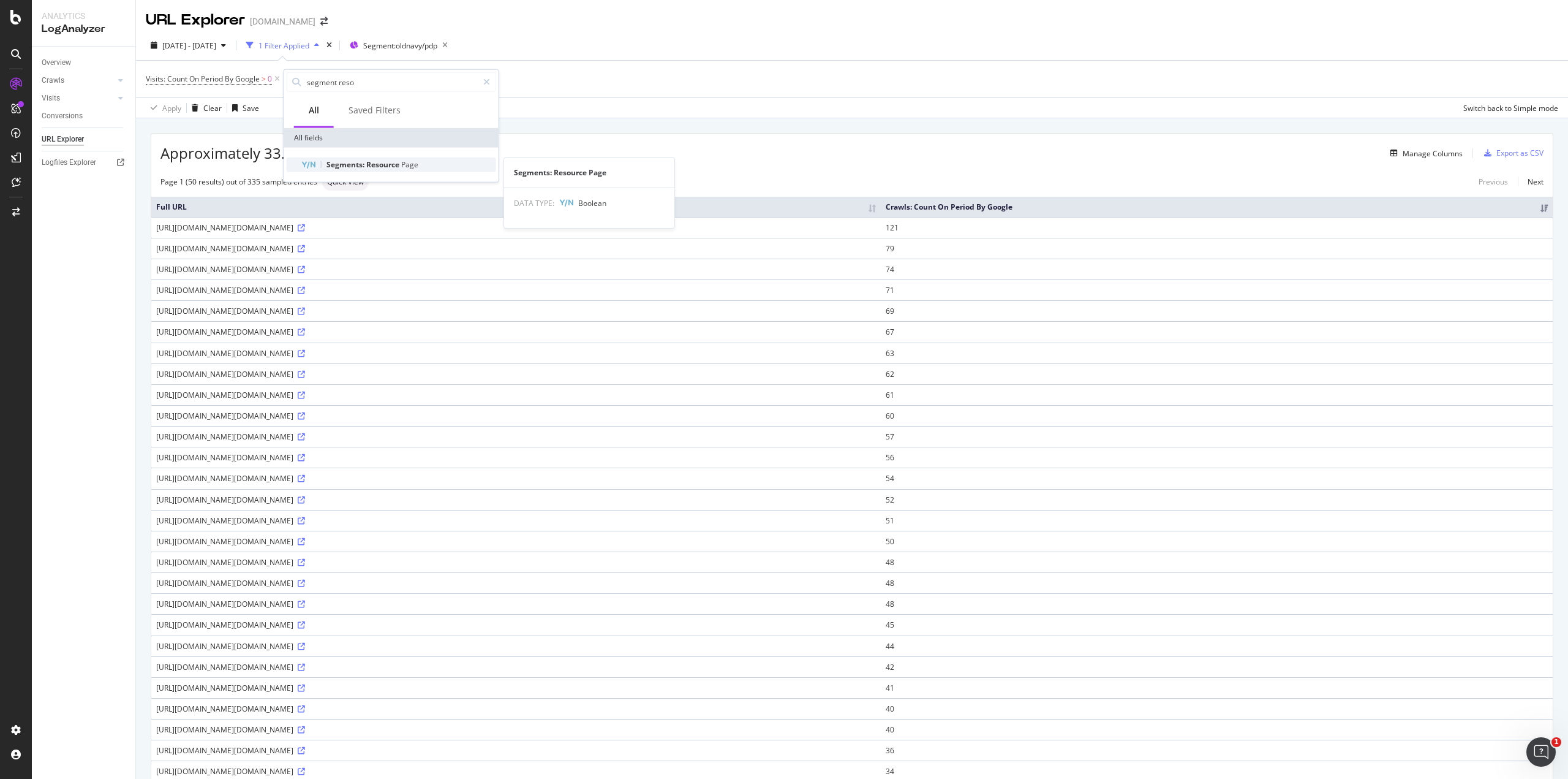
type input "segment reso"
click at [382, 161] on span "Resource" at bounding box center [383, 165] width 35 height 11
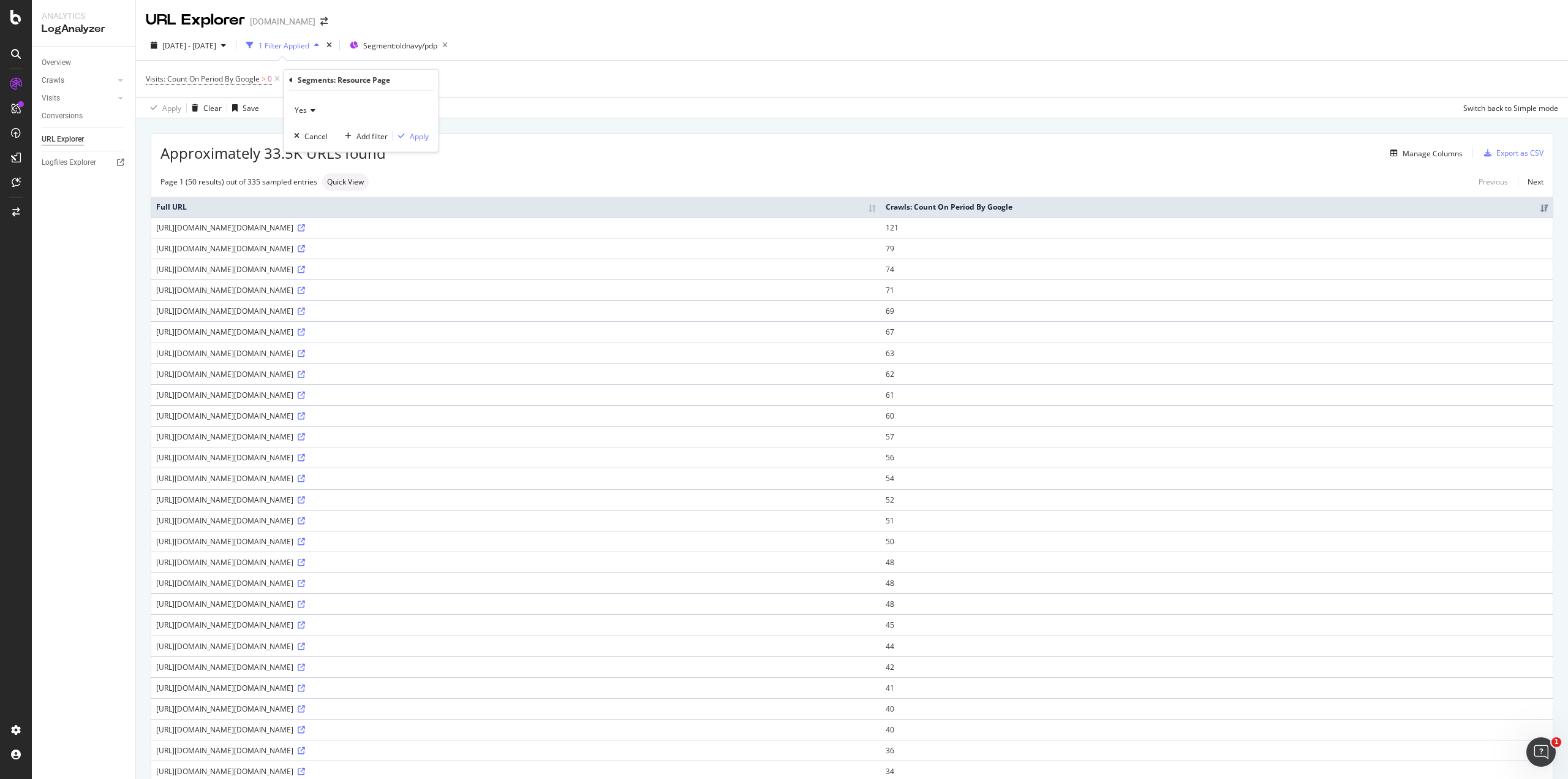
click at [312, 112] on icon at bounding box center [311, 110] width 8 height 8
click at [310, 152] on div "No" at bounding box center [362, 151] width 131 height 16
click at [423, 142] on div "No Cancel Add filter Apply" at bounding box center [361, 122] width 155 height 62
click at [422, 135] on div "Apply" at bounding box center [419, 136] width 19 height 11
click at [455, 76] on div "Add Filter" at bounding box center [452, 79] width 32 height 11
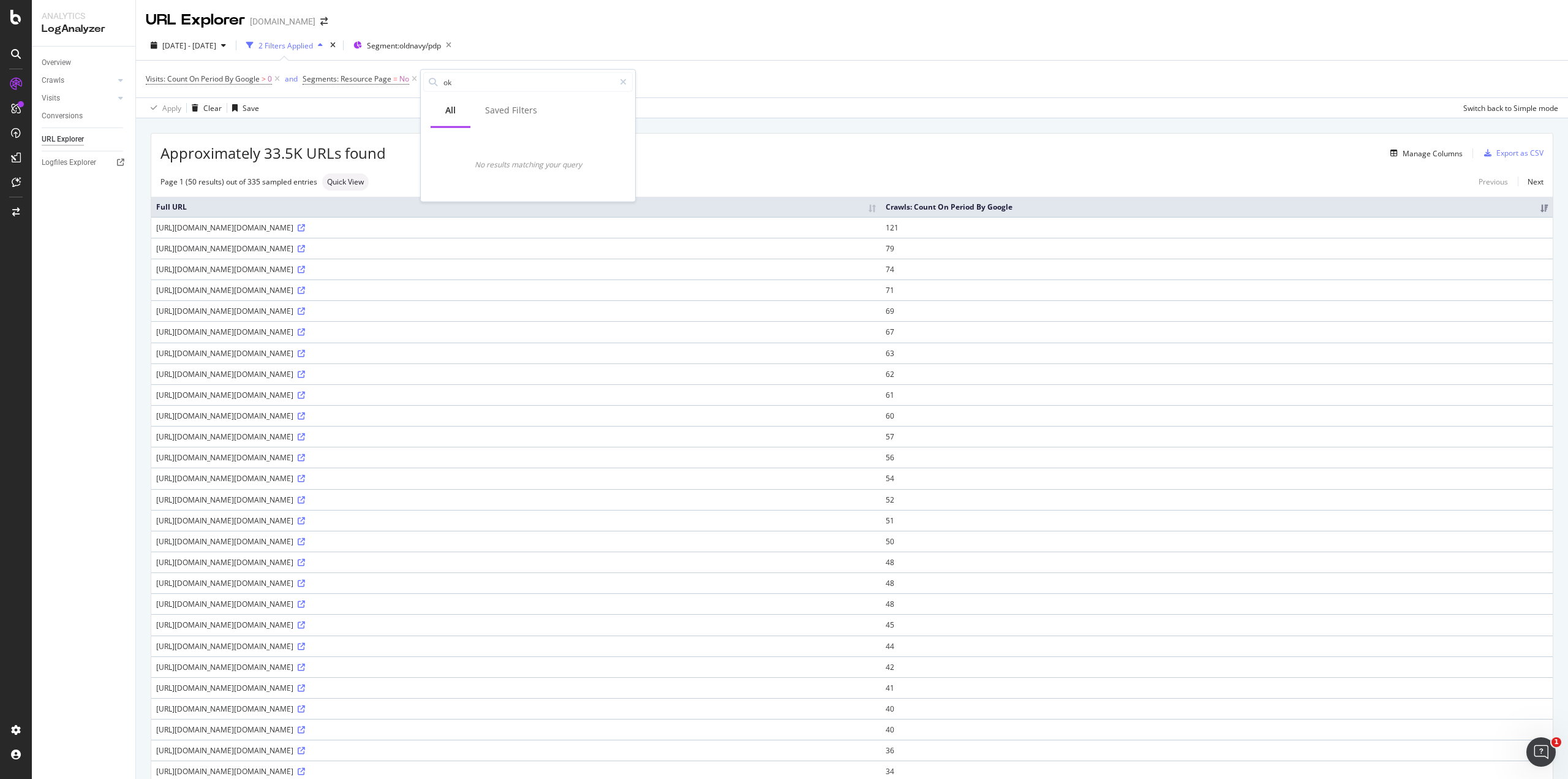
type input "o"
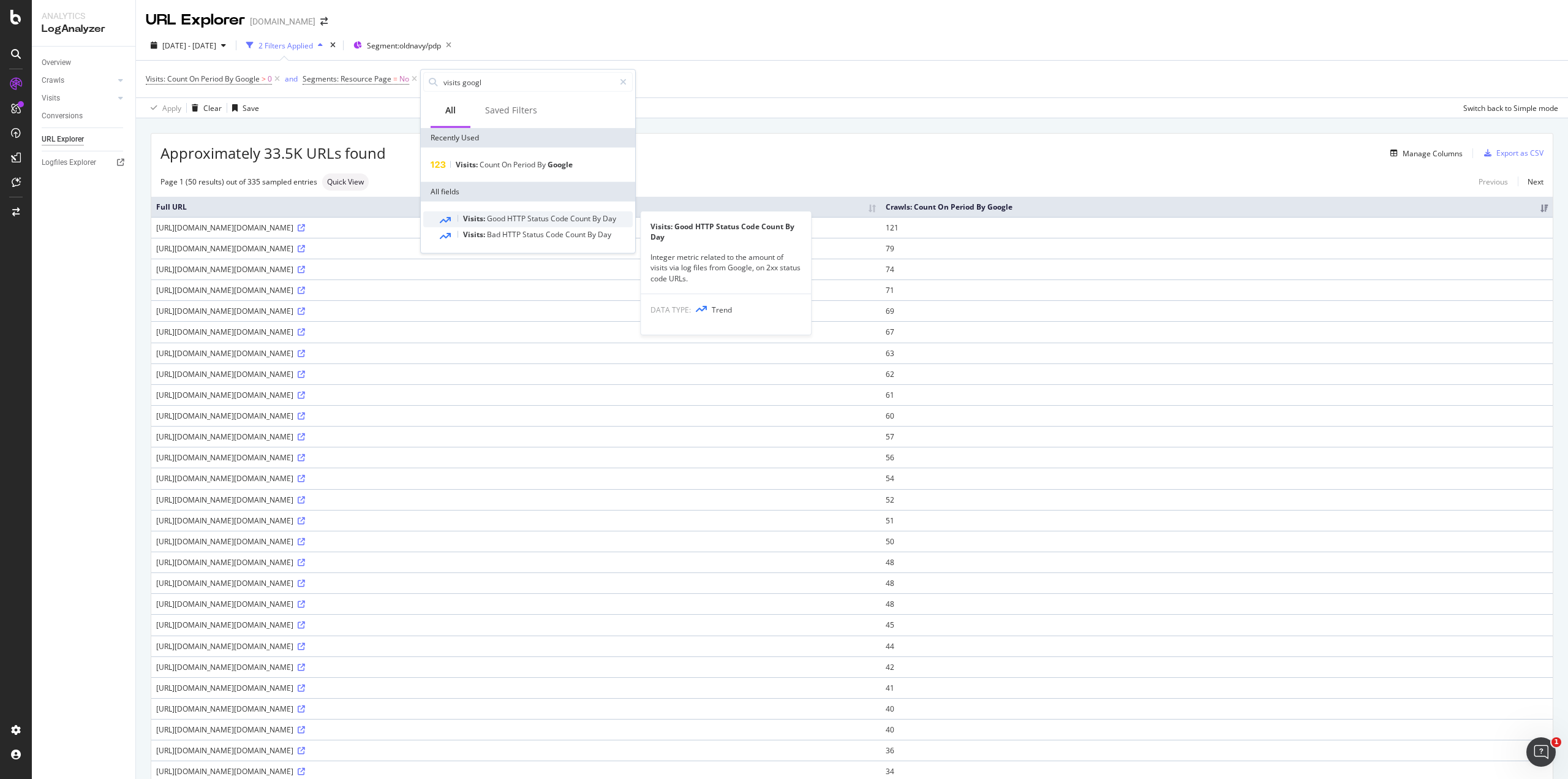
type input "visits googl"
click at [554, 219] on span "Code" at bounding box center [560, 219] width 19 height 11
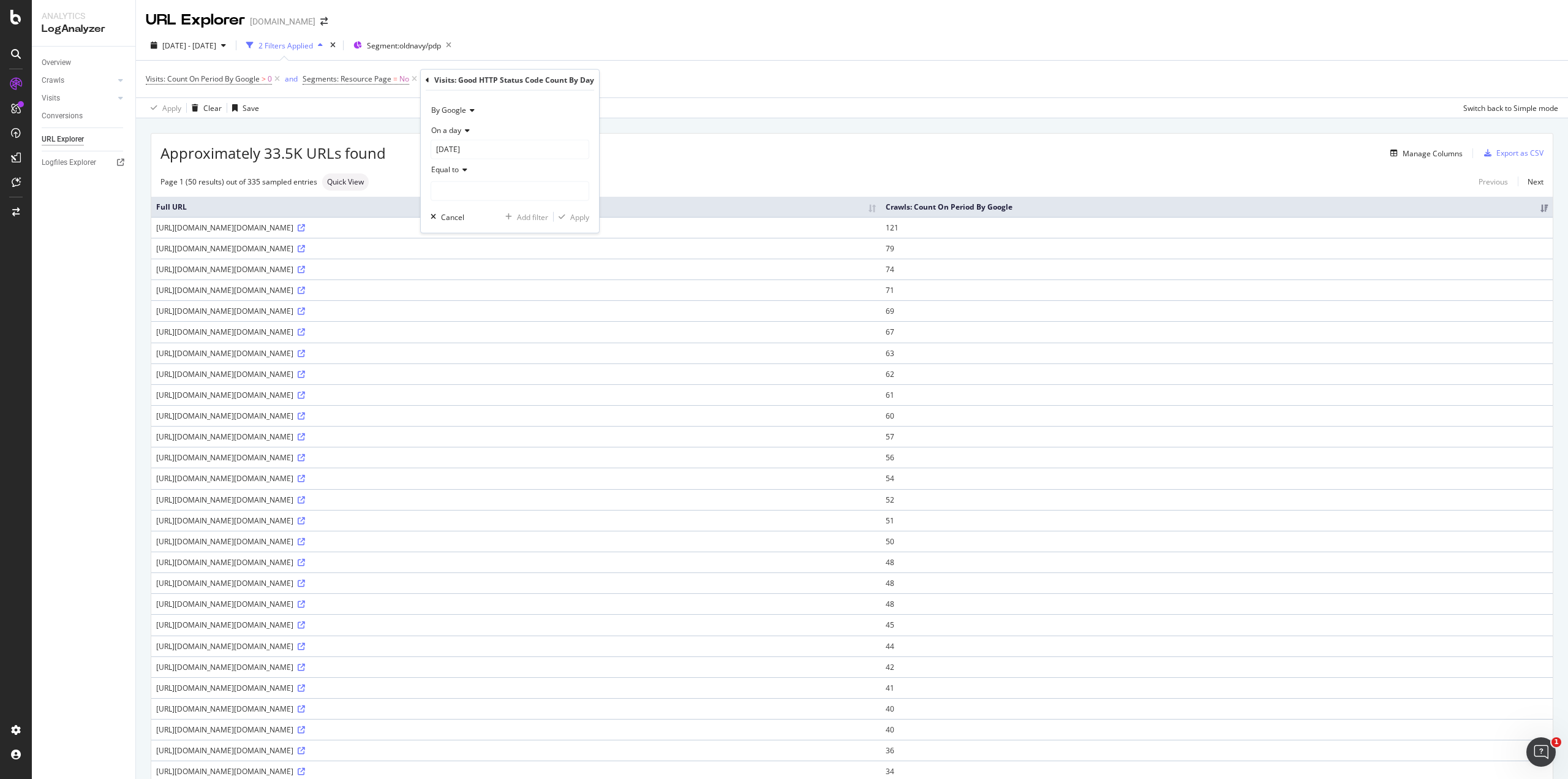
click at [465, 169] on icon at bounding box center [462, 169] width 8 height 8
click at [466, 259] on span "Greater than" at bounding box center [459, 258] width 44 height 11
click at [457, 189] on input "number" at bounding box center [510, 191] width 158 height 19
type input "0"
click at [575, 219] on div "Apply" at bounding box center [579, 217] width 19 height 11
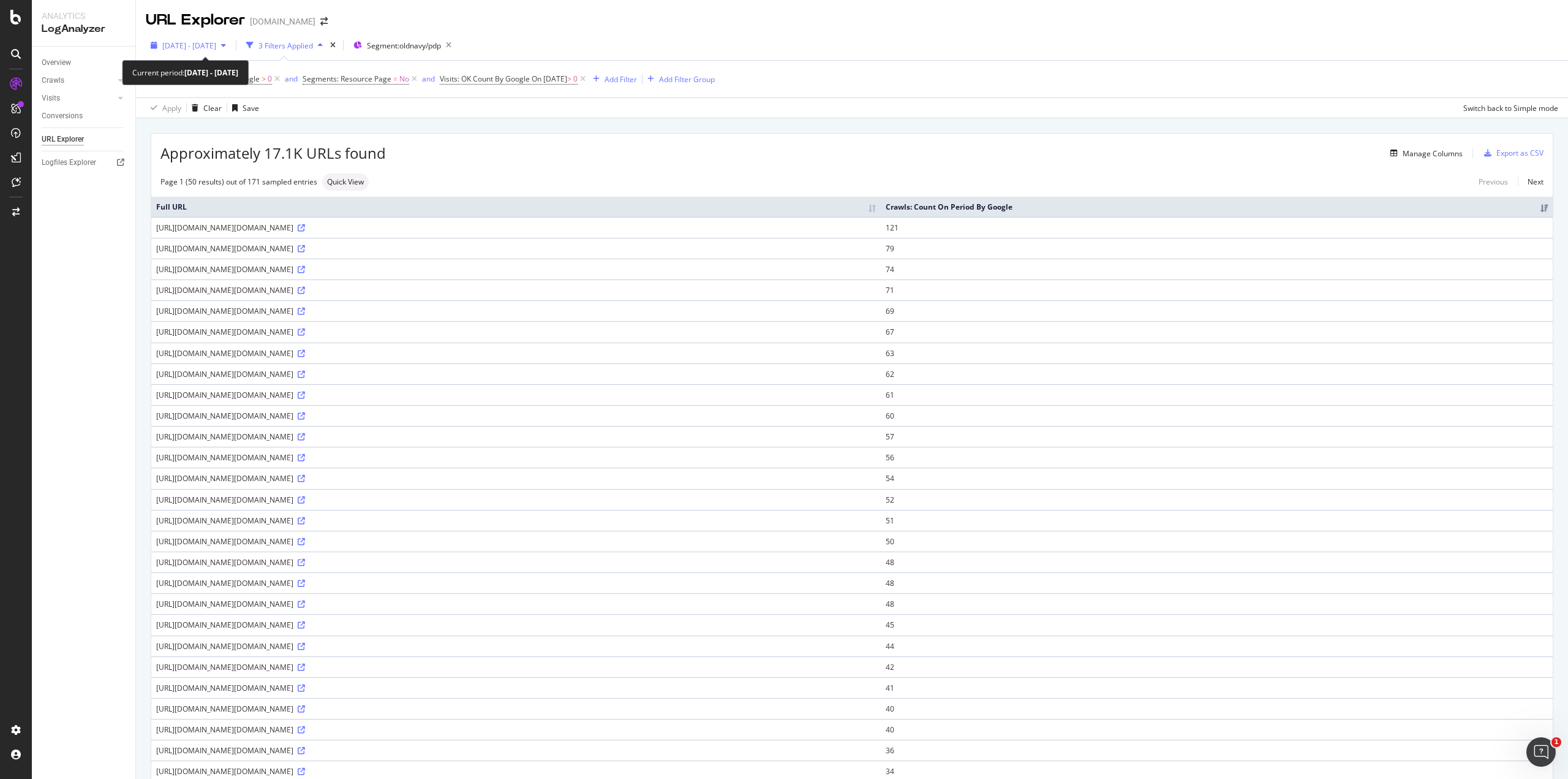
click at [216, 49] on span "2025 Sep. 24th - Sep. 24th" at bounding box center [189, 46] width 54 height 11
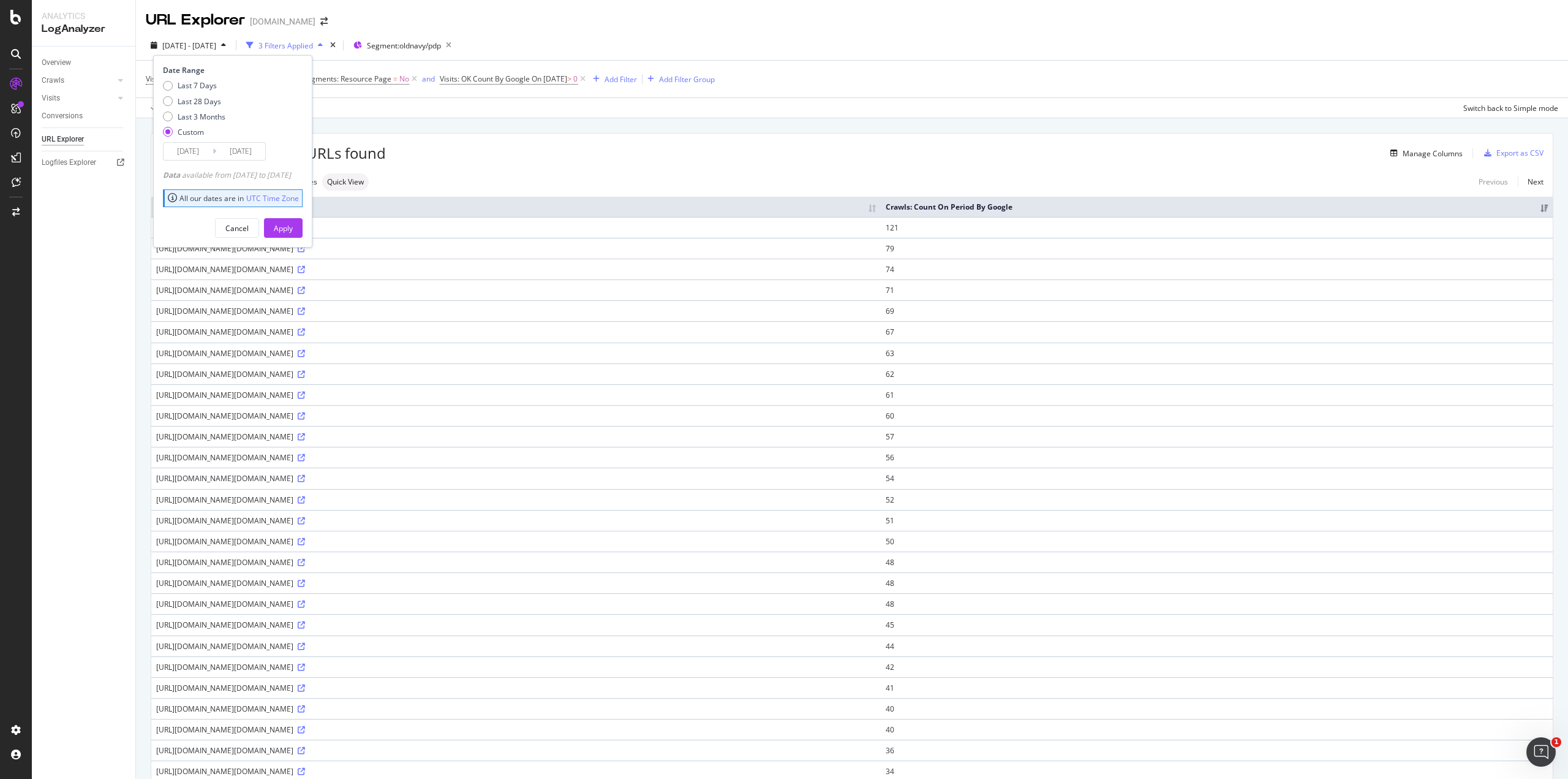
click at [216, 49] on span "2025 Sep. 24th - Sep. 24th" at bounding box center [189, 46] width 54 height 11
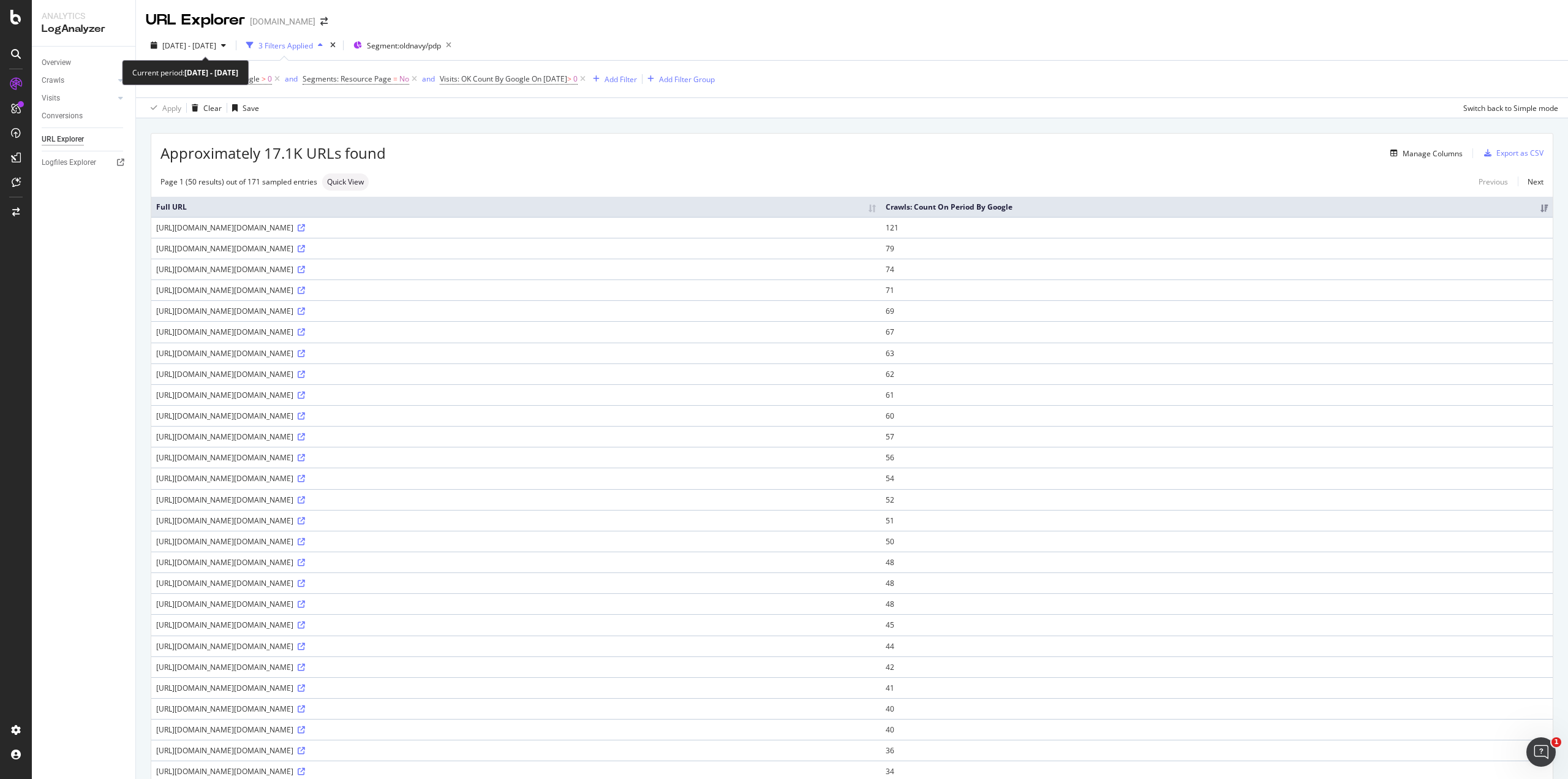
click at [216, 49] on span "2025 Sep. 24th - Sep. 24th" at bounding box center [189, 46] width 54 height 11
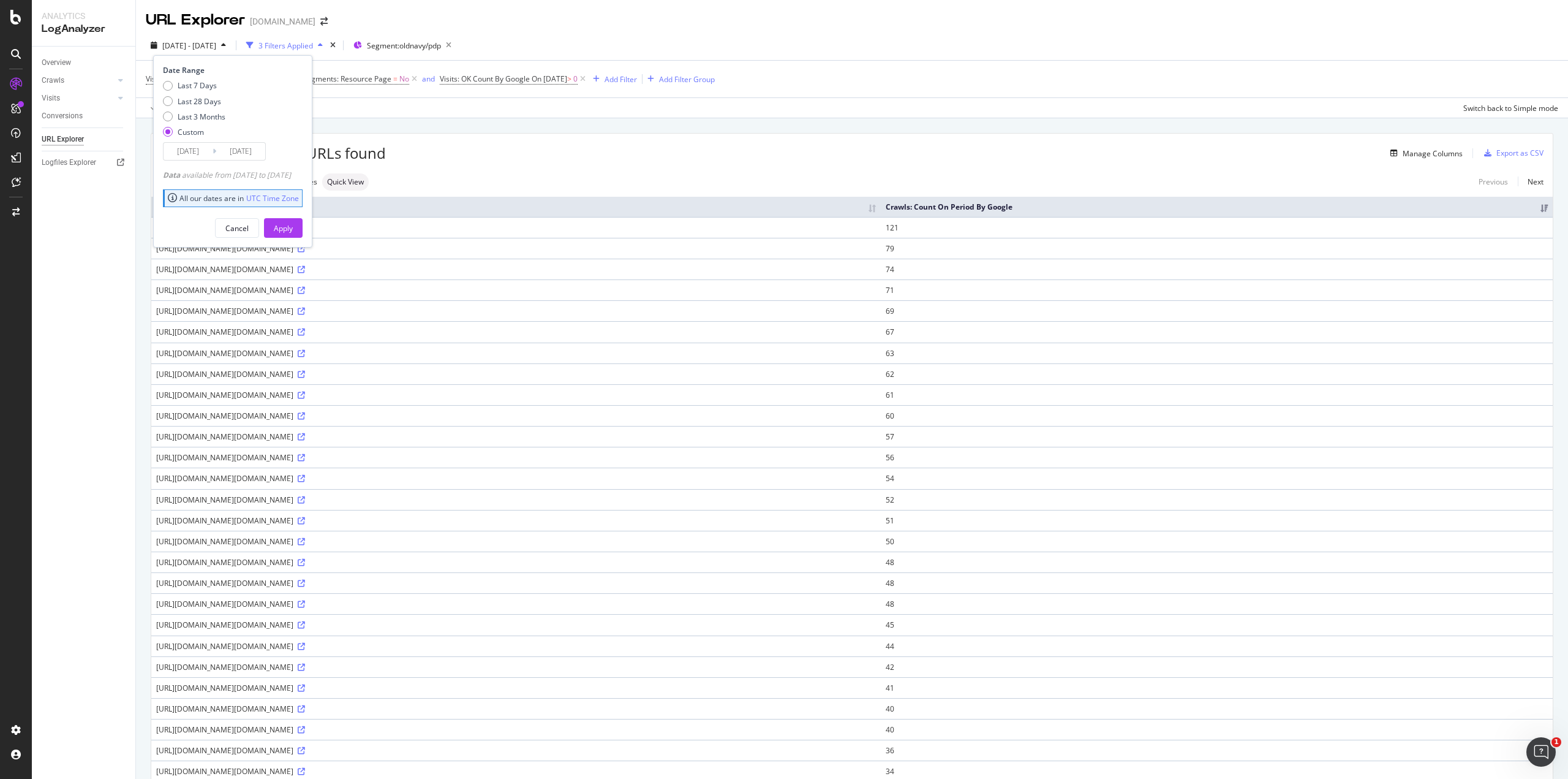
click at [216, 49] on span "2025 Sep. 24th - Sep. 24th" at bounding box center [189, 46] width 54 height 11
click at [313, 45] on div "3 Filters Applied" at bounding box center [285, 46] width 55 height 11
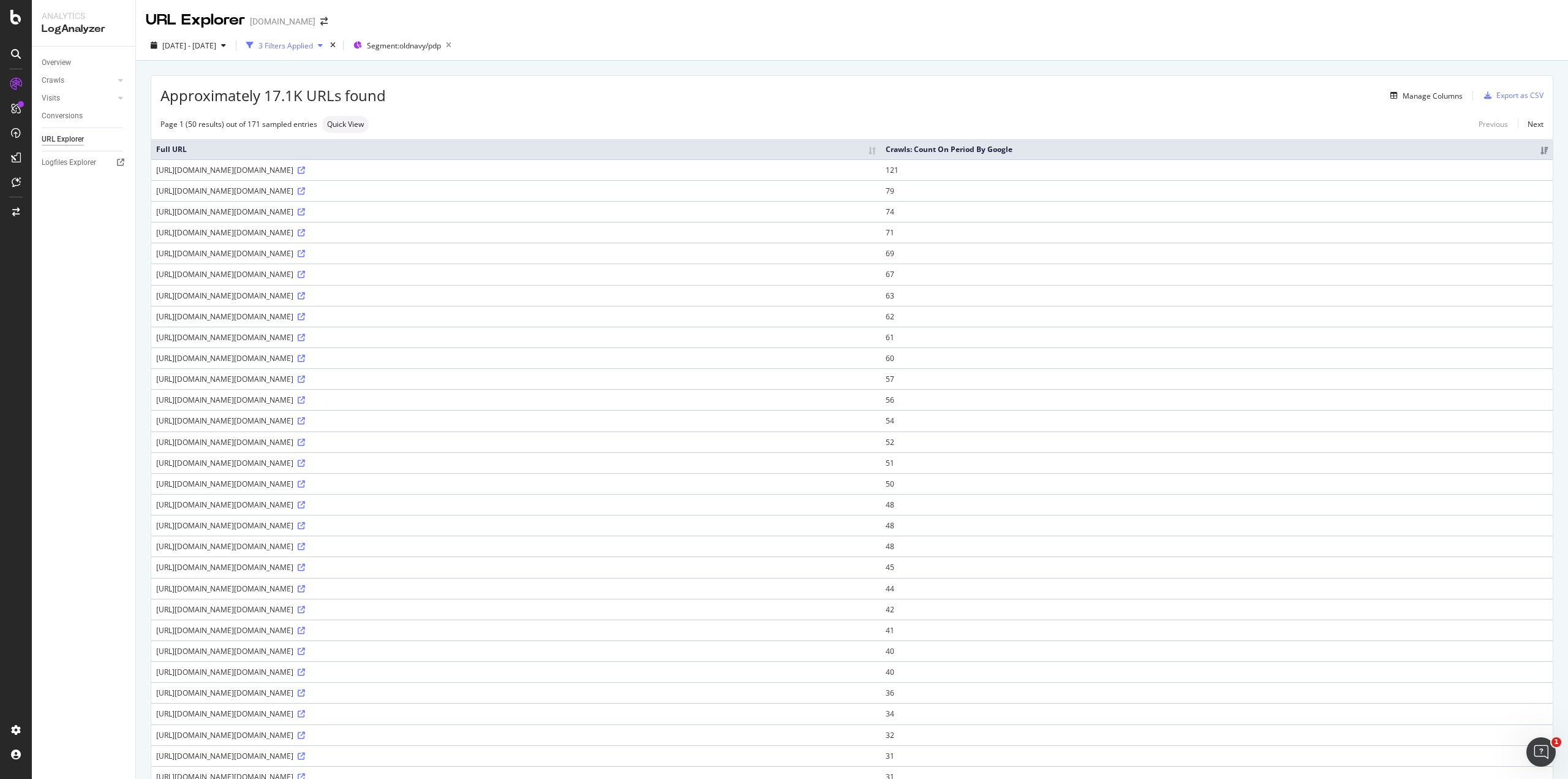
click at [313, 45] on div "3 Filters Applied" at bounding box center [285, 46] width 55 height 11
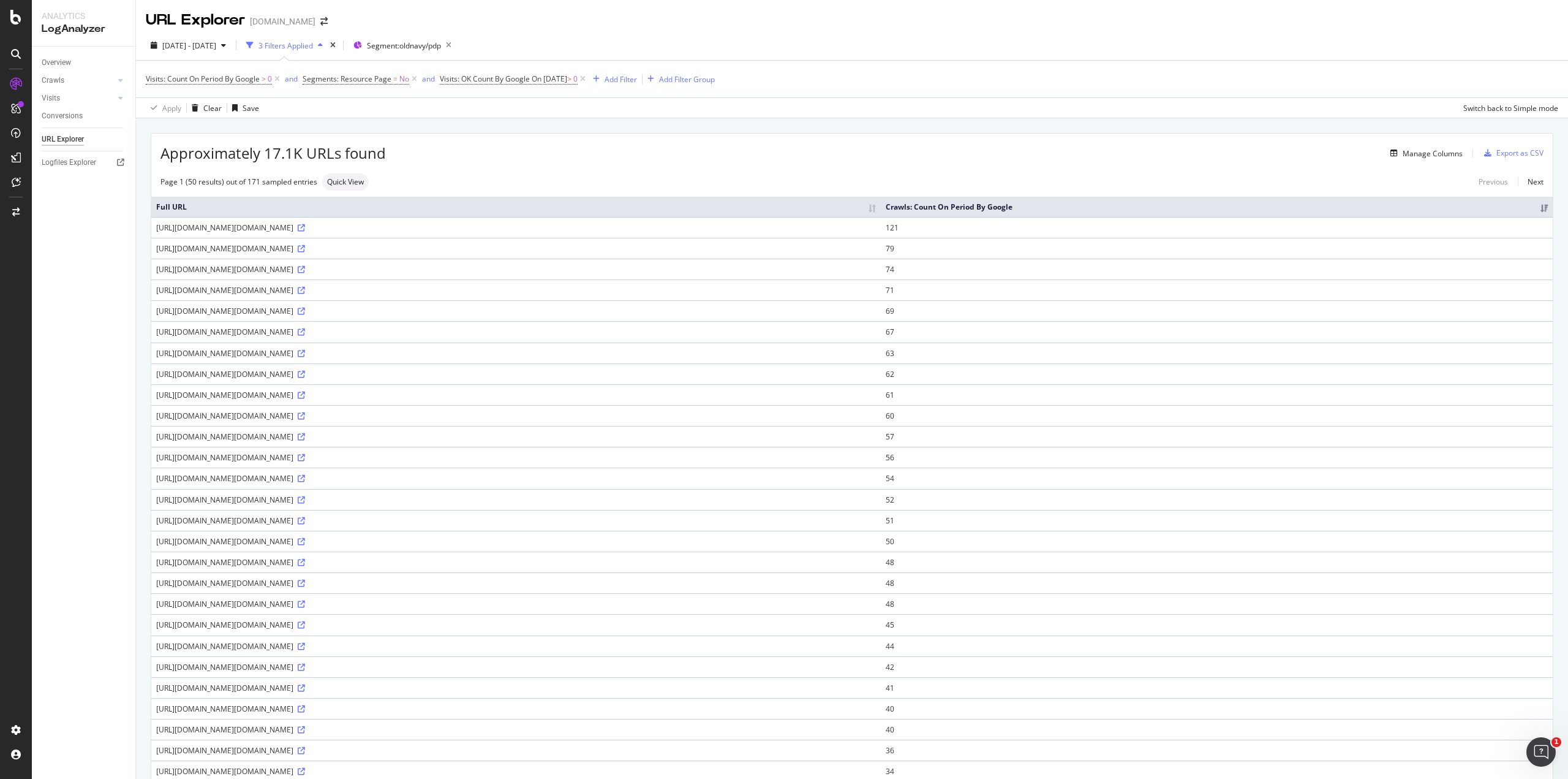
click at [1262, 376] on td "62" at bounding box center [1216, 373] width 672 height 21
click at [305, 229] on icon at bounding box center [302, 228] width 8 height 8
click at [1406, 153] on div "Manage Columns" at bounding box center [1433, 154] width 60 height 11
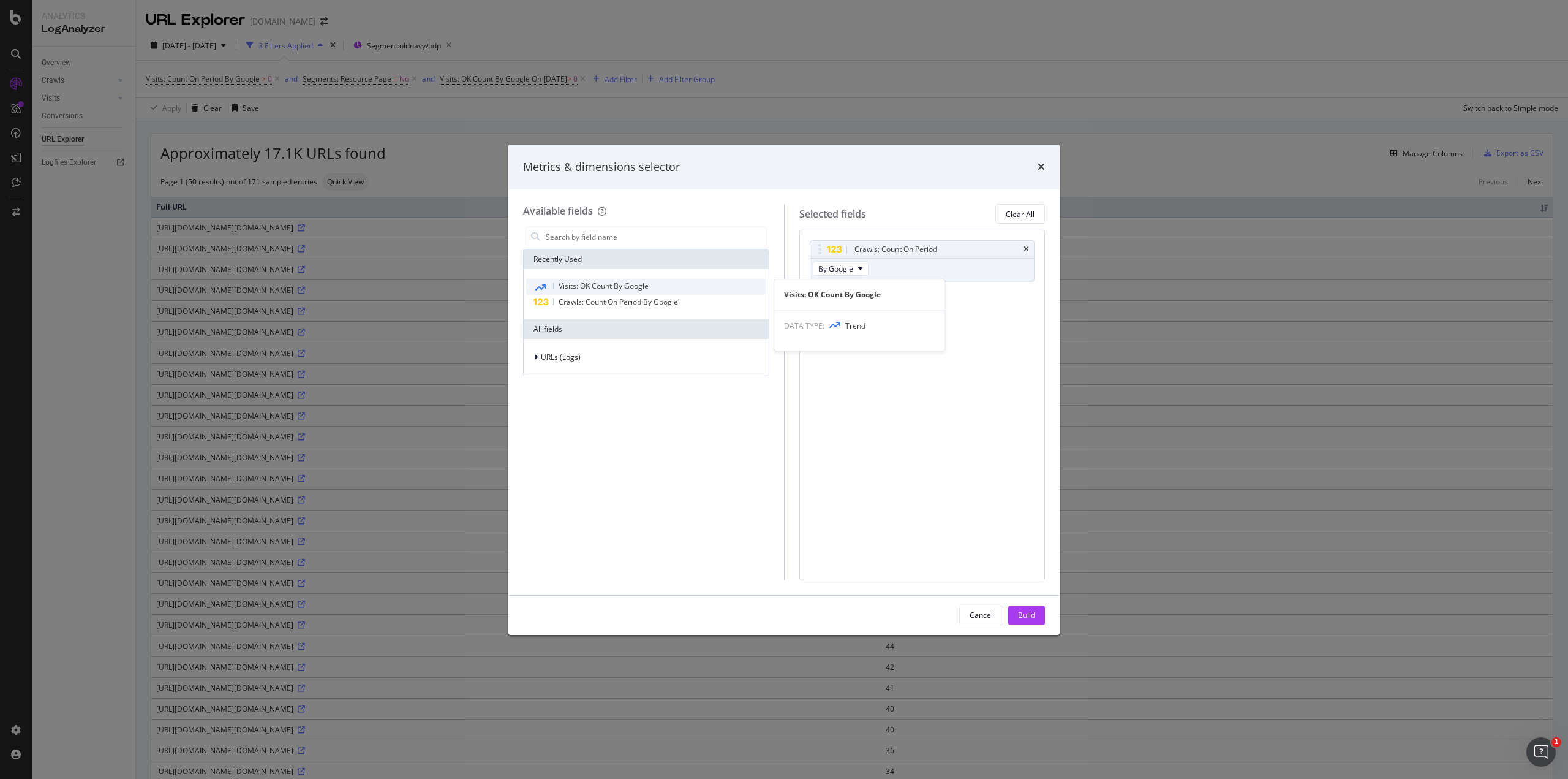
click at [589, 286] on span "Visits: OK Count By Google" at bounding box center [603, 286] width 90 height 11
drag, startPoint x: 909, startPoint y: 293, endPoint x: 909, endPoint y: 242, distance: 51.0
click at [909, 242] on body "Analytics LogAnalyzer Overview Crawls Daily Distribution Segments Distribution …" at bounding box center [784, 390] width 1568 height 779
click at [1026, 612] on div "Build" at bounding box center [1026, 615] width 17 height 11
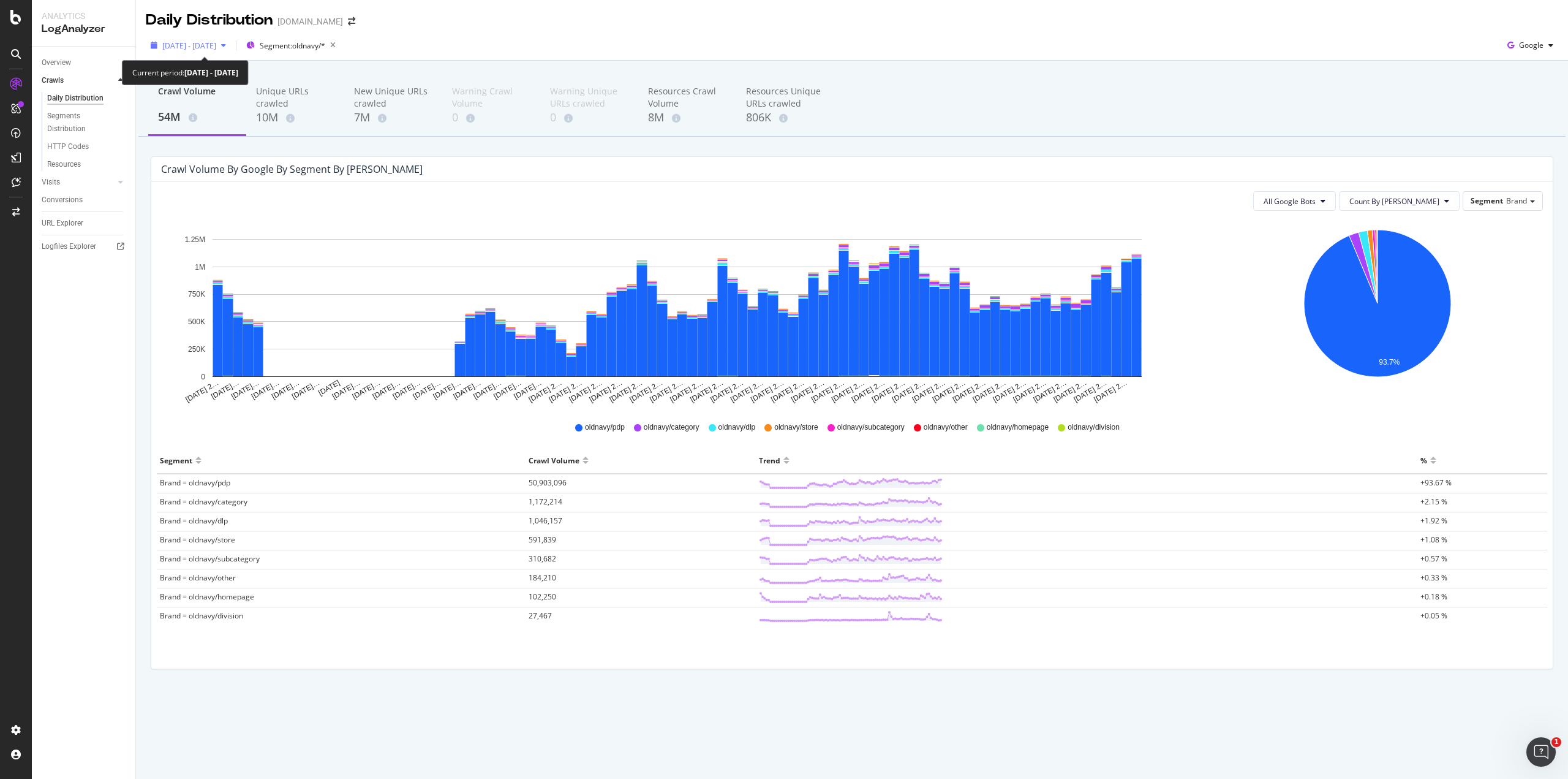
click at [216, 42] on span "[DATE] - [DATE]" at bounding box center [189, 46] width 54 height 11
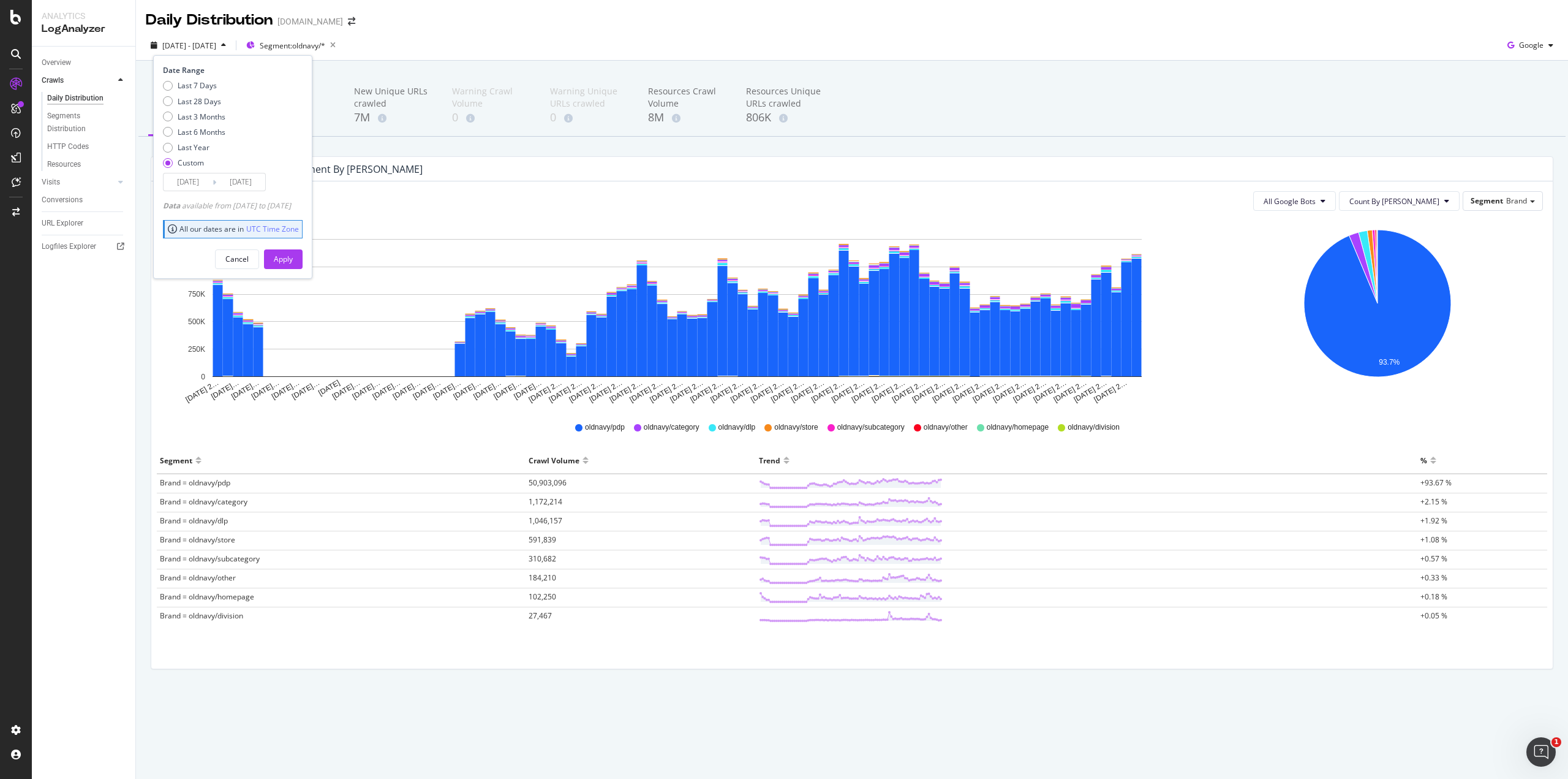
click at [216, 42] on span "[DATE] - [DATE]" at bounding box center [189, 46] width 54 height 11
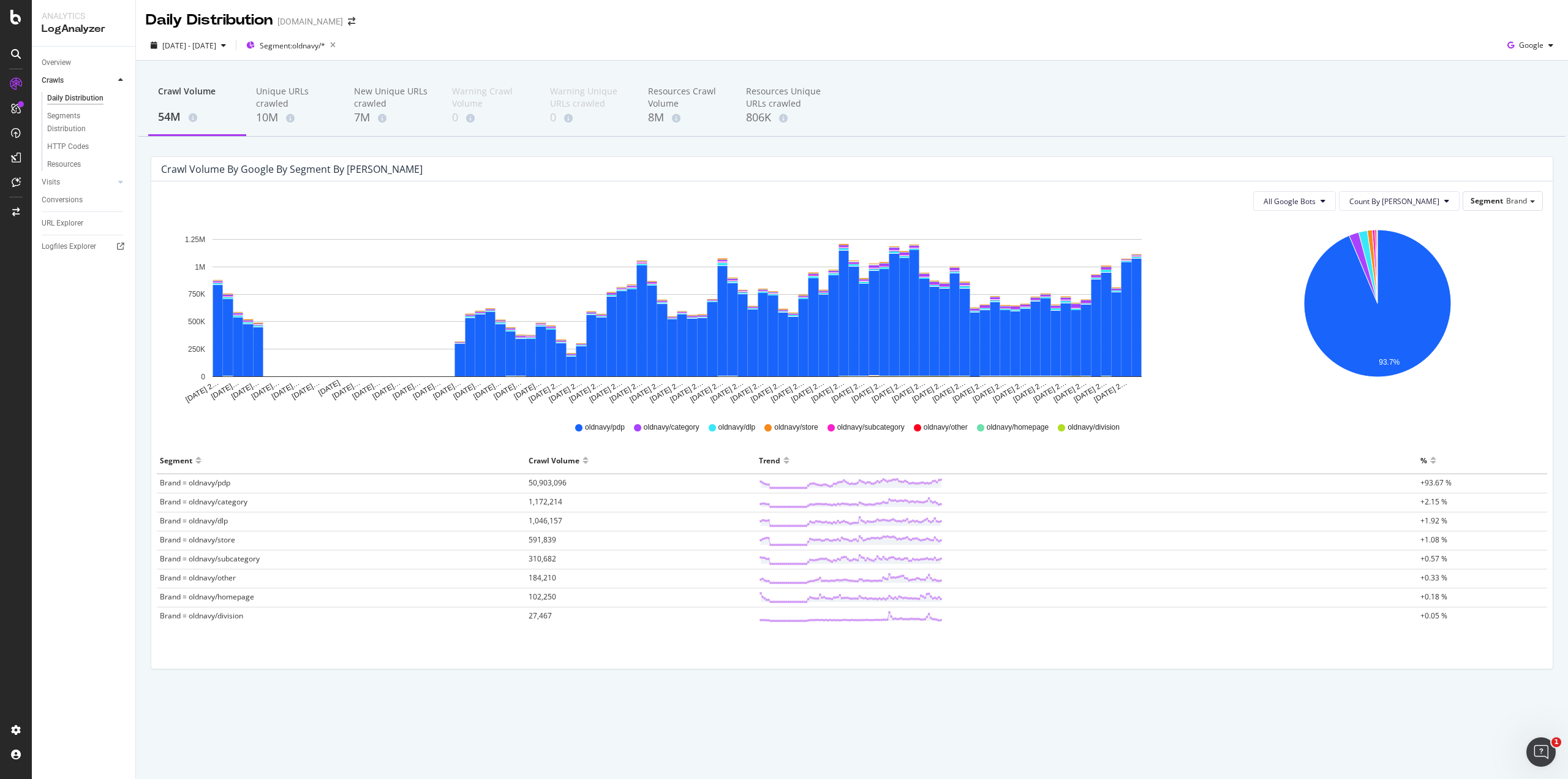
click at [213, 485] on span "Brand = oldnavy/pdp" at bounding box center [195, 483] width 71 height 11
click at [1093, 337] on rect "A chart." at bounding box center [1096, 328] width 10 height 97
